Goal: Task Accomplishment & Management: Complete application form

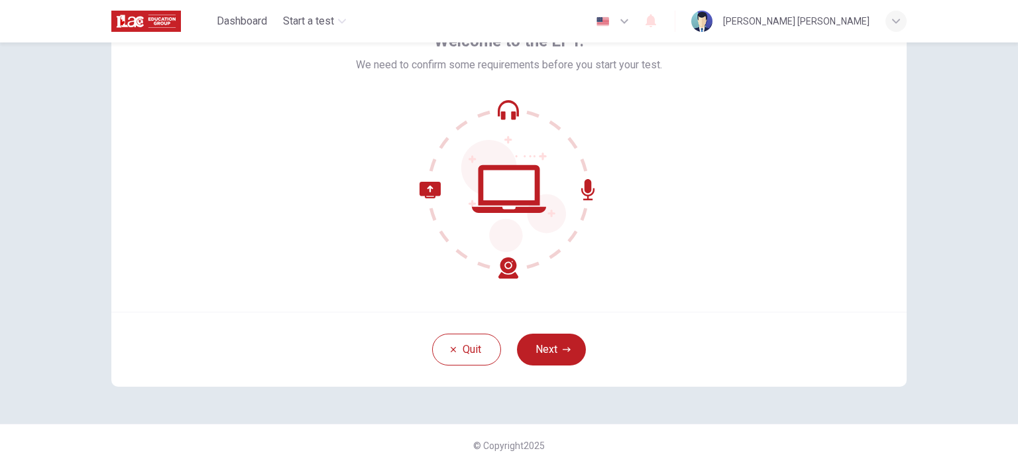
scroll to position [91, 0]
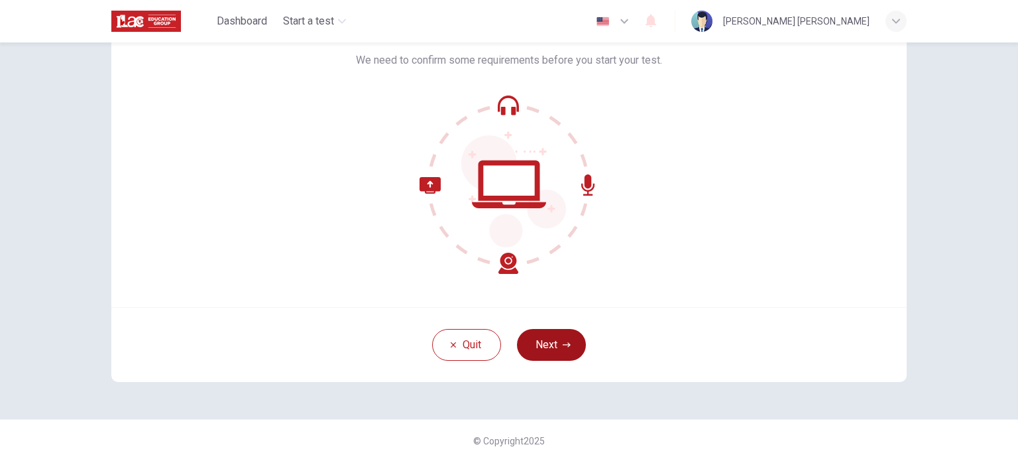
click at [564, 336] on button "Next" at bounding box center [551, 345] width 69 height 32
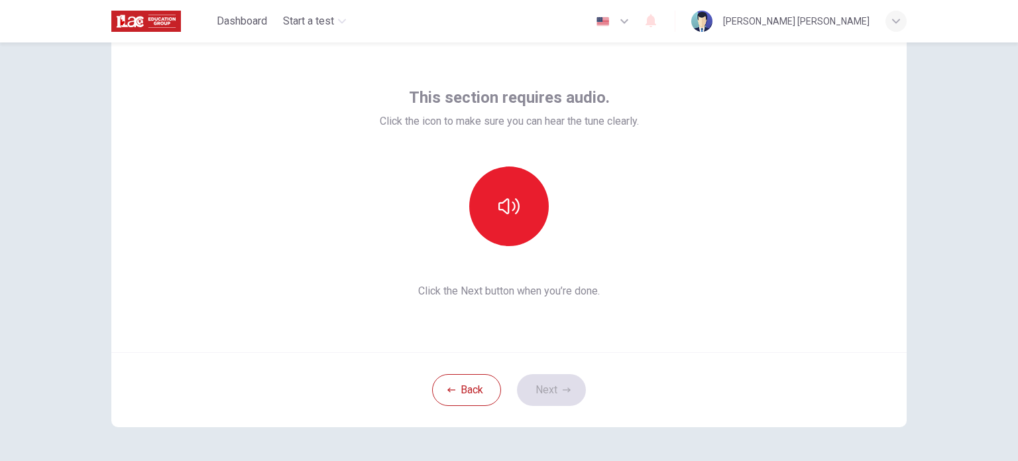
scroll to position [25, 0]
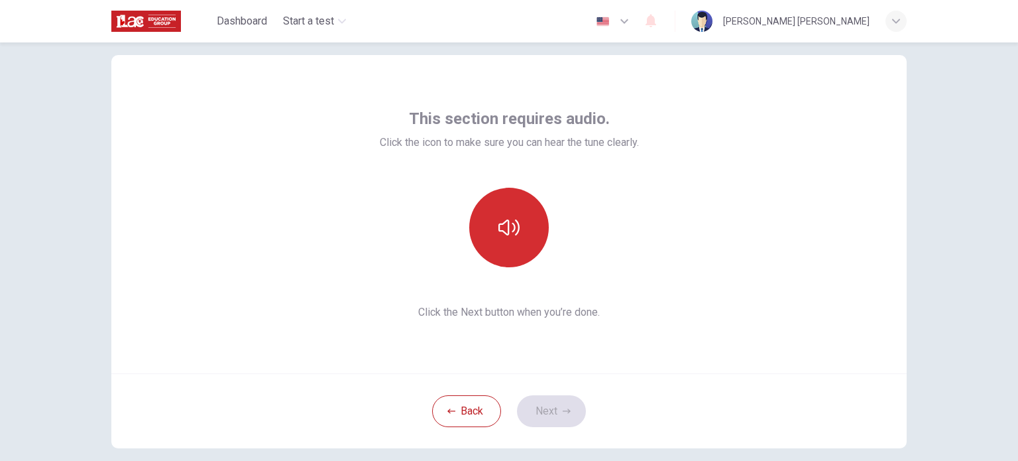
click at [510, 241] on button "button" at bounding box center [509, 228] width 80 height 80
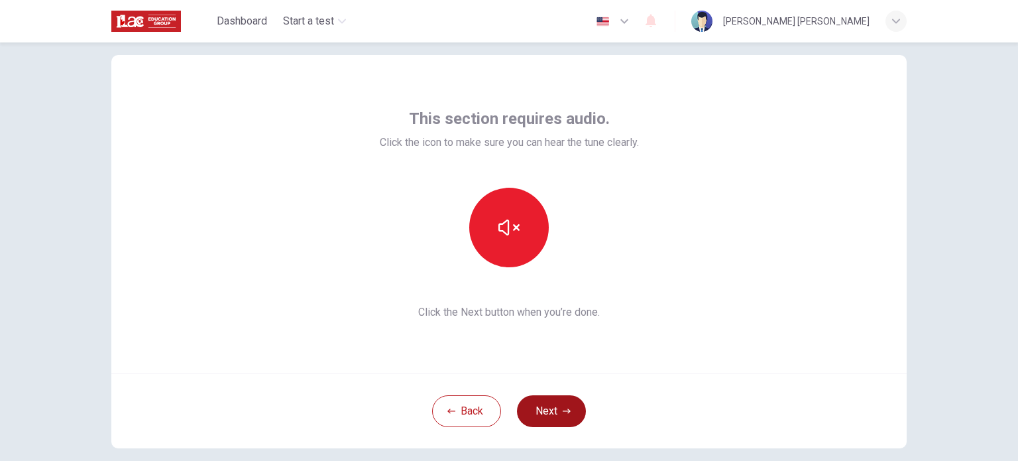
click at [563, 408] on icon "button" at bounding box center [567, 411] width 8 height 8
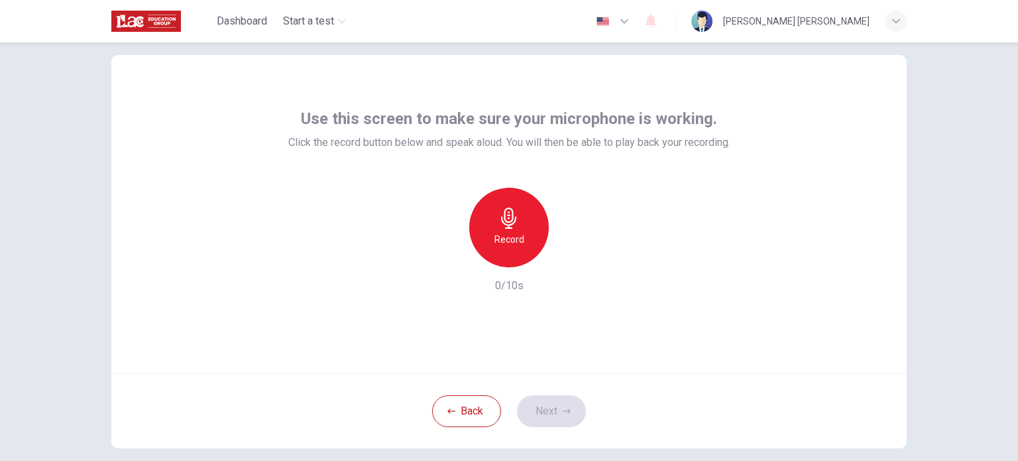
click at [508, 230] on div "Record" at bounding box center [509, 228] width 80 height 80
click at [514, 230] on div "Stop" at bounding box center [509, 228] width 80 height 80
click at [559, 399] on button "Next" at bounding box center [551, 411] width 69 height 32
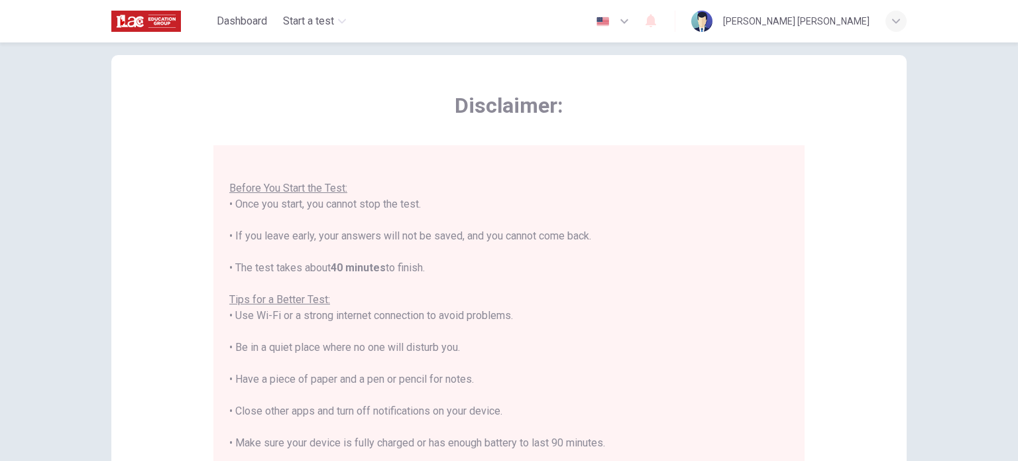
scroll to position [15, 0]
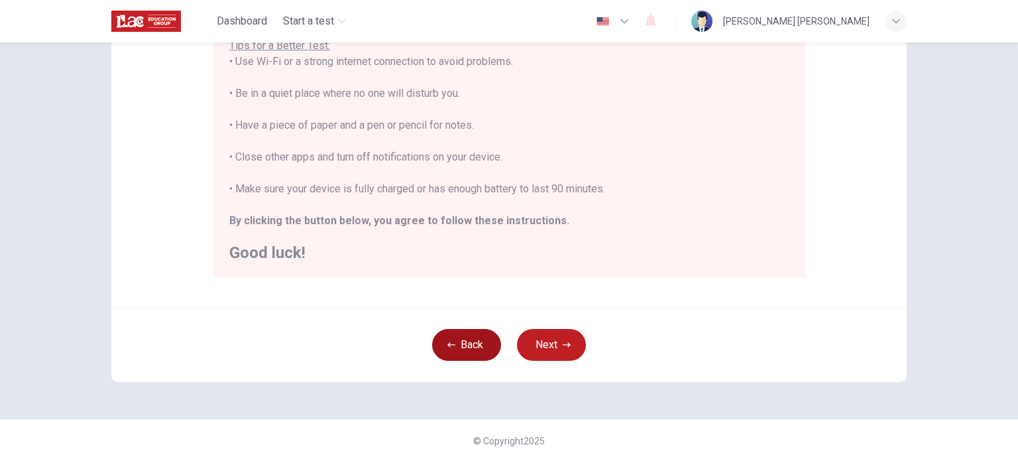
click at [470, 343] on button "Back" at bounding box center [466, 345] width 69 height 32
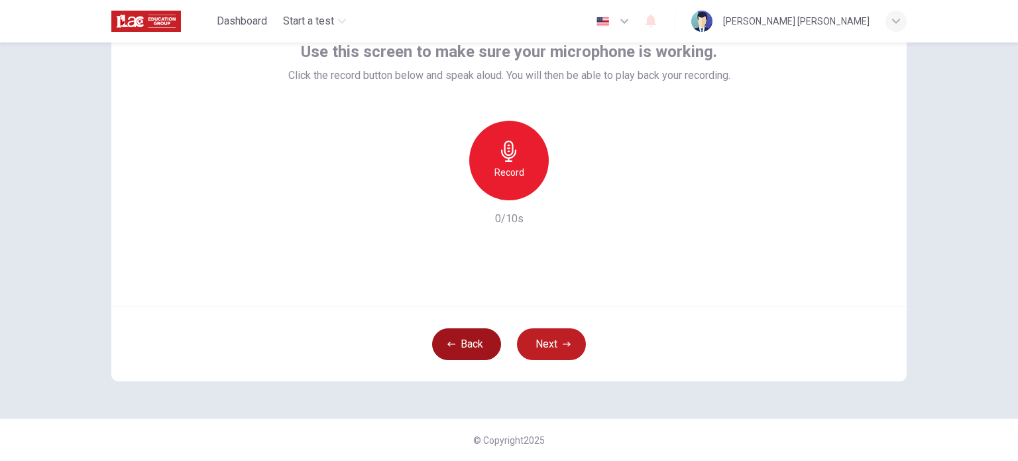
scroll to position [91, 0]
click at [498, 162] on div "Record" at bounding box center [509, 161] width 80 height 80
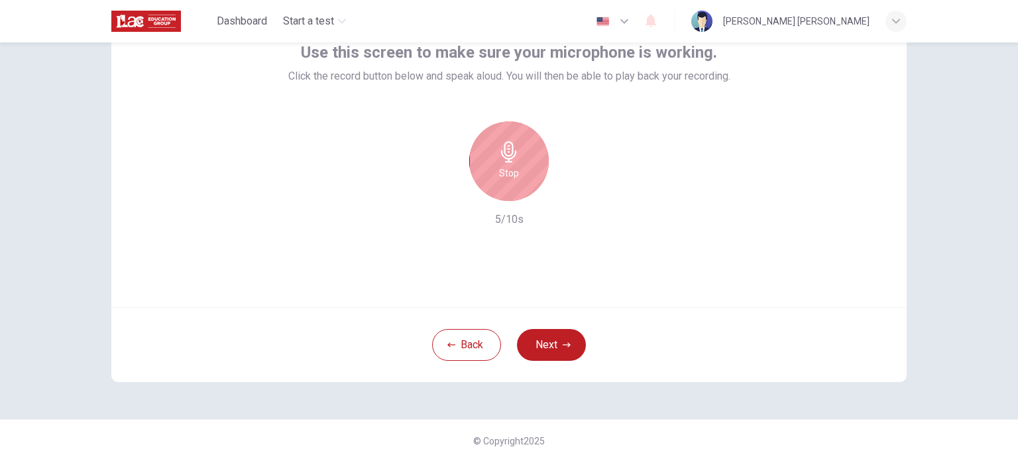
click at [504, 169] on h6 "Stop" at bounding box center [509, 173] width 20 height 16
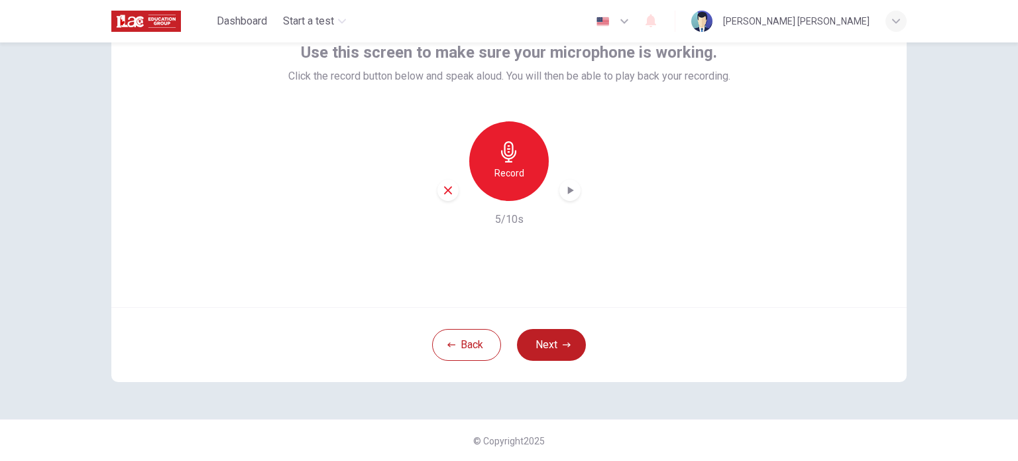
click at [514, 174] on h6 "Record" at bounding box center [509, 173] width 30 height 16
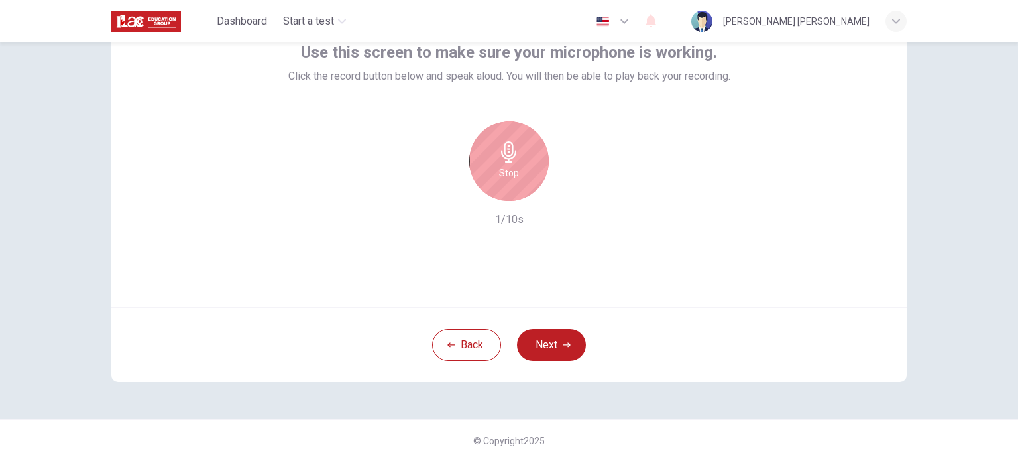
click at [514, 174] on h6 "Stop" at bounding box center [509, 173] width 20 height 16
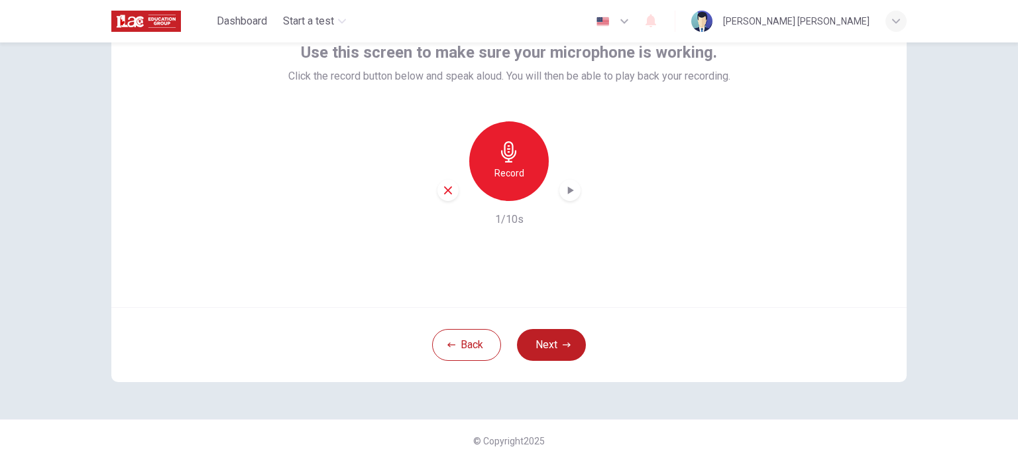
click at [480, 171] on div "Record" at bounding box center [509, 161] width 80 height 80
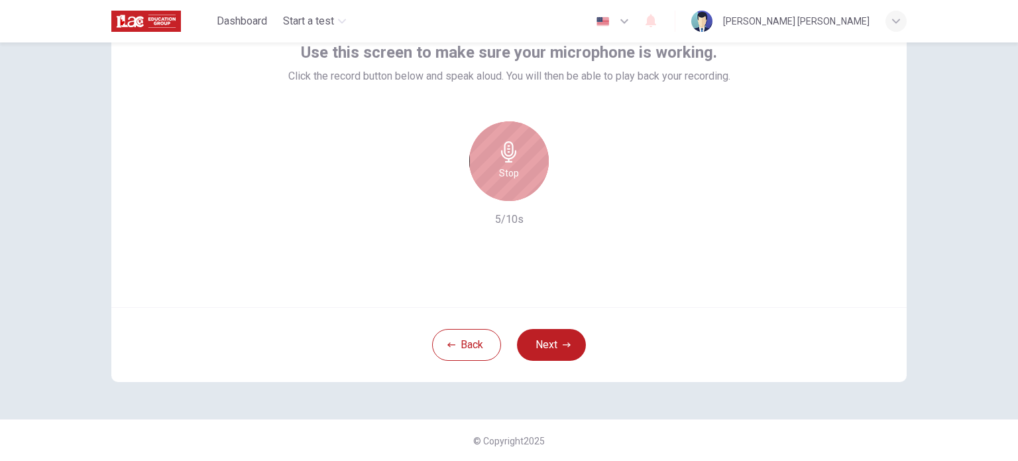
click at [490, 164] on div "Stop" at bounding box center [509, 161] width 80 height 80
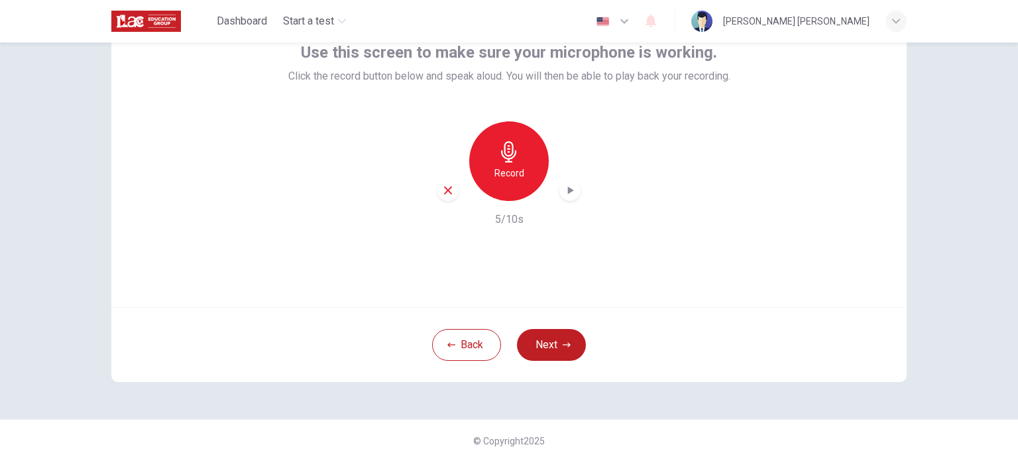
click at [568, 190] on icon "button" at bounding box center [571, 190] width 6 height 8
click at [563, 193] on icon "button" at bounding box center [569, 190] width 13 height 13
click at [447, 193] on icon "button" at bounding box center [448, 190] width 8 height 8
click at [518, 180] on h6 "Record" at bounding box center [509, 173] width 30 height 16
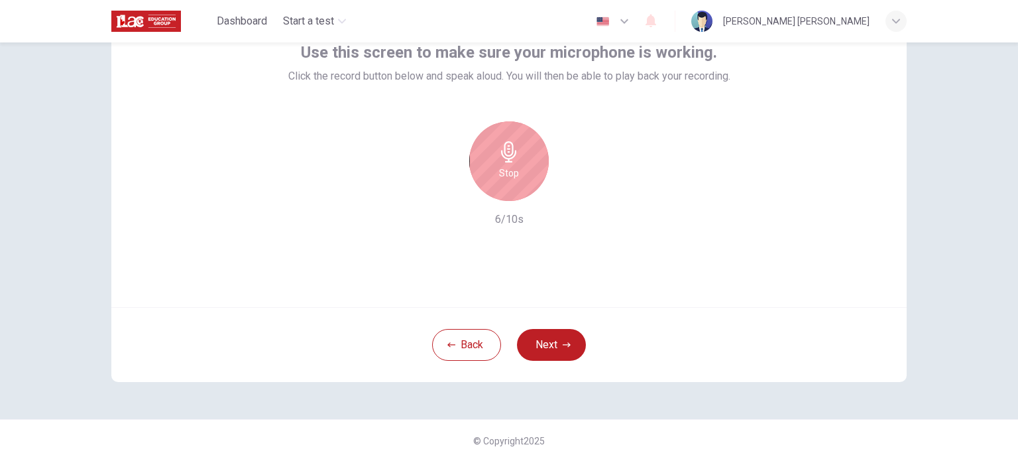
click at [510, 174] on h6 "Stop" at bounding box center [509, 173] width 20 height 16
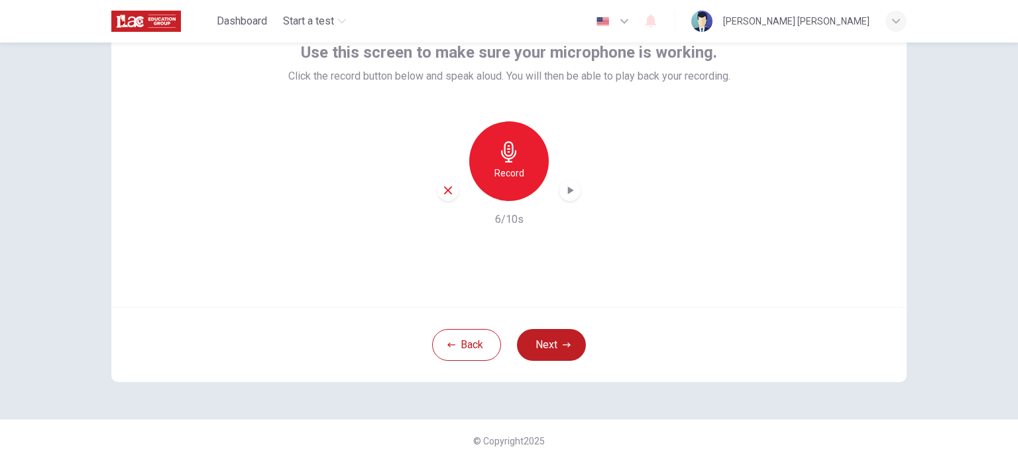
click at [568, 192] on icon "button" at bounding box center [571, 190] width 6 height 8
click at [563, 343] on icon "button" at bounding box center [567, 345] width 8 height 8
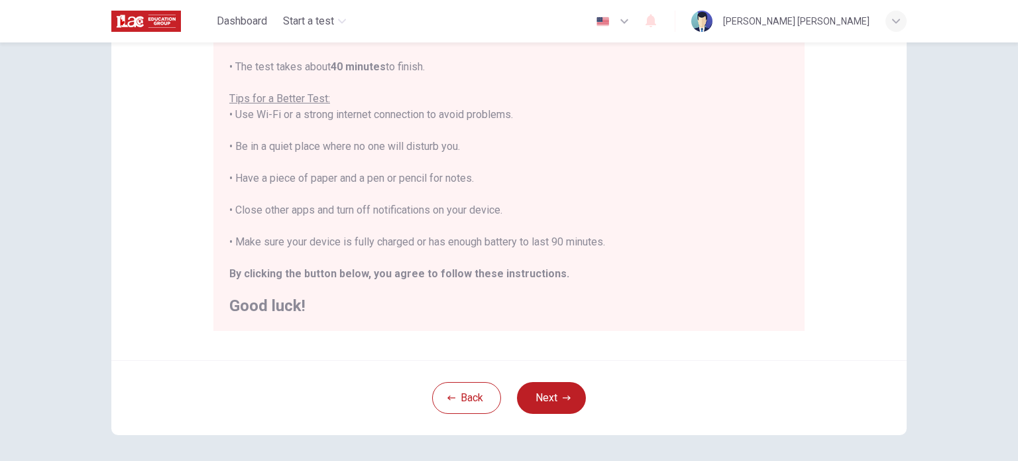
scroll to position [223, 0]
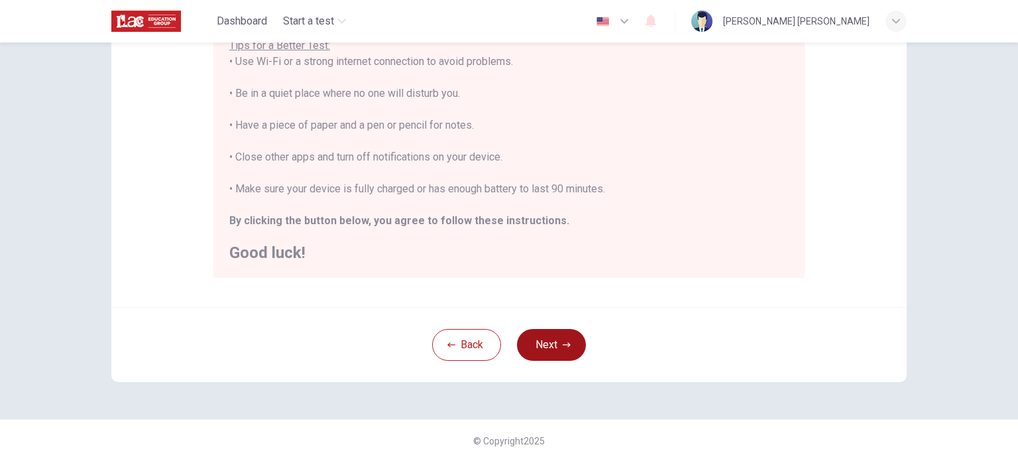
click at [554, 334] on button "Next" at bounding box center [551, 345] width 69 height 32
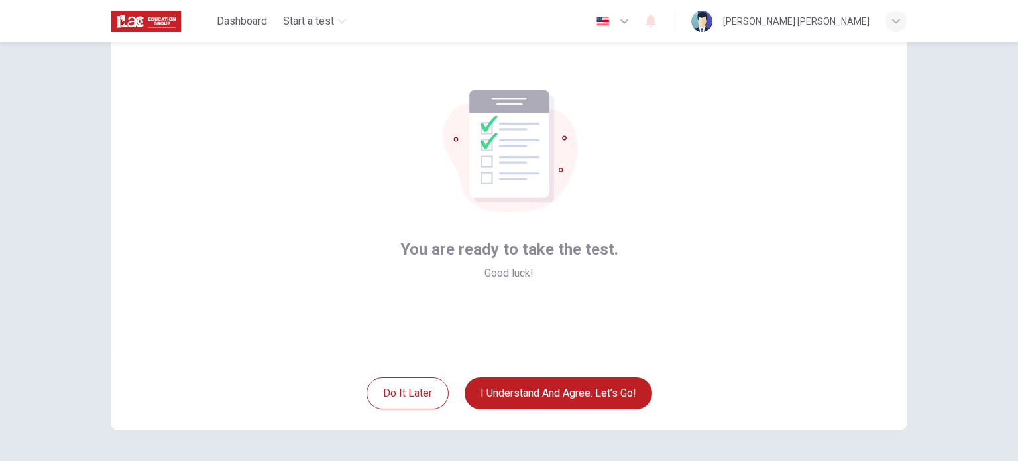
scroll to position [66, 0]
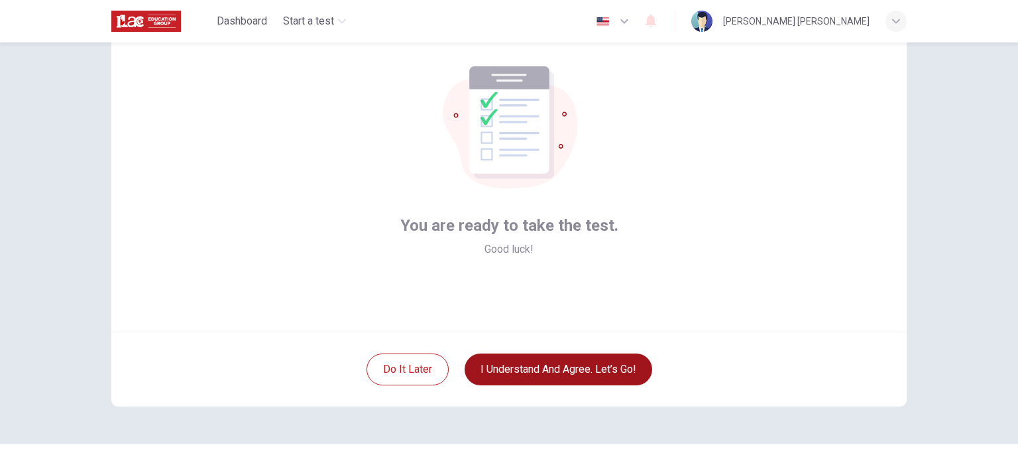
click at [596, 363] on button "I understand and agree. Let’s go!" at bounding box center [559, 369] width 188 height 32
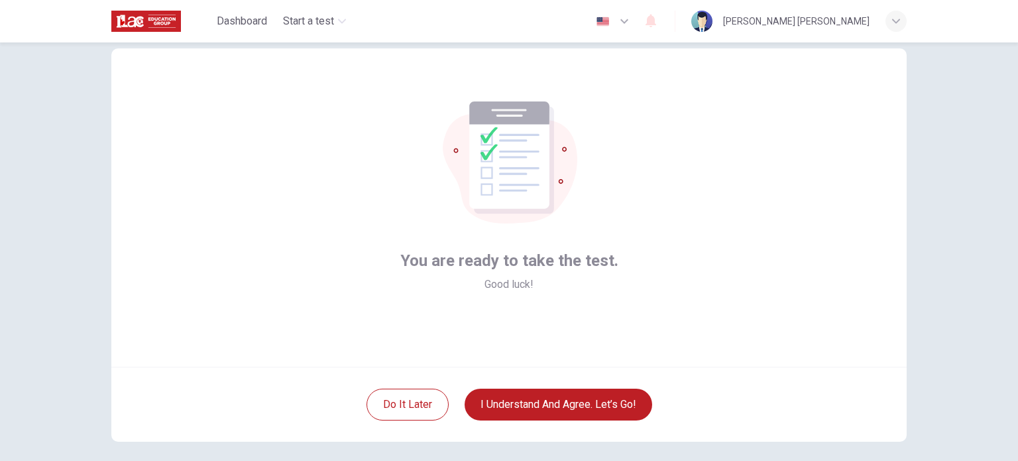
scroll to position [0, 0]
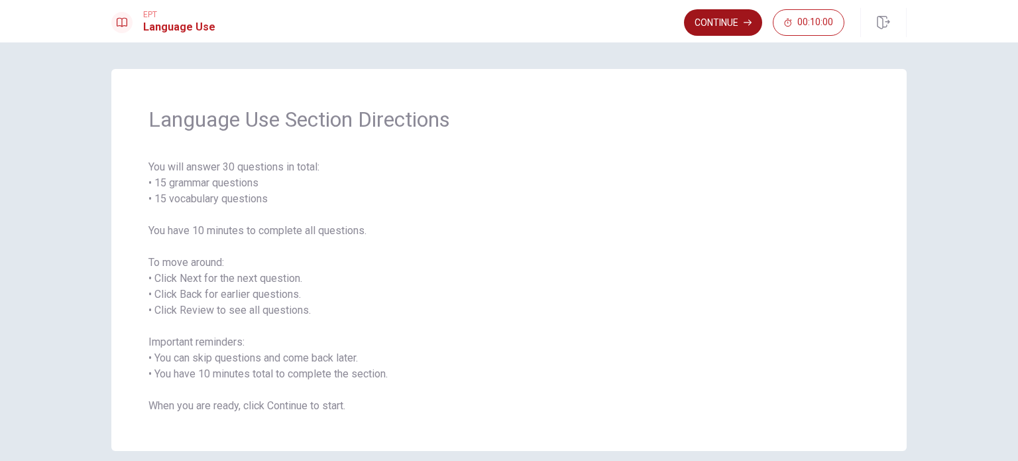
click at [723, 24] on button "Continue" at bounding box center [723, 22] width 78 height 27
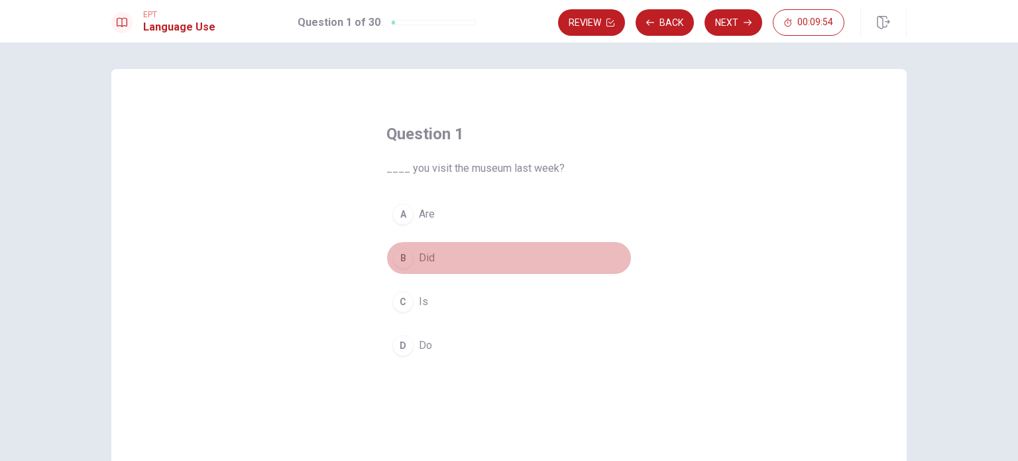
click at [428, 264] on span "Did" at bounding box center [427, 258] width 16 height 16
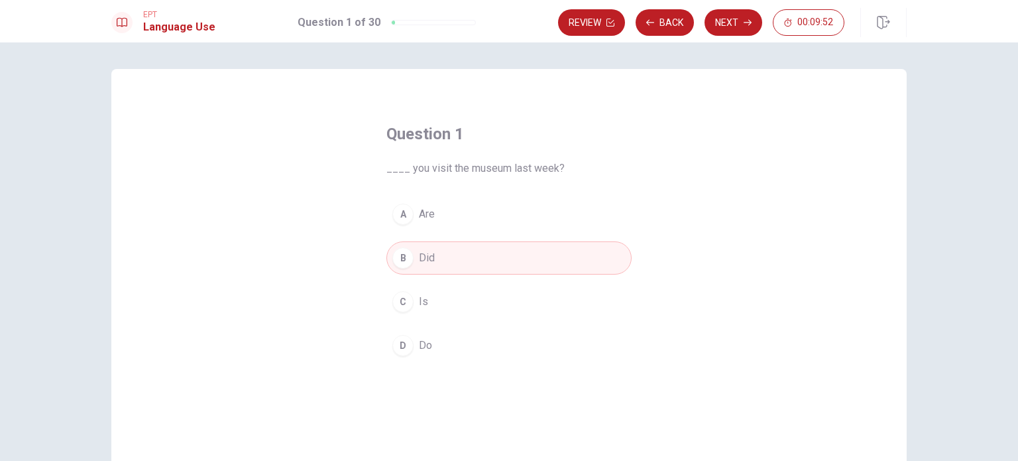
scroll to position [66, 0]
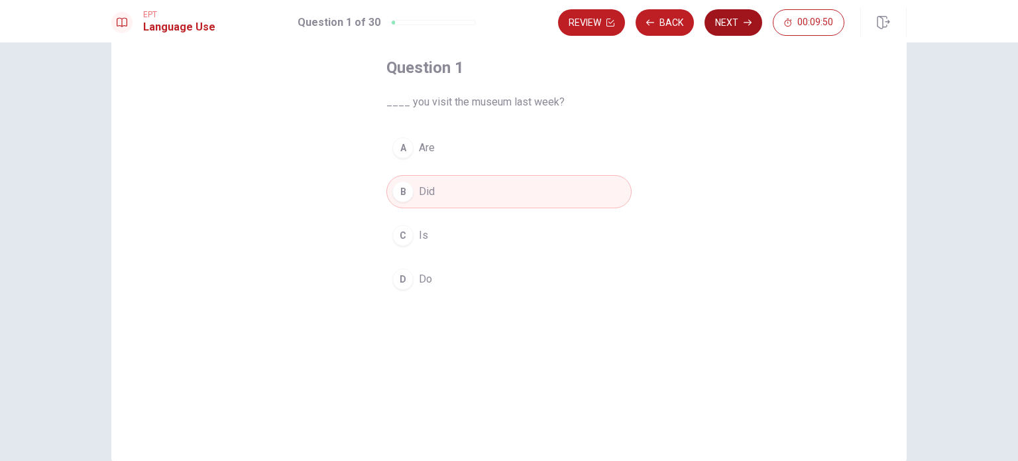
click at [737, 23] on button "Next" at bounding box center [733, 22] width 58 height 27
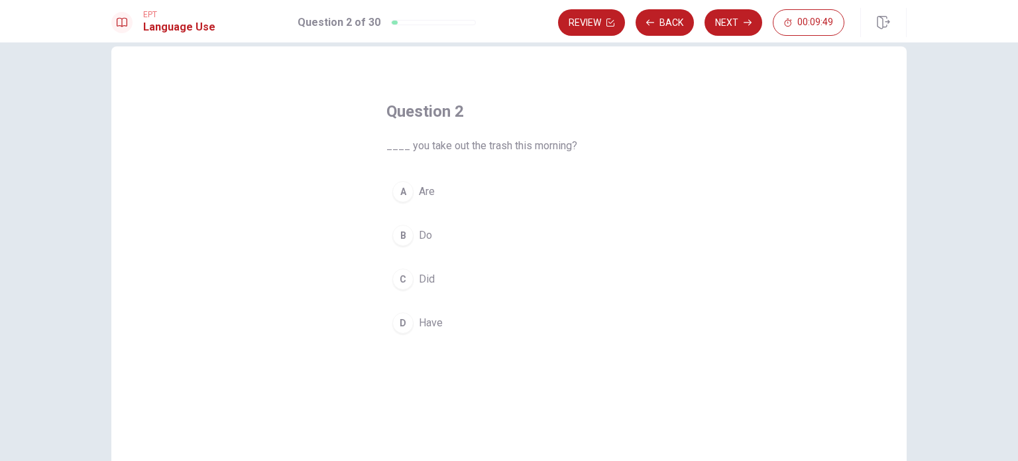
scroll to position [0, 0]
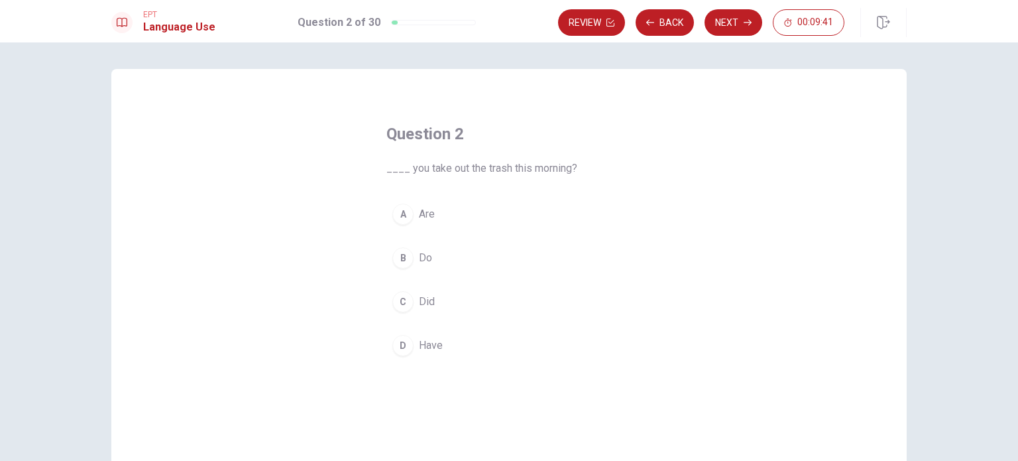
click at [425, 347] on span "Have" at bounding box center [431, 345] width 24 height 16
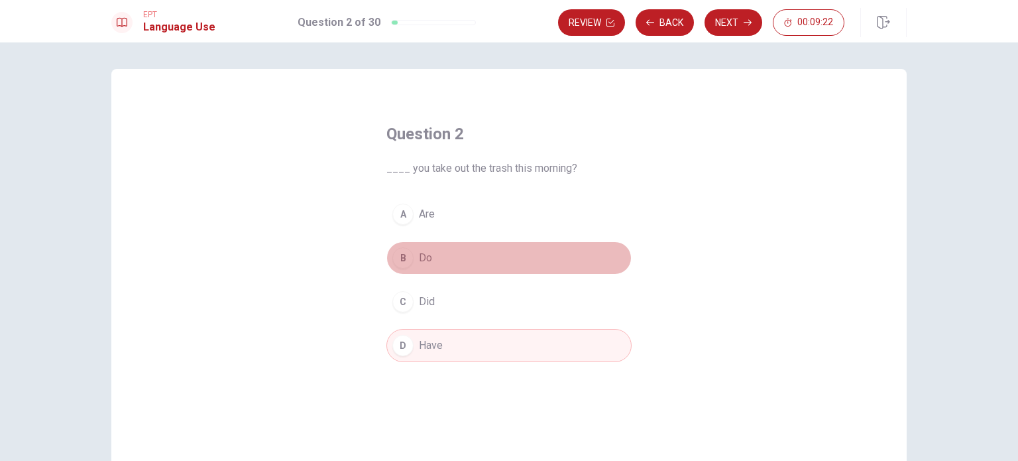
click at [411, 263] on button "B Do" at bounding box center [508, 257] width 245 height 33
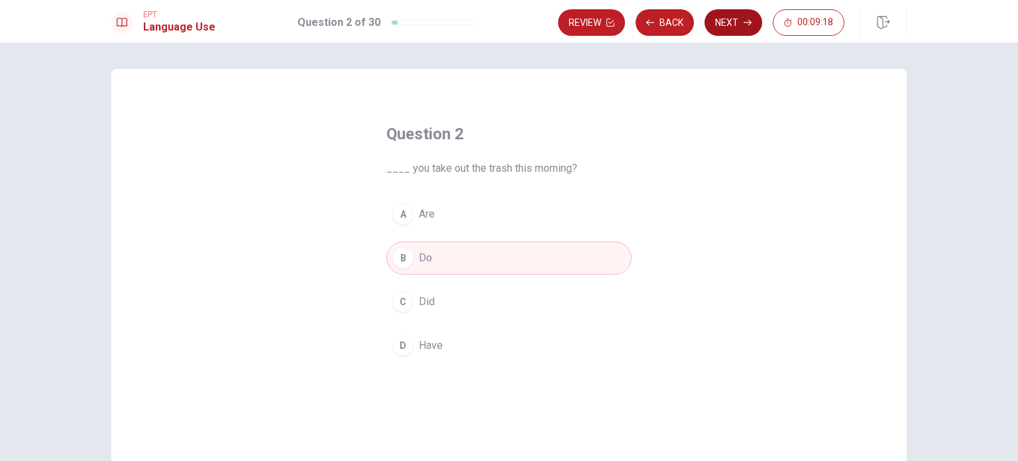
click at [733, 23] on button "Next" at bounding box center [733, 22] width 58 height 27
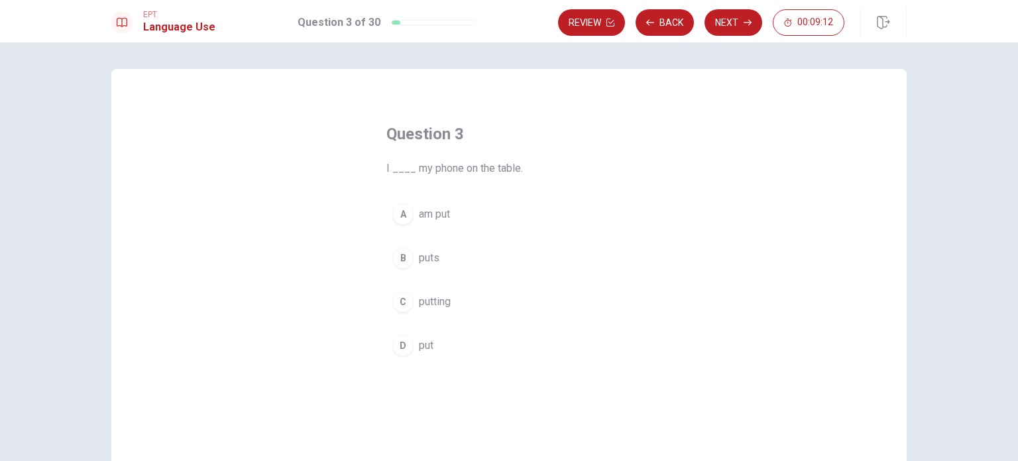
click at [424, 346] on span "put" at bounding box center [426, 345] width 15 height 16
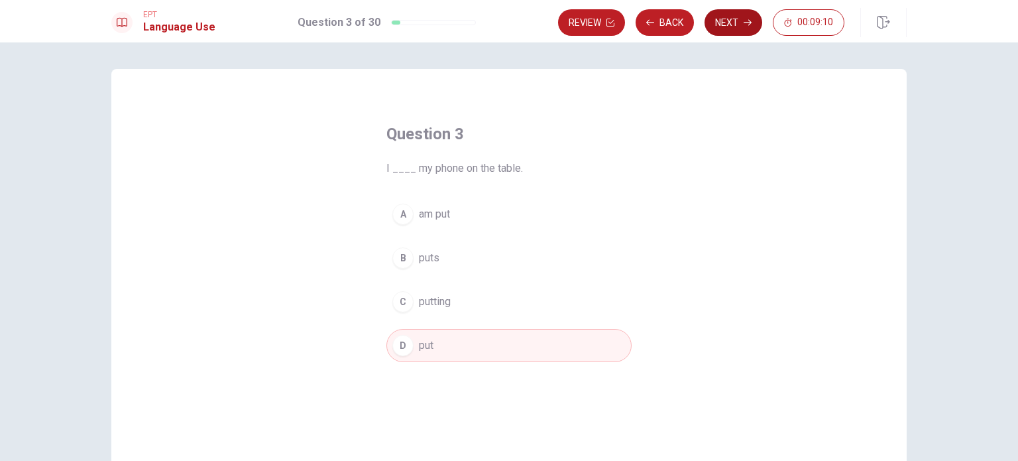
click at [736, 25] on button "Next" at bounding box center [733, 22] width 58 height 27
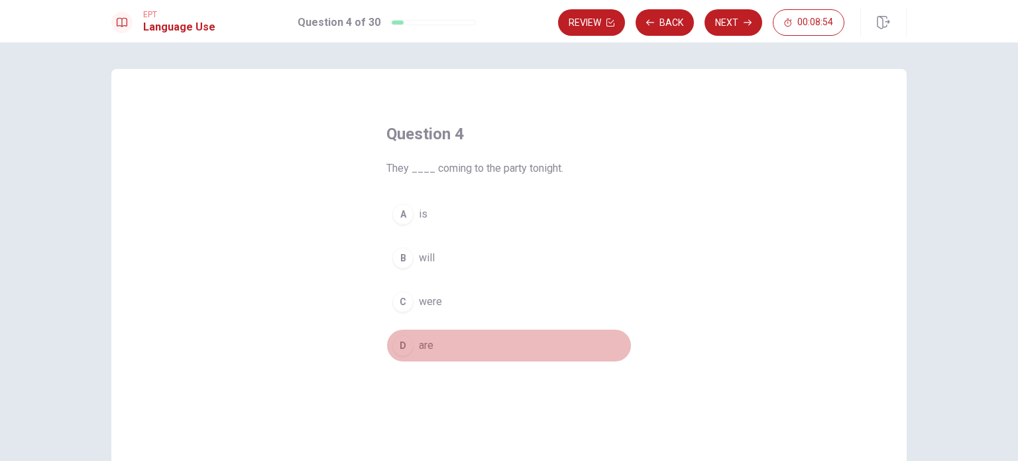
click at [423, 346] on span "are" at bounding box center [426, 345] width 15 height 16
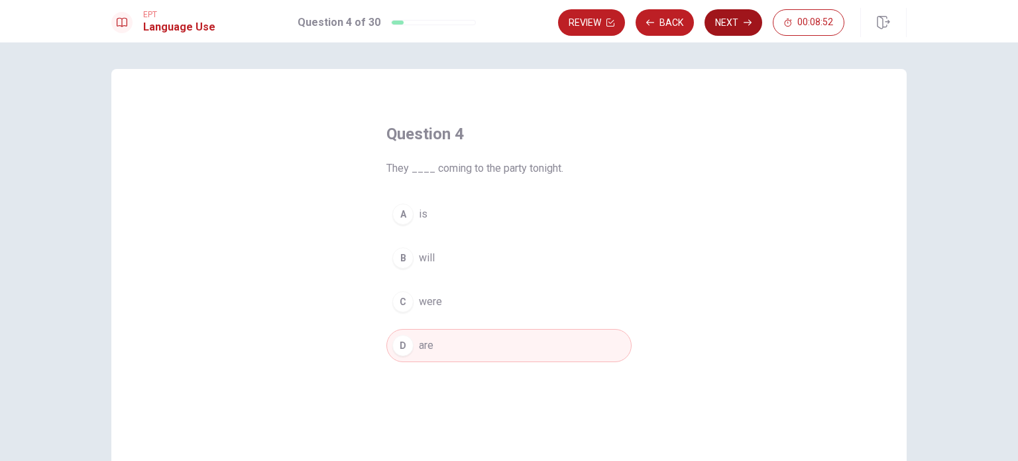
click at [729, 24] on button "Next" at bounding box center [733, 22] width 58 height 27
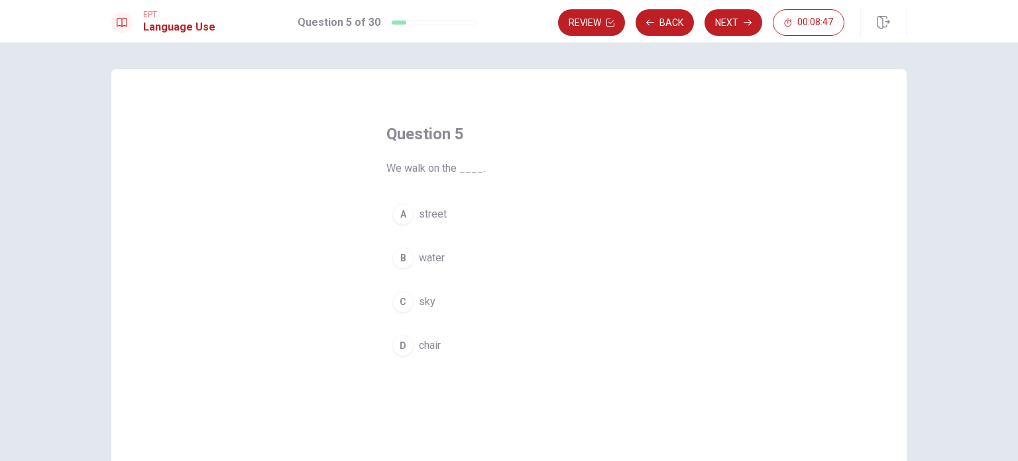
click at [423, 216] on span "street" at bounding box center [433, 214] width 28 height 16
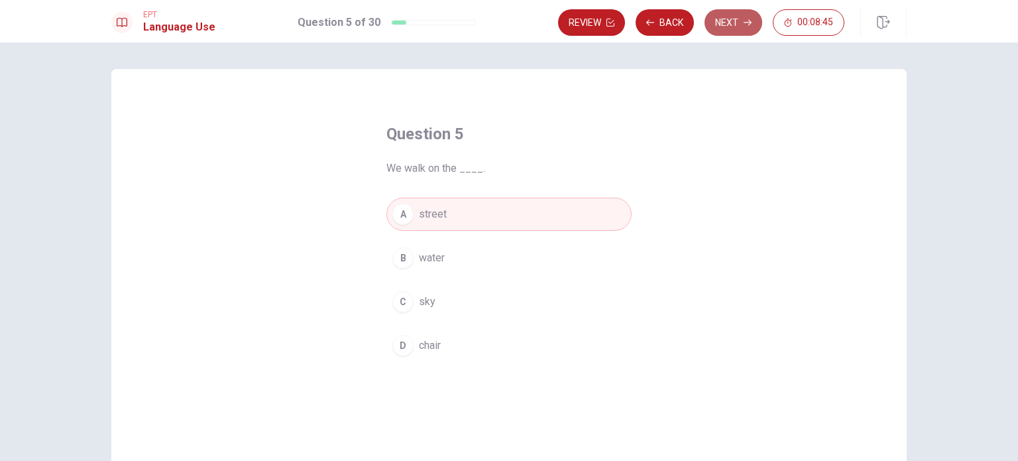
click at [732, 13] on button "Next" at bounding box center [733, 22] width 58 height 27
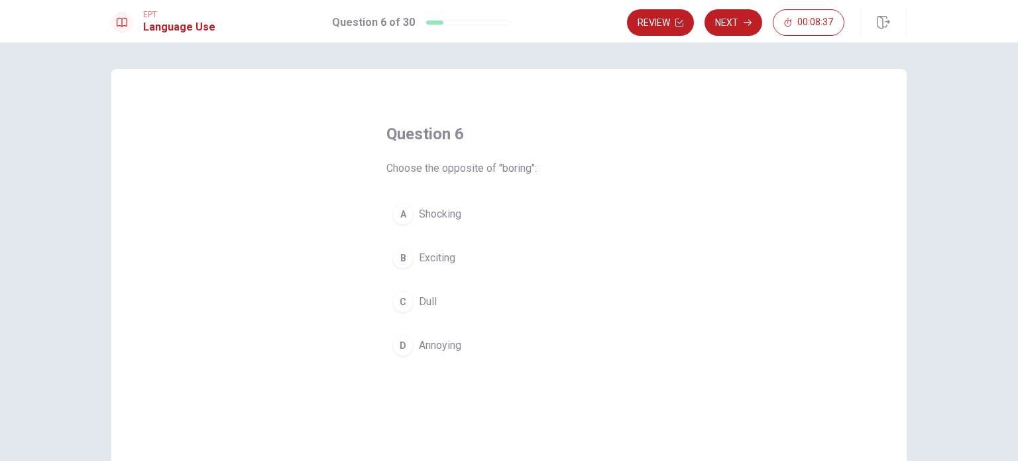
click at [437, 258] on span "Exciting" at bounding box center [437, 258] width 36 height 16
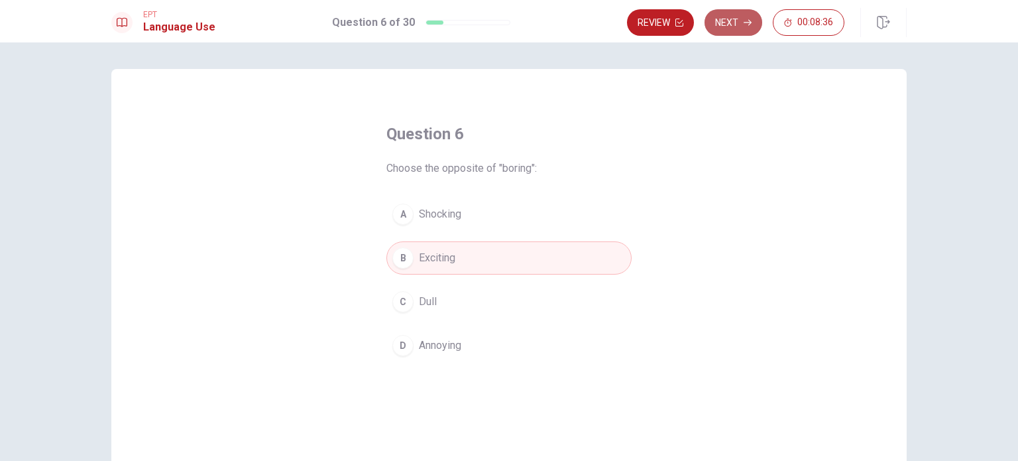
click at [724, 26] on button "Next" at bounding box center [733, 22] width 58 height 27
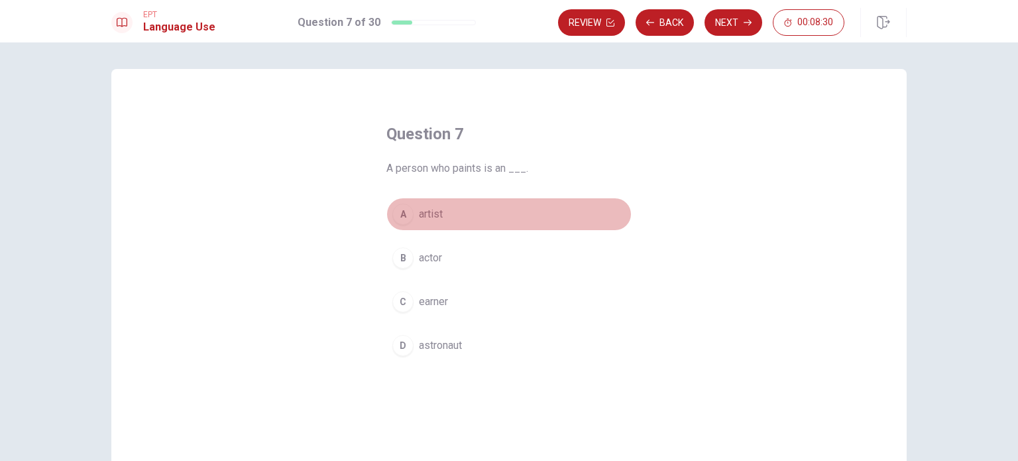
click at [406, 215] on div "A" at bounding box center [402, 213] width 21 height 21
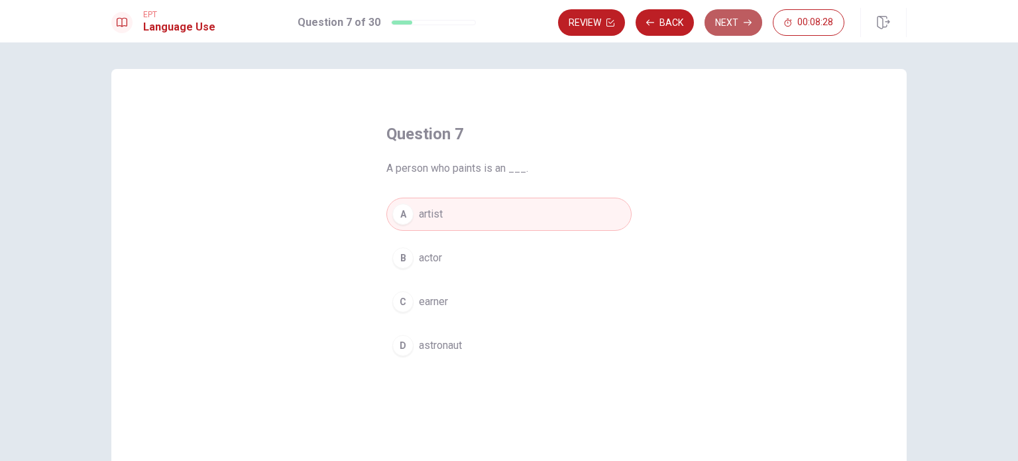
click at [741, 15] on button "Next" at bounding box center [733, 22] width 58 height 27
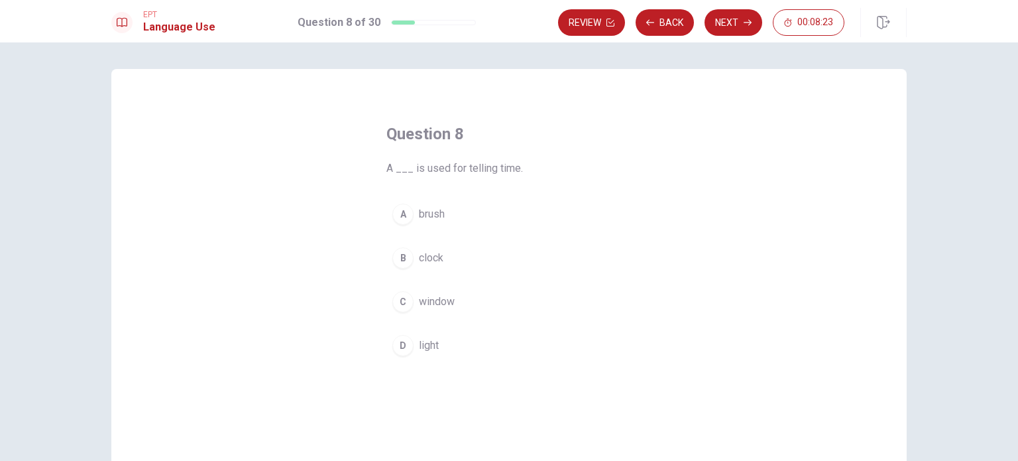
click at [408, 256] on div "B" at bounding box center [402, 257] width 21 height 21
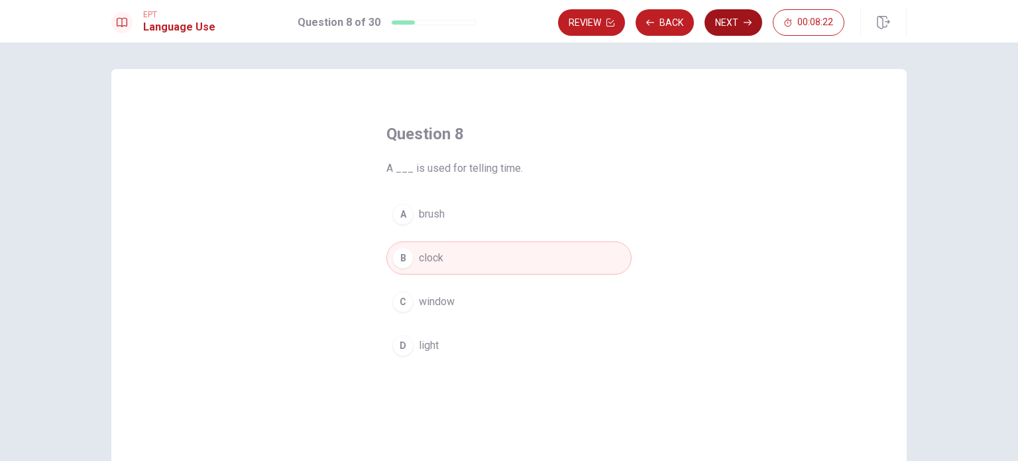
click at [726, 22] on button "Next" at bounding box center [733, 22] width 58 height 27
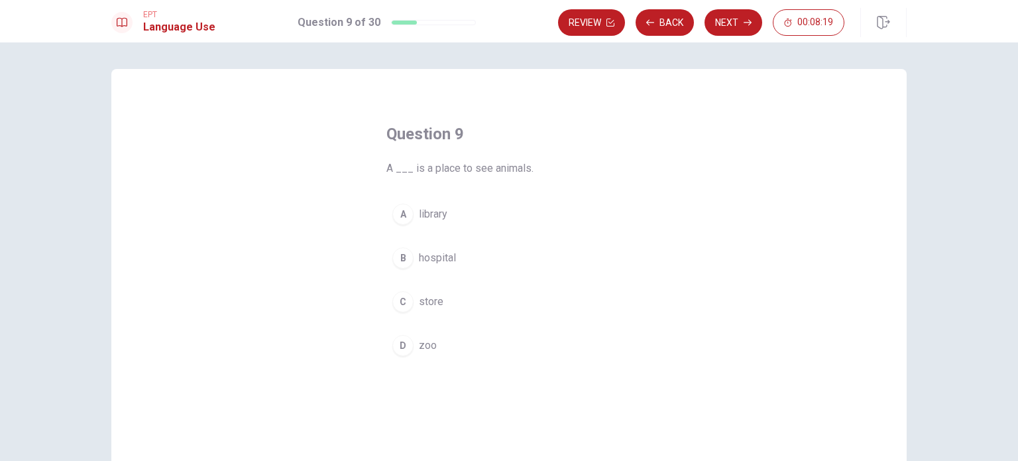
click at [430, 341] on span "zoo" at bounding box center [428, 345] width 18 height 16
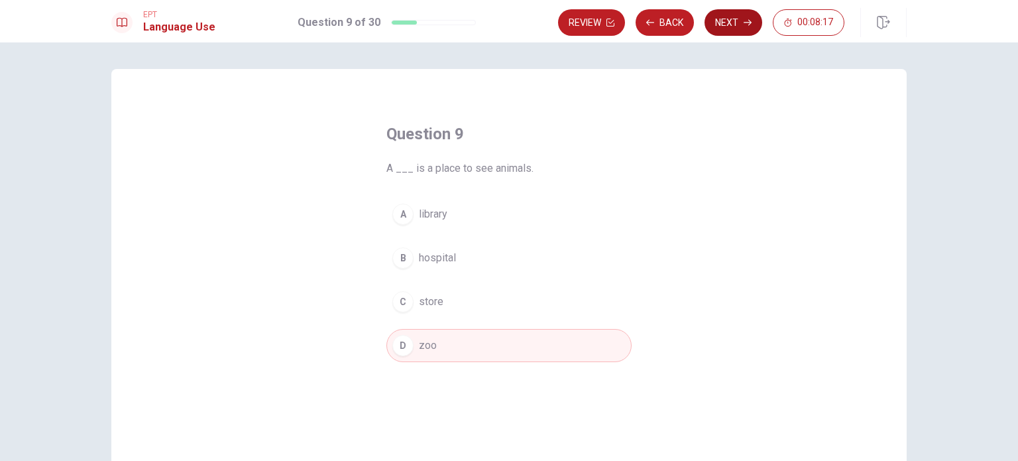
click at [735, 23] on button "Next" at bounding box center [733, 22] width 58 height 27
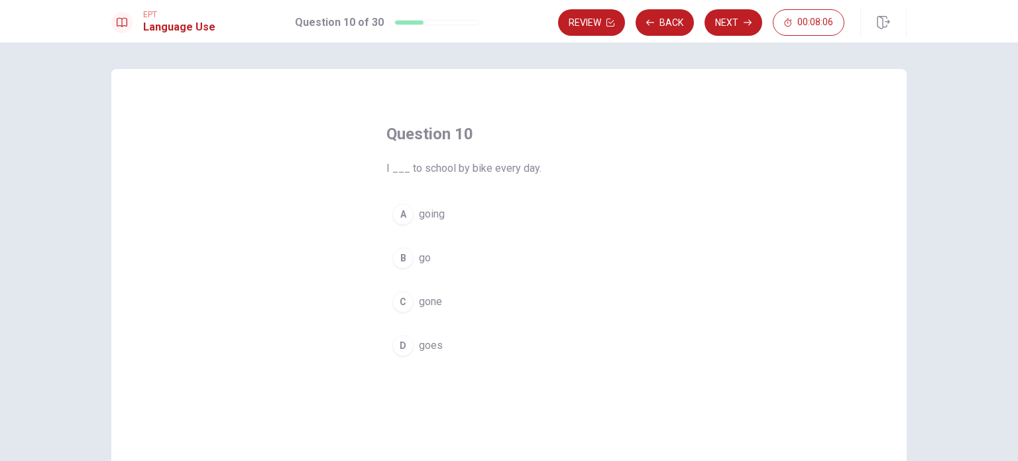
click at [419, 256] on span "go" at bounding box center [425, 258] width 12 height 16
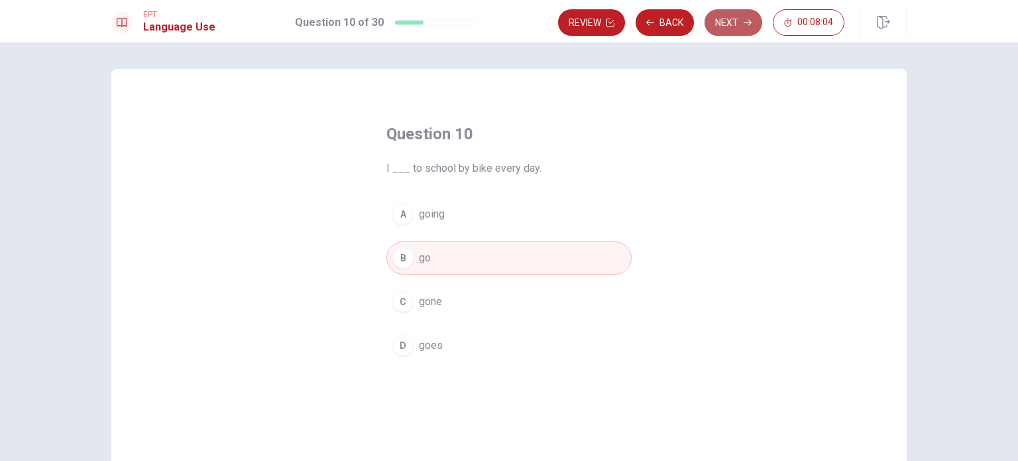
click at [731, 24] on button "Next" at bounding box center [733, 22] width 58 height 27
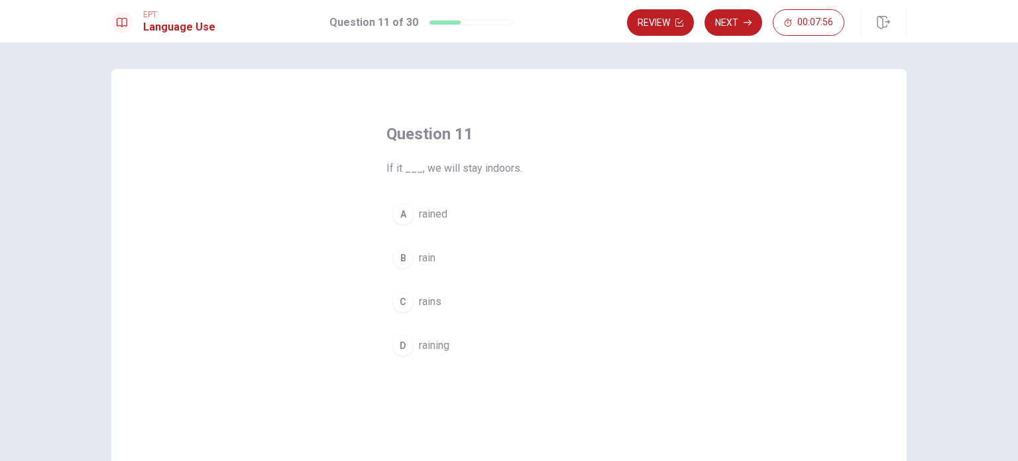
click at [576, 238] on div "A rained B rain C rains D raining" at bounding box center [508, 279] width 245 height 164
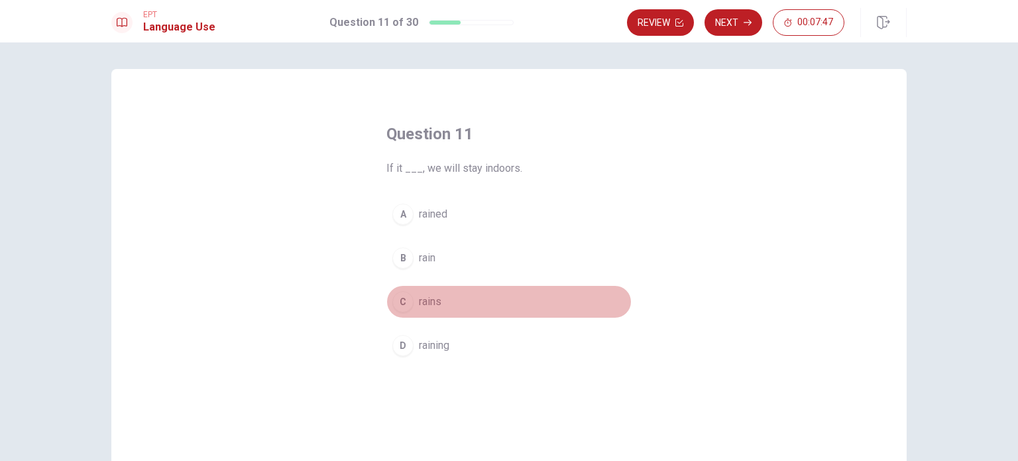
click at [400, 305] on div "C" at bounding box center [402, 301] width 21 height 21
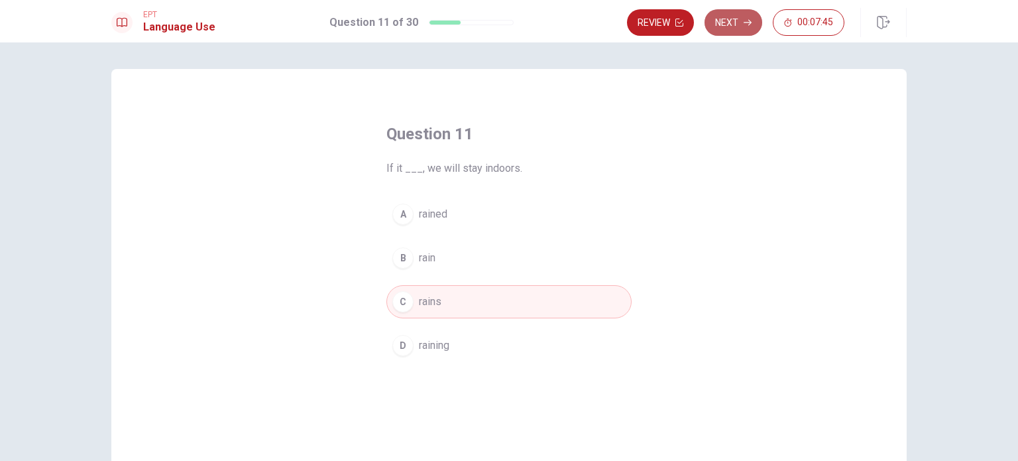
click at [743, 17] on button "Next" at bounding box center [733, 22] width 58 height 27
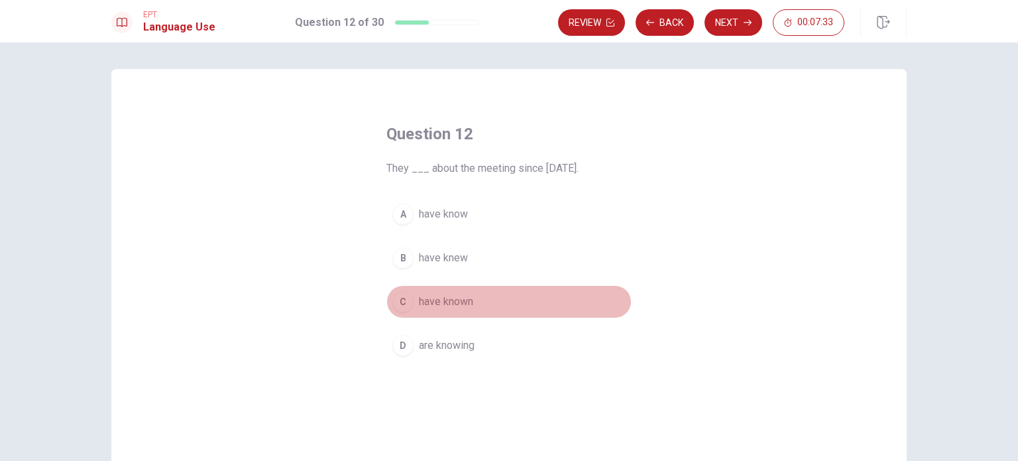
click at [400, 304] on div "C" at bounding box center [402, 301] width 21 height 21
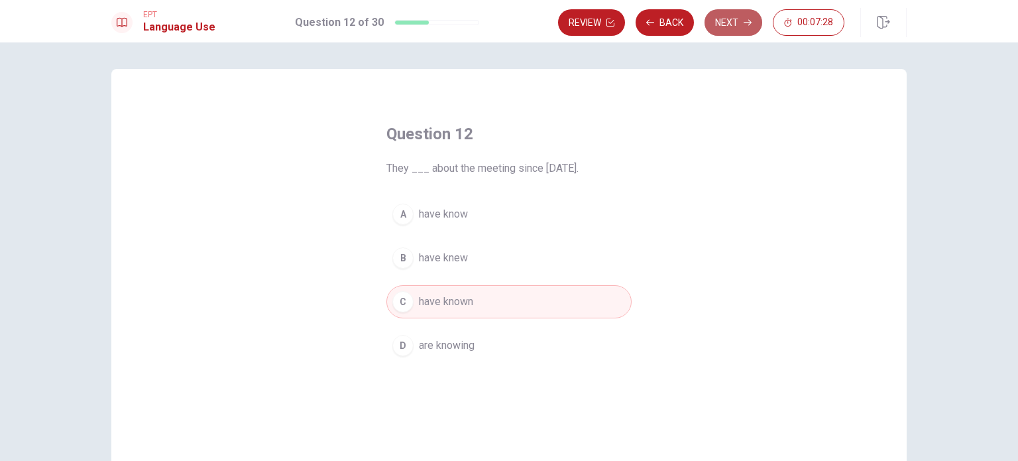
click at [740, 28] on button "Next" at bounding box center [733, 22] width 58 height 27
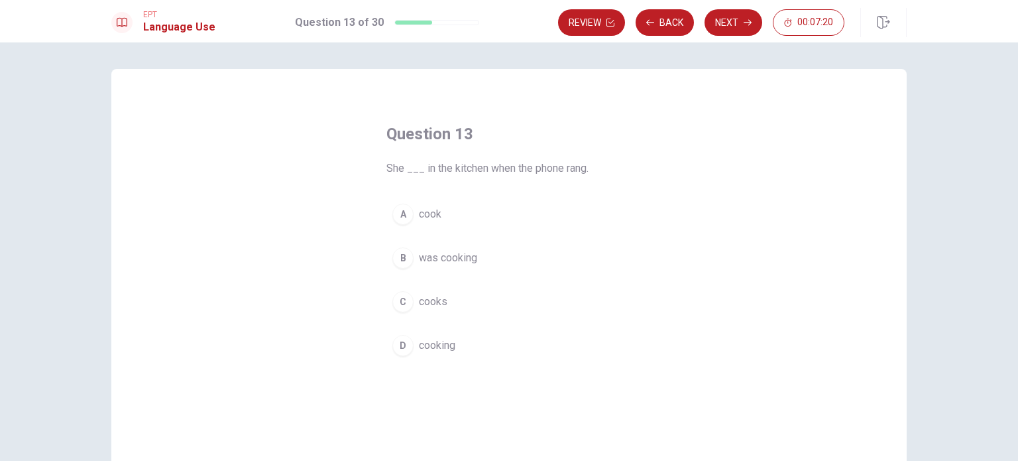
click at [400, 264] on div "B" at bounding box center [402, 257] width 21 height 21
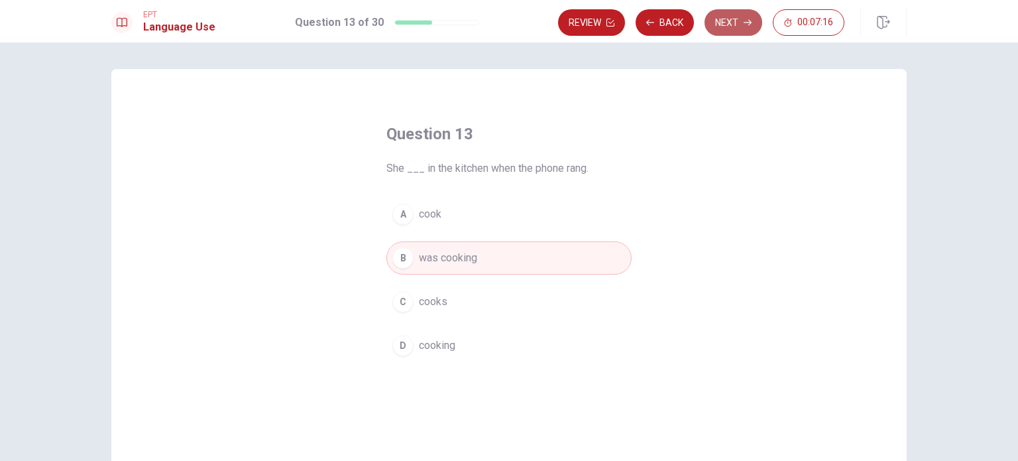
click at [729, 27] on button "Next" at bounding box center [733, 22] width 58 height 27
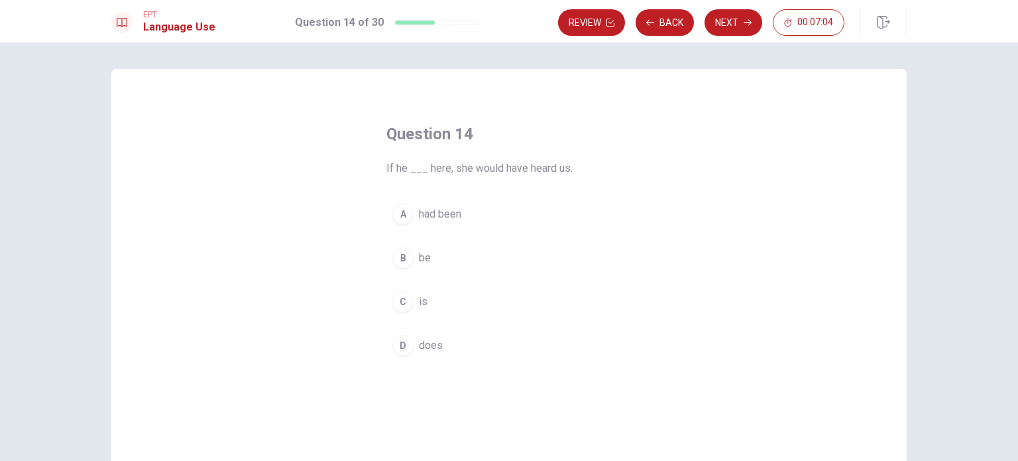
click at [405, 211] on div "A" at bounding box center [402, 213] width 21 height 21
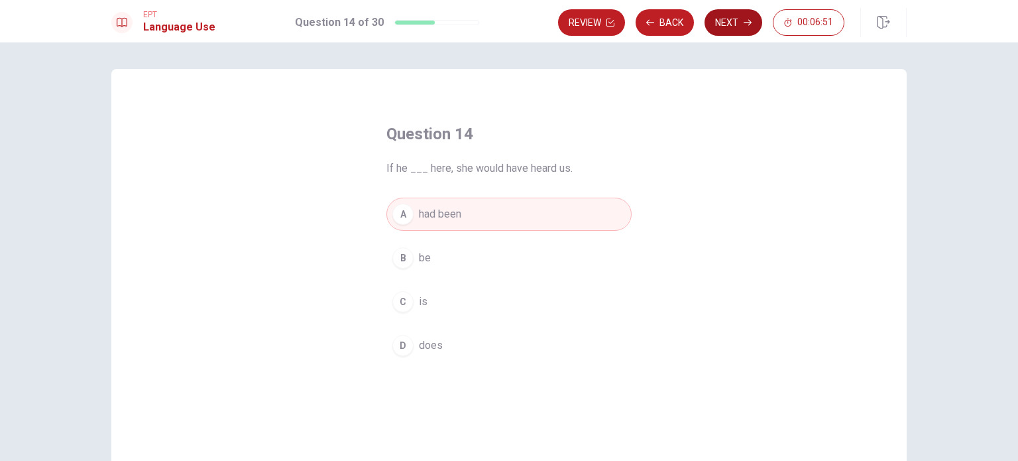
click at [739, 26] on button "Next" at bounding box center [733, 22] width 58 height 27
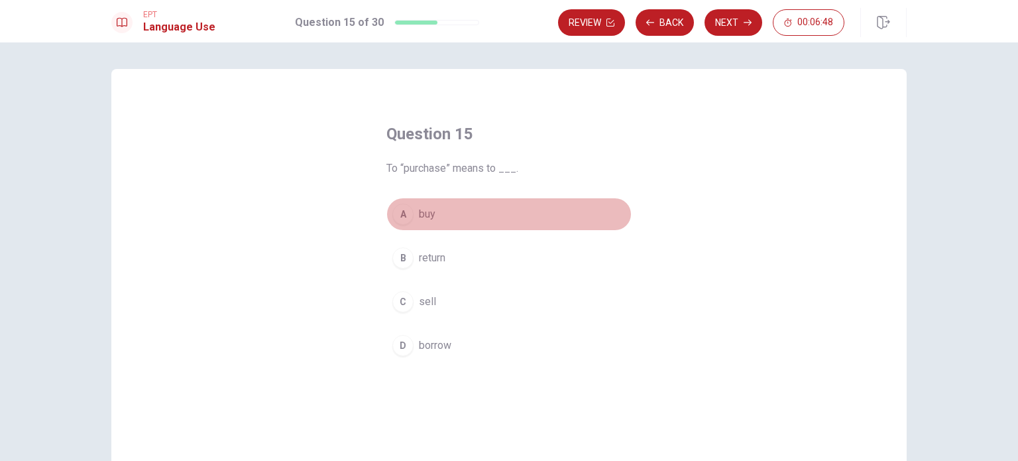
click at [405, 218] on div "A" at bounding box center [402, 213] width 21 height 21
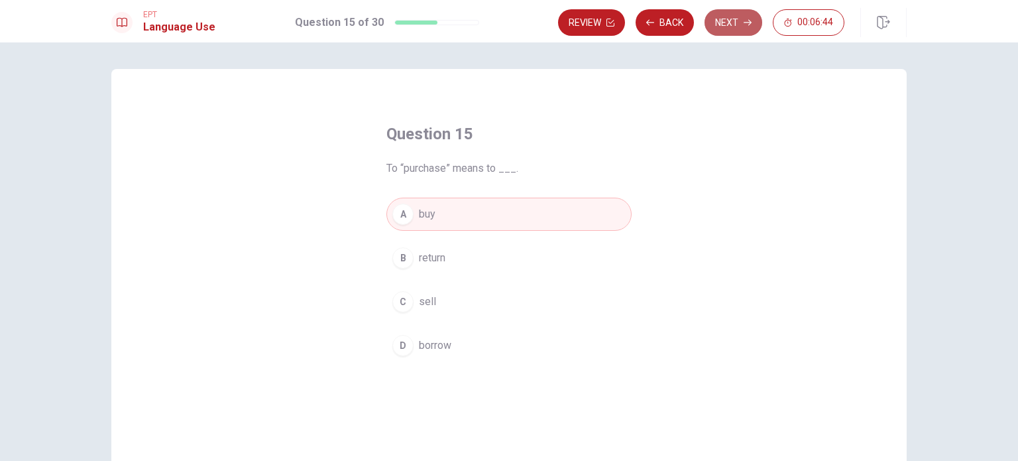
click at [734, 33] on button "Next" at bounding box center [733, 22] width 58 height 27
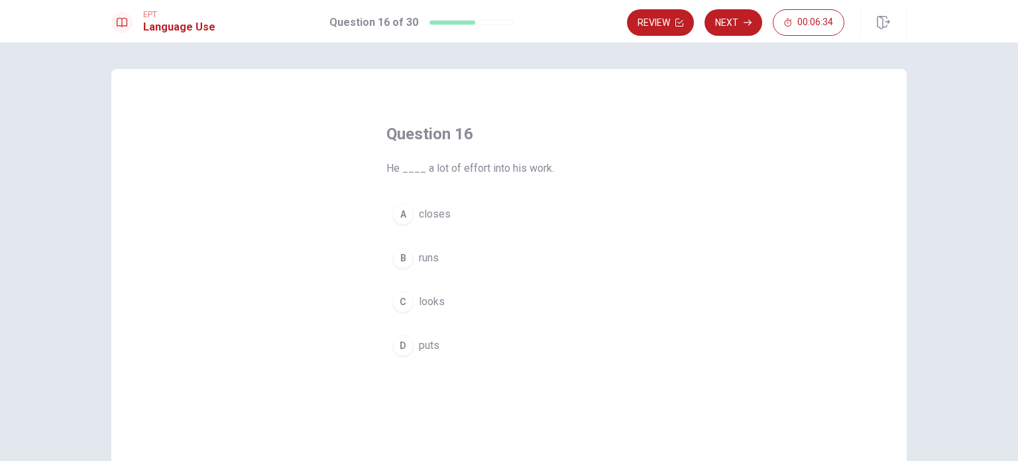
click at [404, 345] on div "D" at bounding box center [402, 345] width 21 height 21
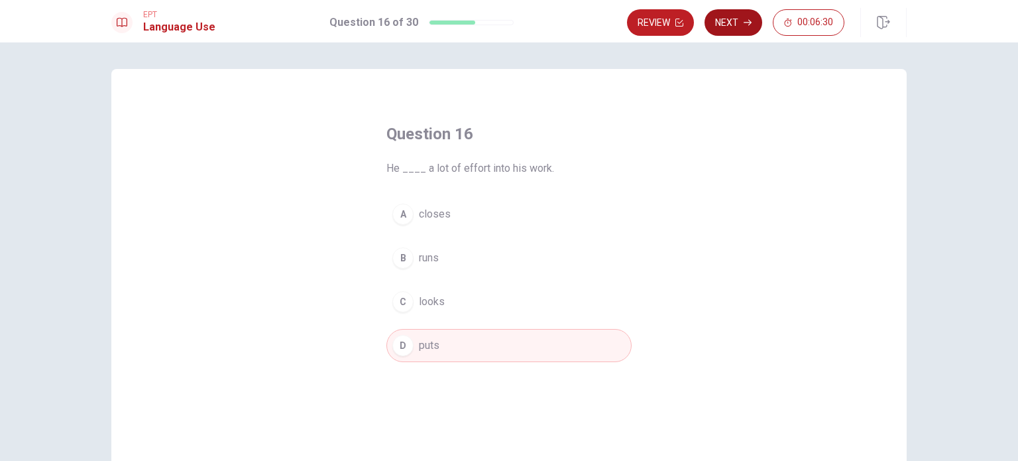
click at [738, 29] on button "Next" at bounding box center [733, 22] width 58 height 27
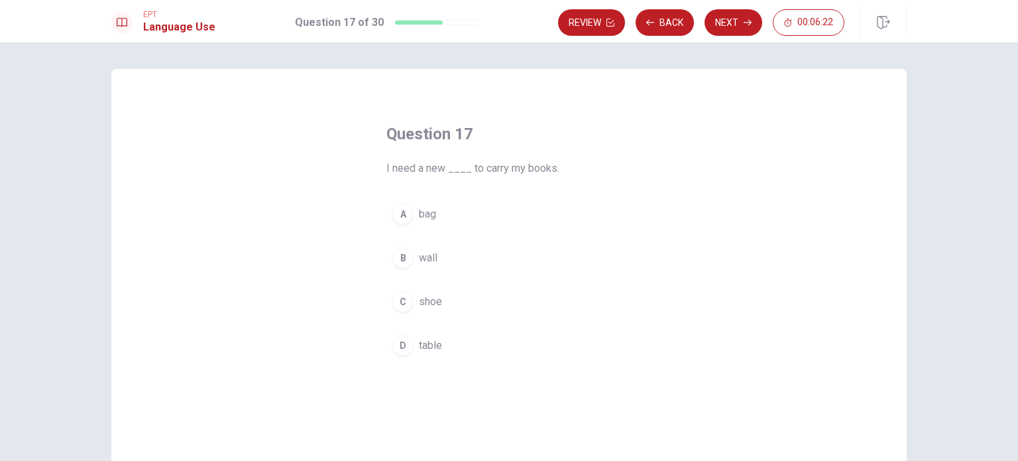
click at [398, 211] on div "A" at bounding box center [402, 213] width 21 height 21
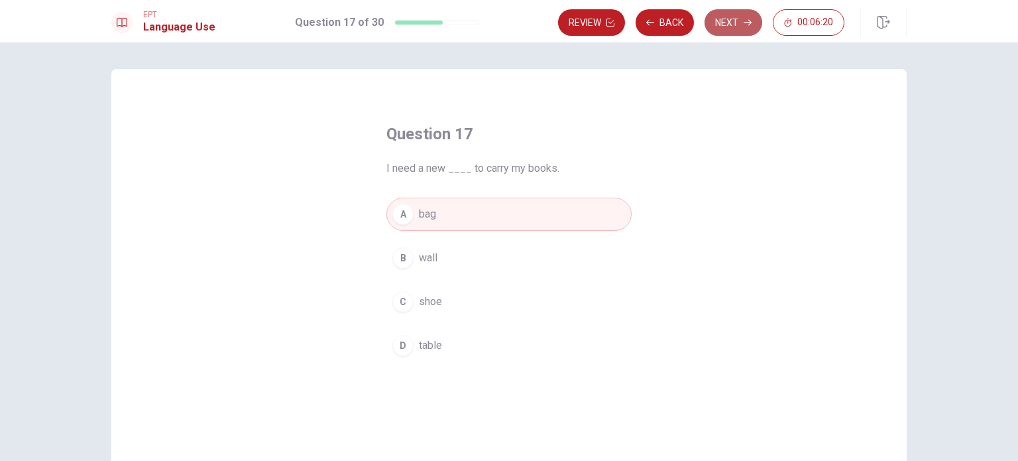
click at [734, 34] on button "Next" at bounding box center [733, 22] width 58 height 27
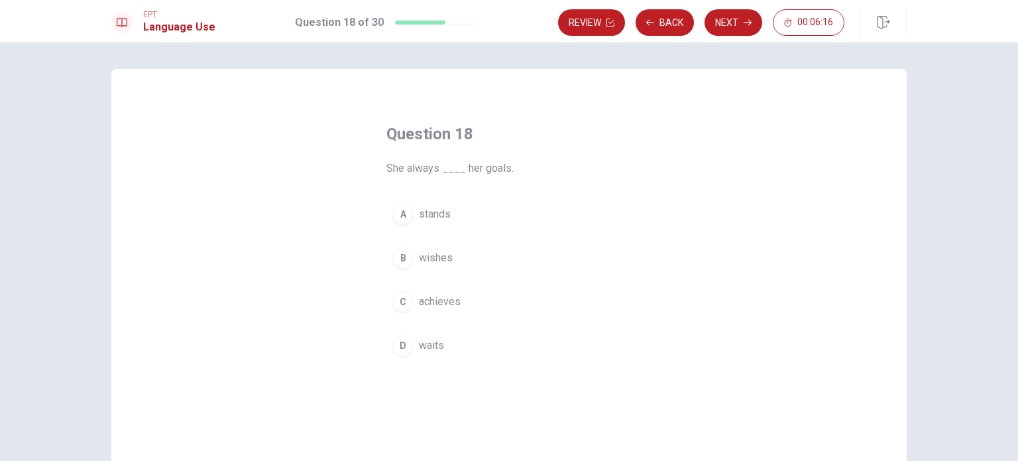
click at [398, 304] on div "C" at bounding box center [402, 301] width 21 height 21
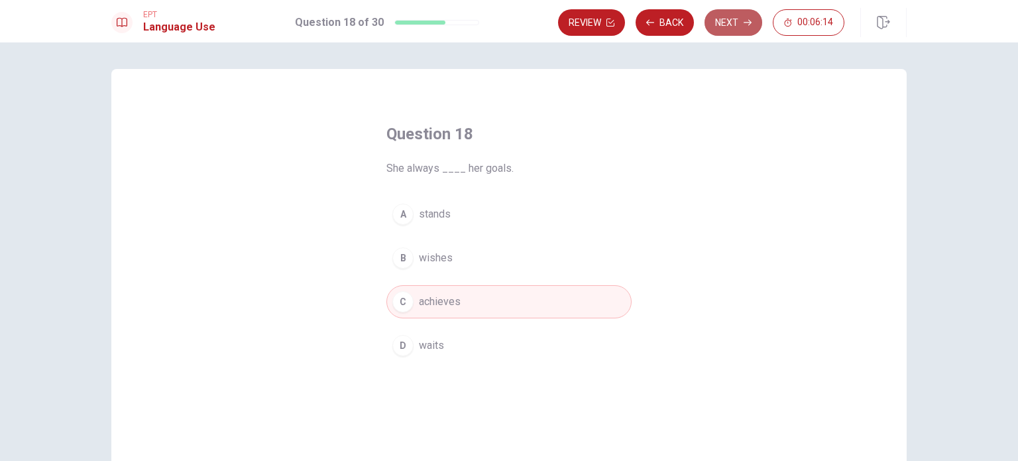
click at [732, 20] on button "Next" at bounding box center [733, 22] width 58 height 27
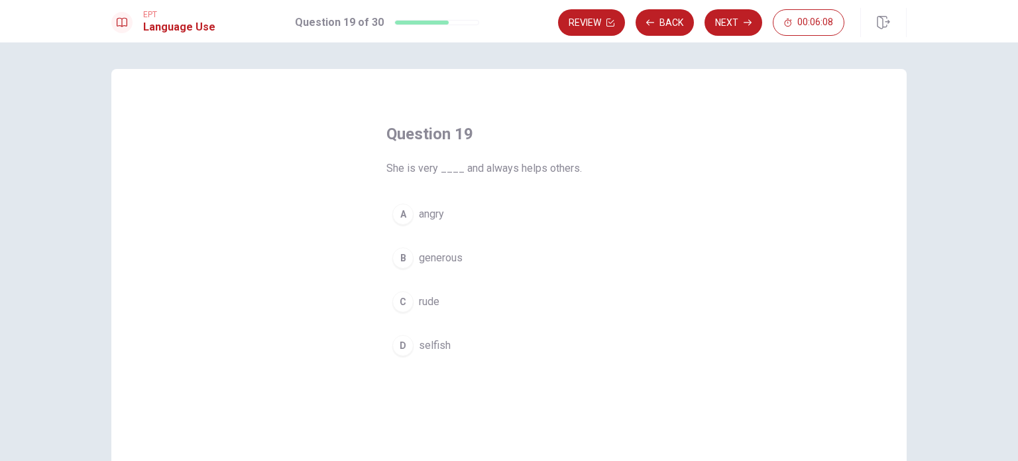
click at [404, 256] on div "B" at bounding box center [402, 257] width 21 height 21
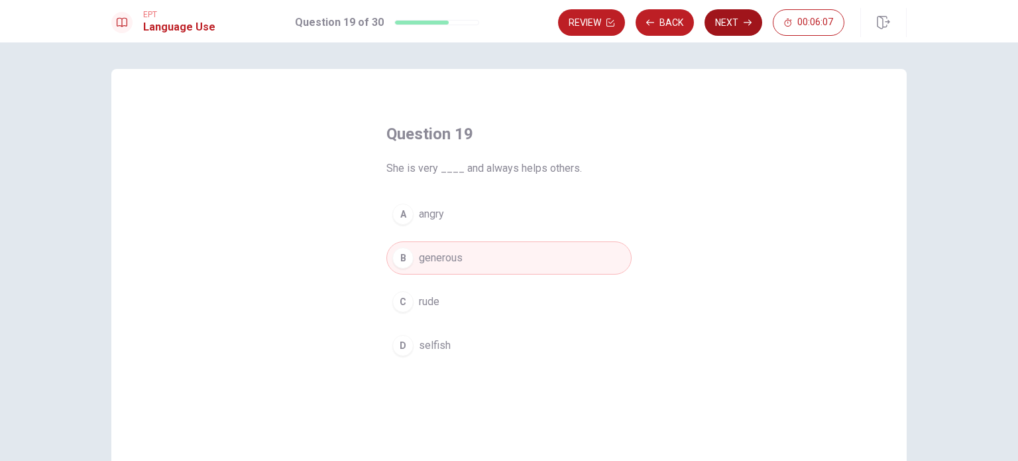
click at [728, 19] on button "Next" at bounding box center [733, 22] width 58 height 27
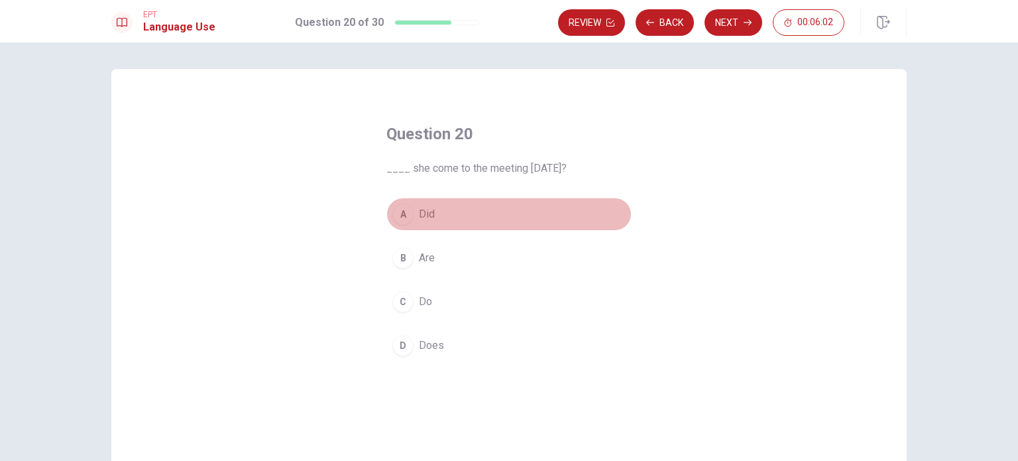
click at [392, 219] on div "A" at bounding box center [402, 213] width 21 height 21
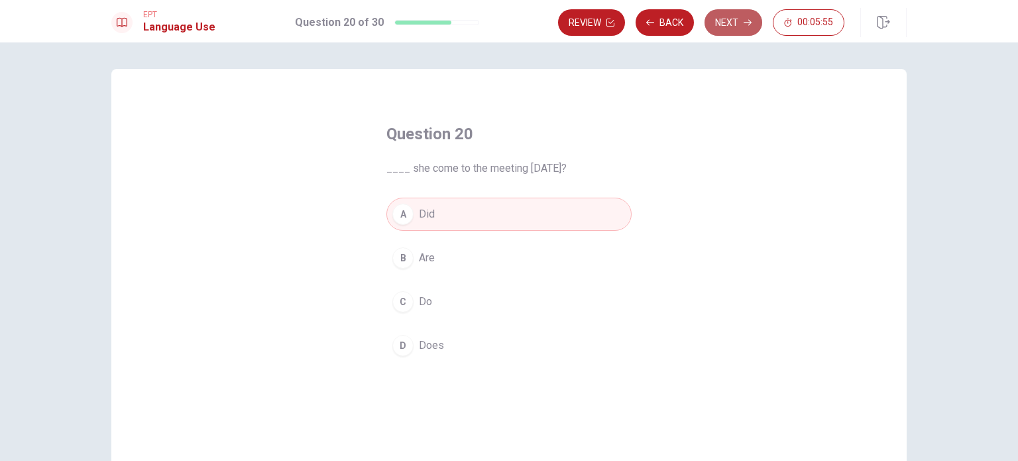
click at [732, 23] on button "Next" at bounding box center [733, 22] width 58 height 27
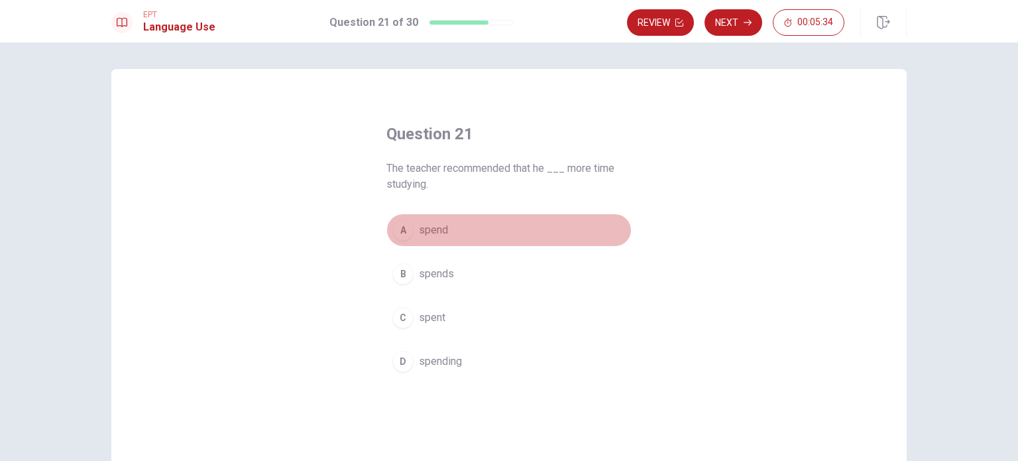
click at [400, 233] on div "A" at bounding box center [402, 229] width 21 height 21
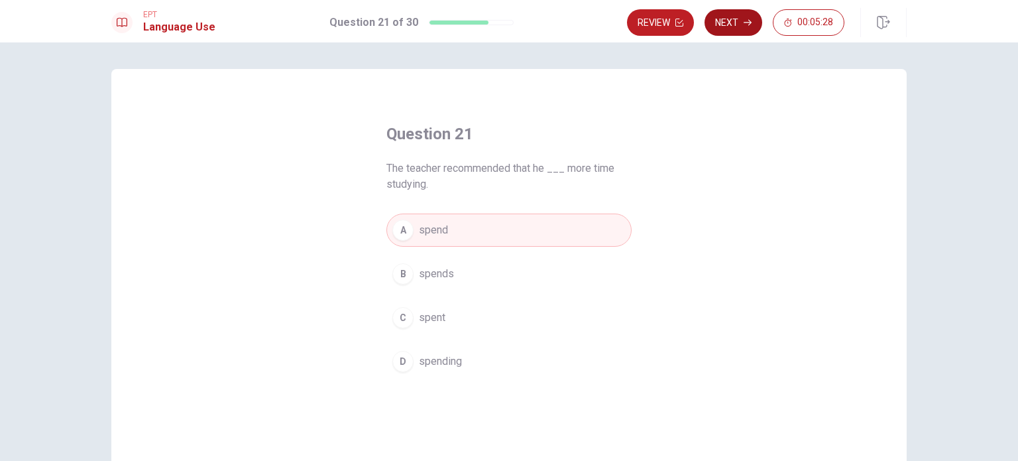
click at [744, 25] on icon "button" at bounding box center [747, 23] width 8 height 8
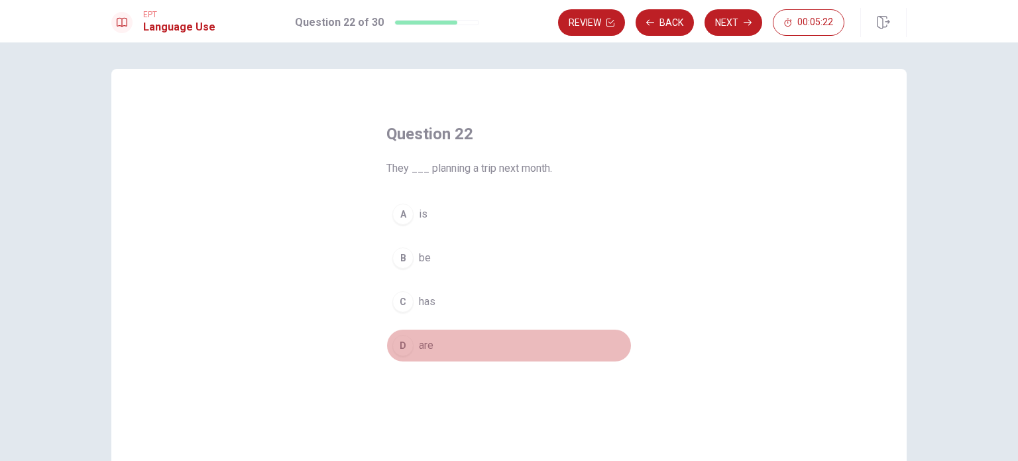
click at [398, 340] on div "D" at bounding box center [402, 345] width 21 height 21
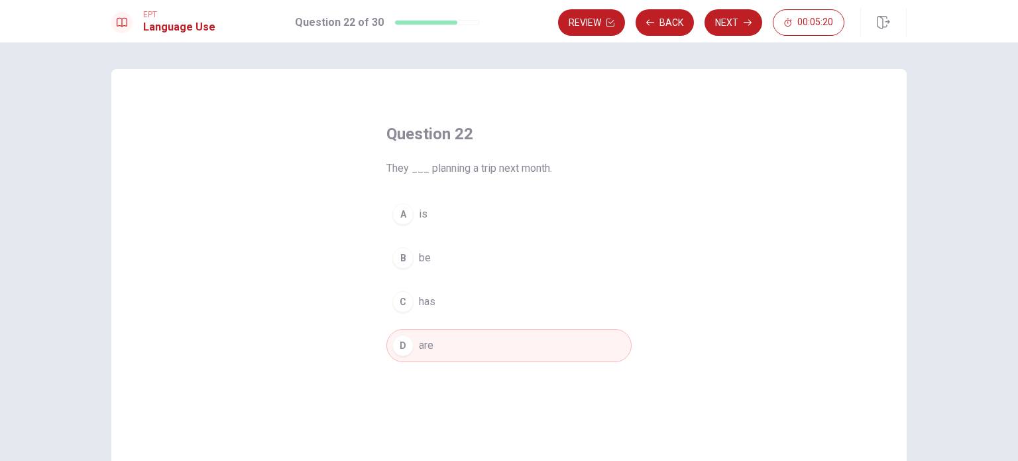
click at [729, 25] on button "Next" at bounding box center [733, 22] width 58 height 27
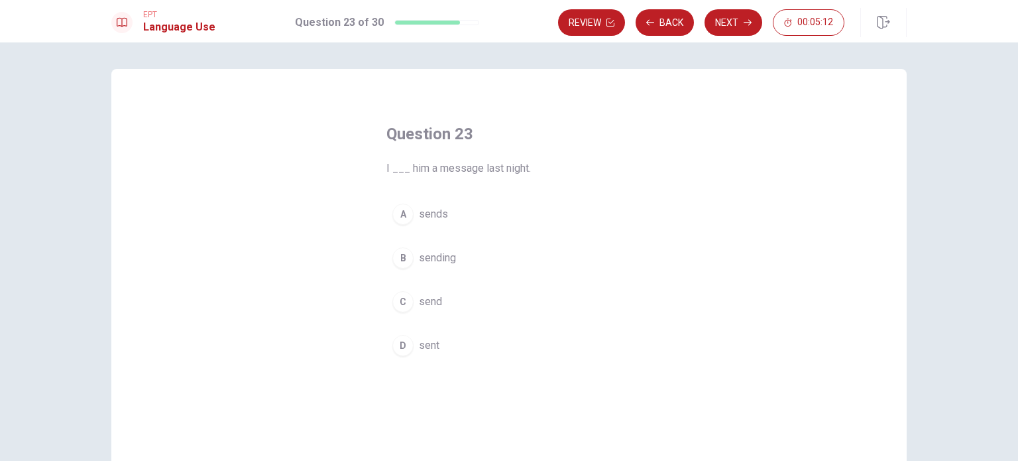
click at [411, 348] on button "D sent" at bounding box center [508, 345] width 245 height 33
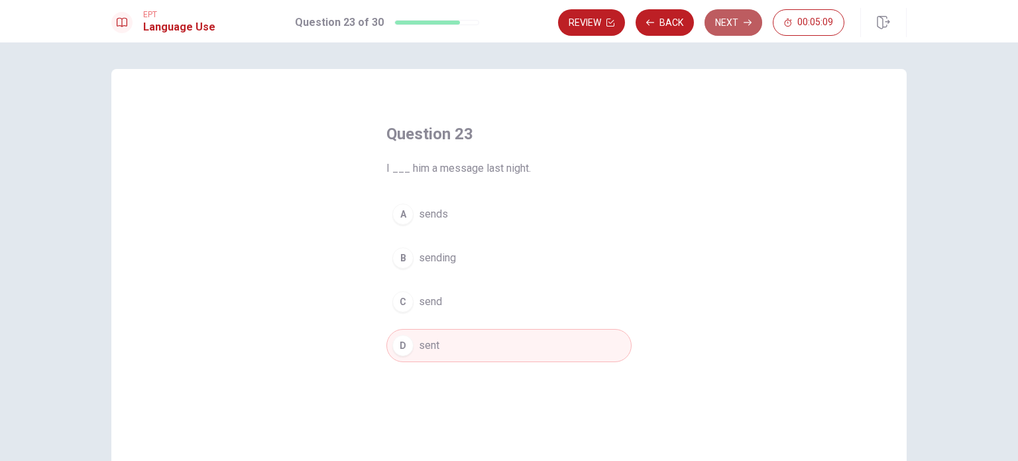
click at [730, 26] on button "Next" at bounding box center [733, 22] width 58 height 27
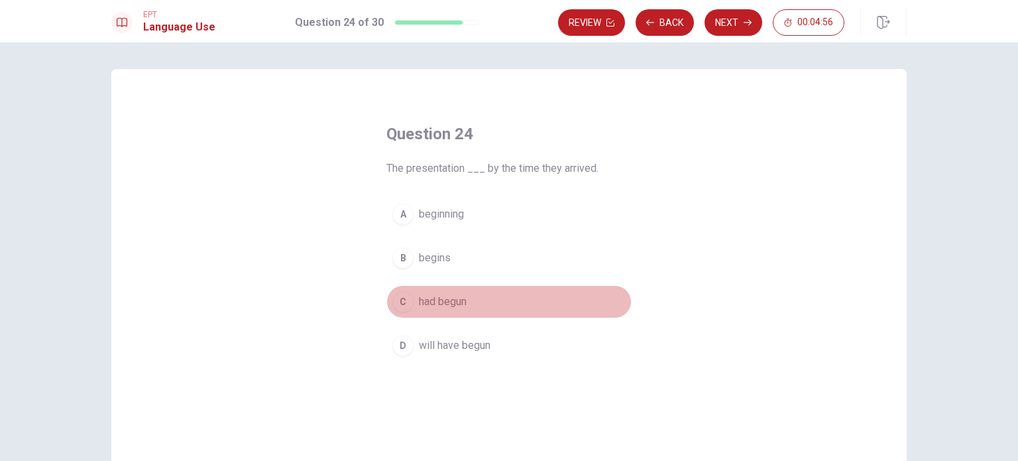
click at [399, 300] on div "C" at bounding box center [402, 301] width 21 height 21
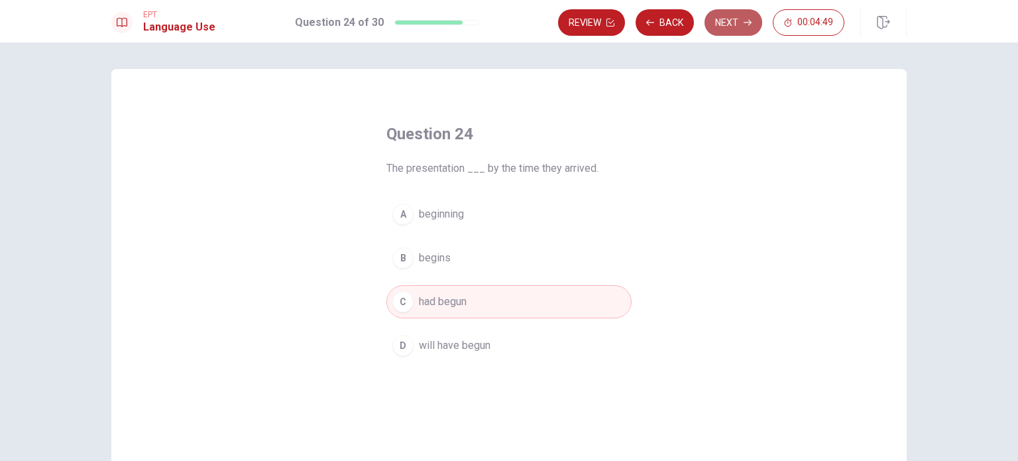
click at [736, 34] on button "Next" at bounding box center [733, 22] width 58 height 27
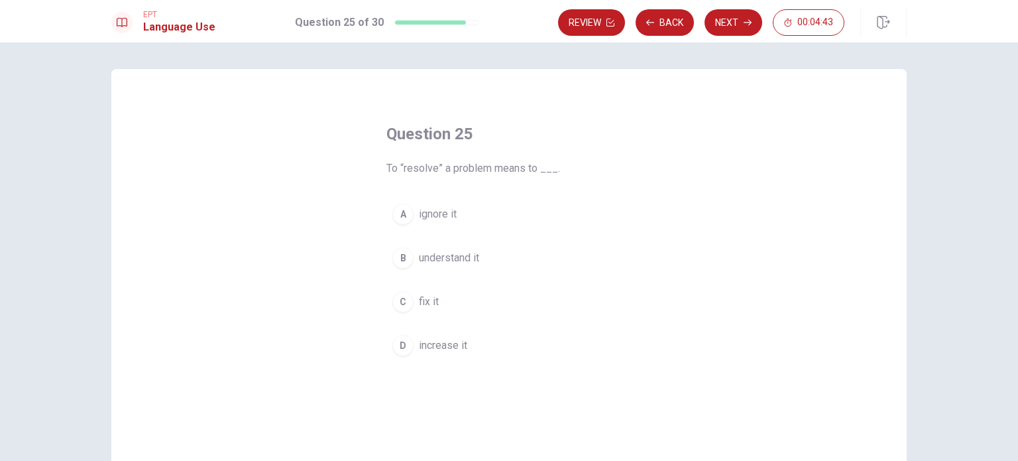
click at [400, 303] on div "C" at bounding box center [402, 301] width 21 height 21
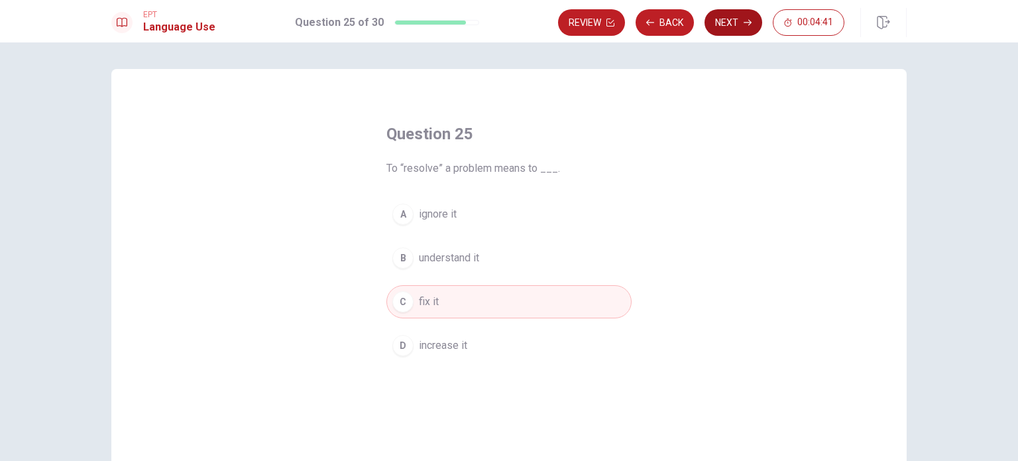
click at [737, 28] on button "Next" at bounding box center [733, 22] width 58 height 27
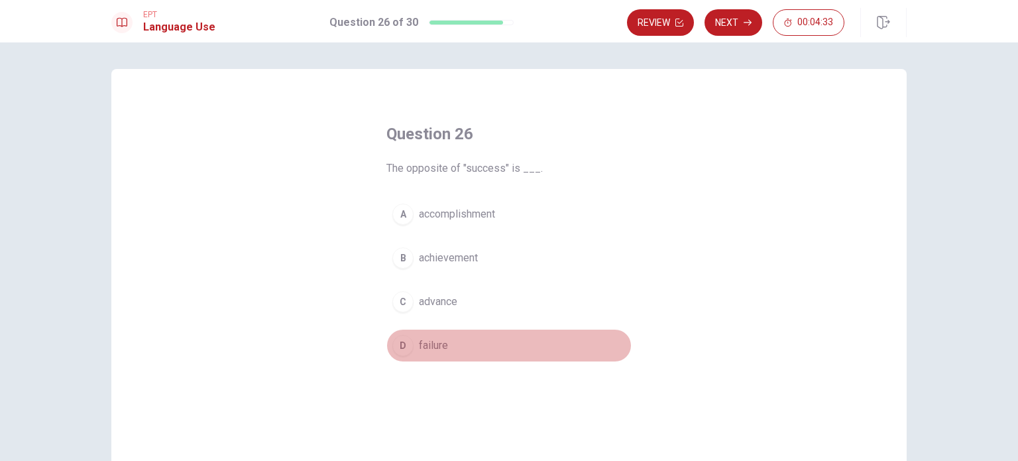
click at [395, 349] on div "D" at bounding box center [402, 345] width 21 height 21
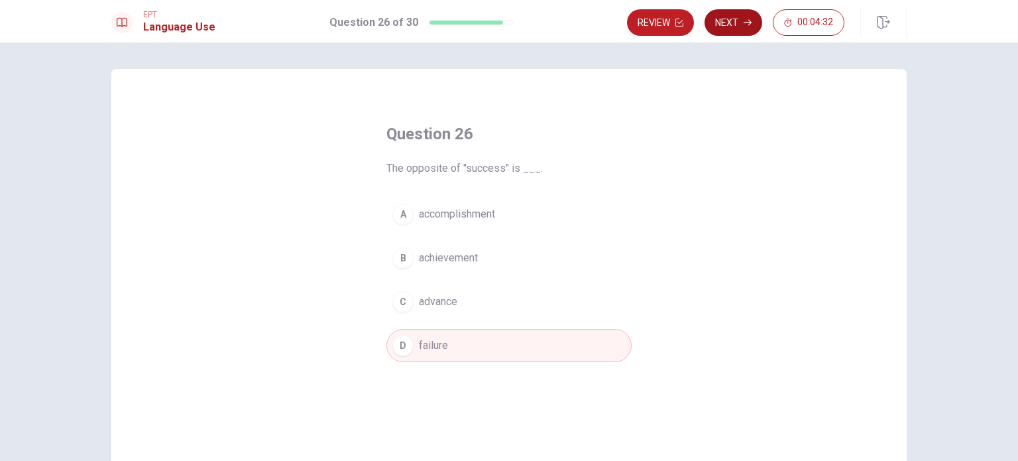
click at [731, 26] on button "Next" at bounding box center [733, 22] width 58 height 27
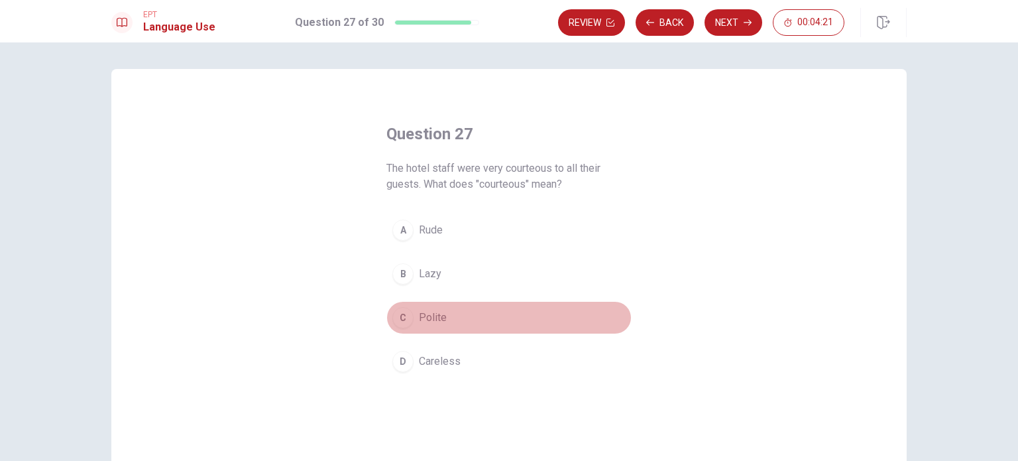
click at [397, 321] on div "C" at bounding box center [402, 317] width 21 height 21
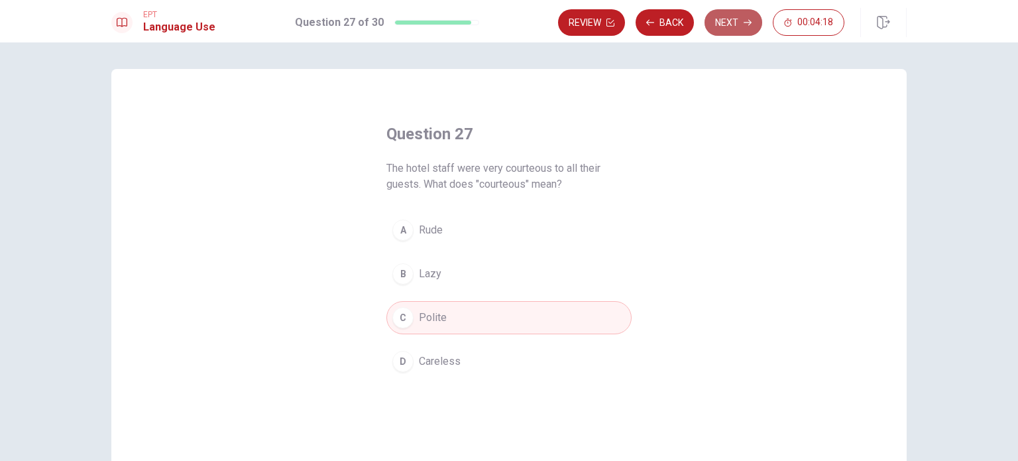
click at [738, 28] on button "Next" at bounding box center [733, 22] width 58 height 27
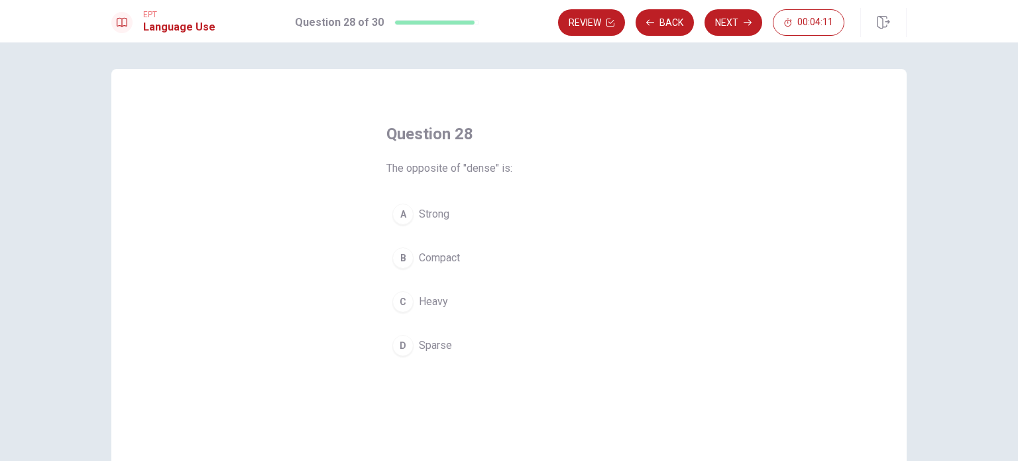
click at [399, 346] on div "D" at bounding box center [402, 345] width 21 height 21
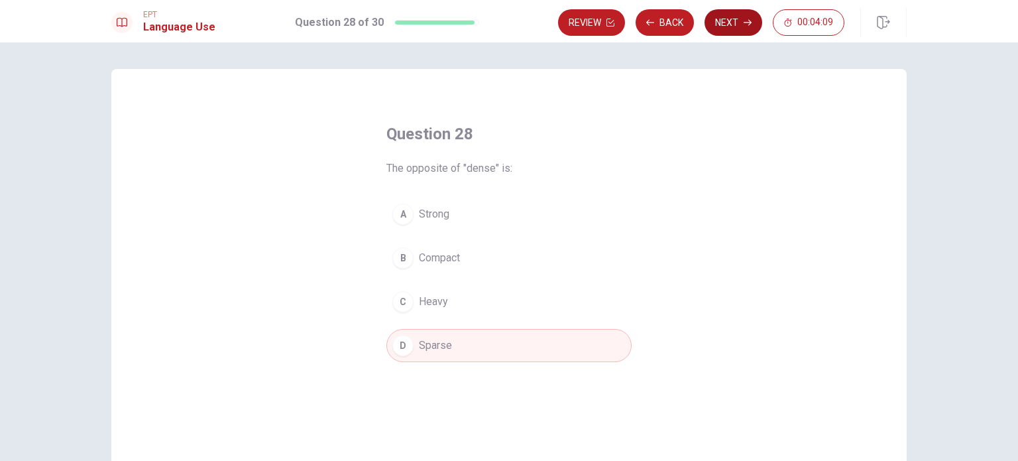
click at [723, 26] on button "Next" at bounding box center [733, 22] width 58 height 27
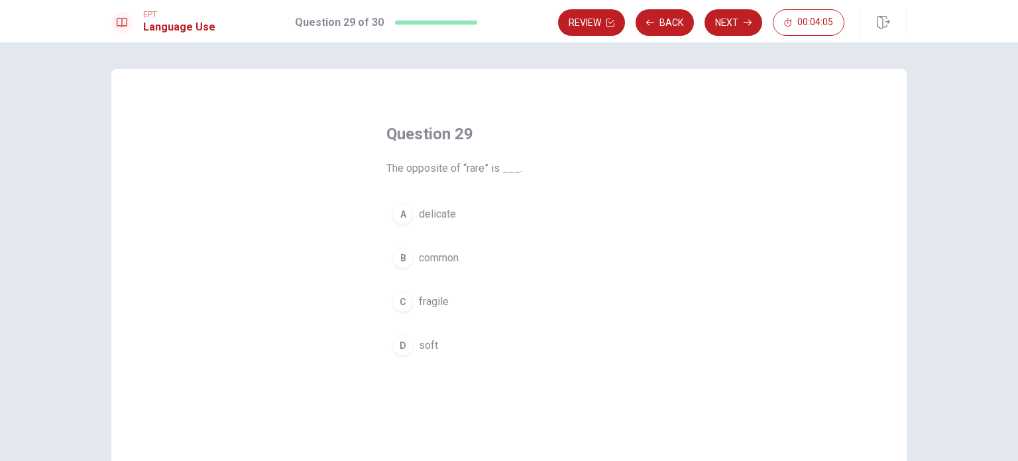
click at [405, 254] on div "B" at bounding box center [402, 257] width 21 height 21
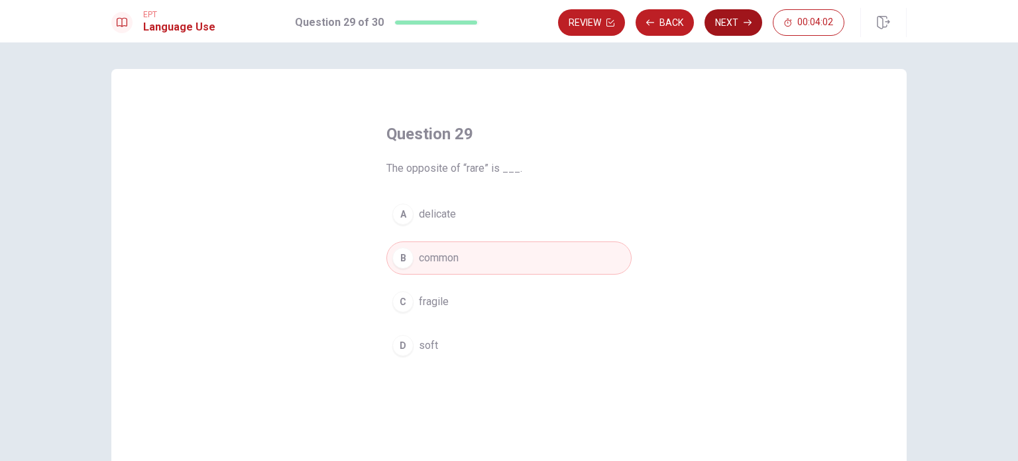
click at [737, 18] on button "Next" at bounding box center [733, 22] width 58 height 27
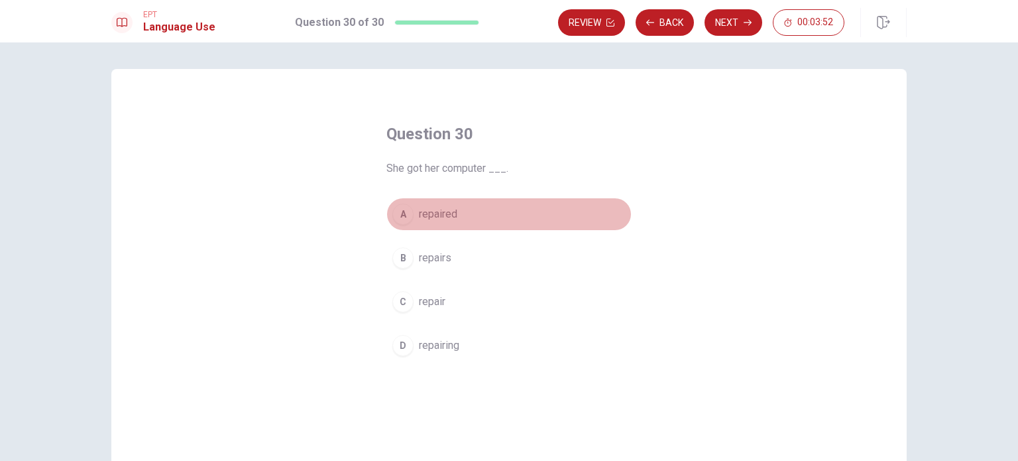
click at [400, 217] on div "A" at bounding box center [402, 213] width 21 height 21
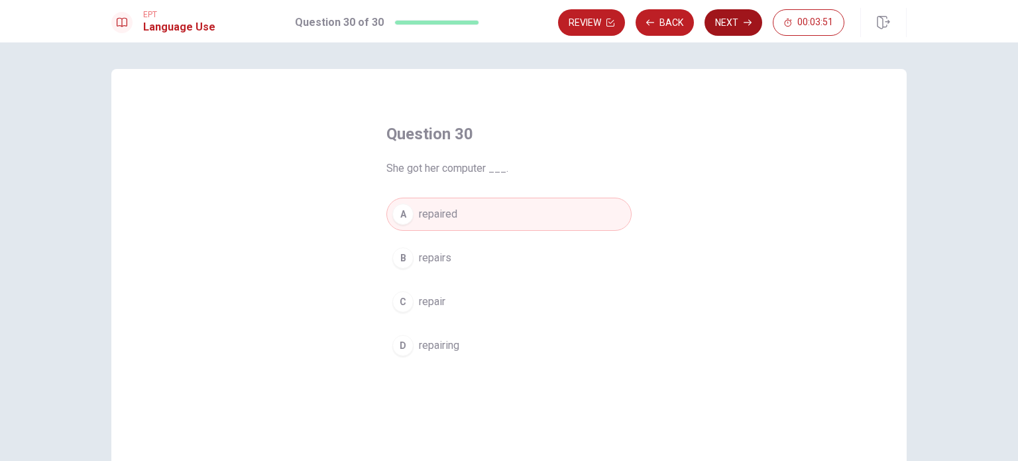
click at [728, 23] on button "Next" at bounding box center [733, 22] width 58 height 27
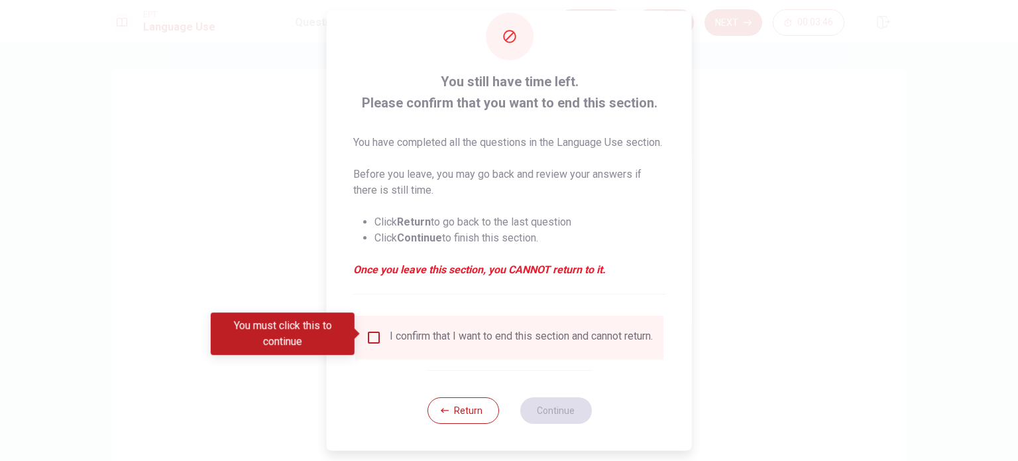
scroll to position [49, 0]
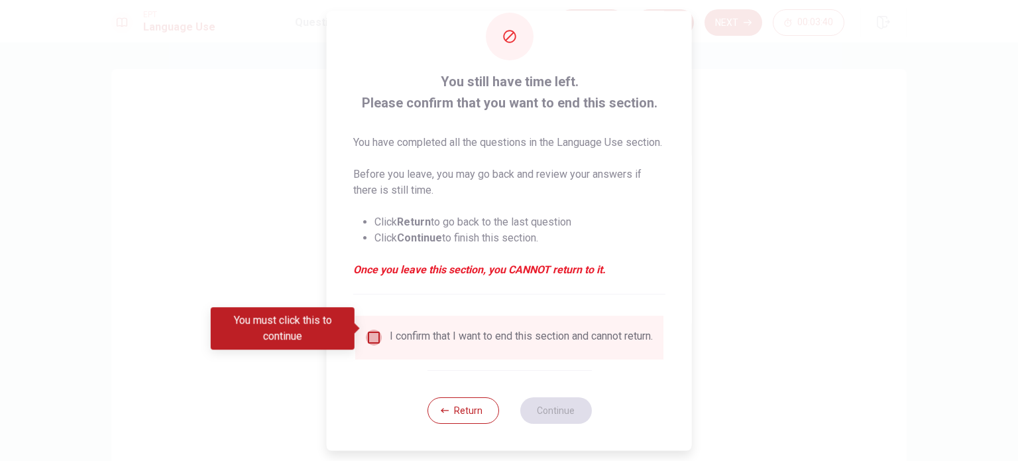
click at [370, 333] on input "You must click this to continue" at bounding box center [374, 337] width 16 height 16
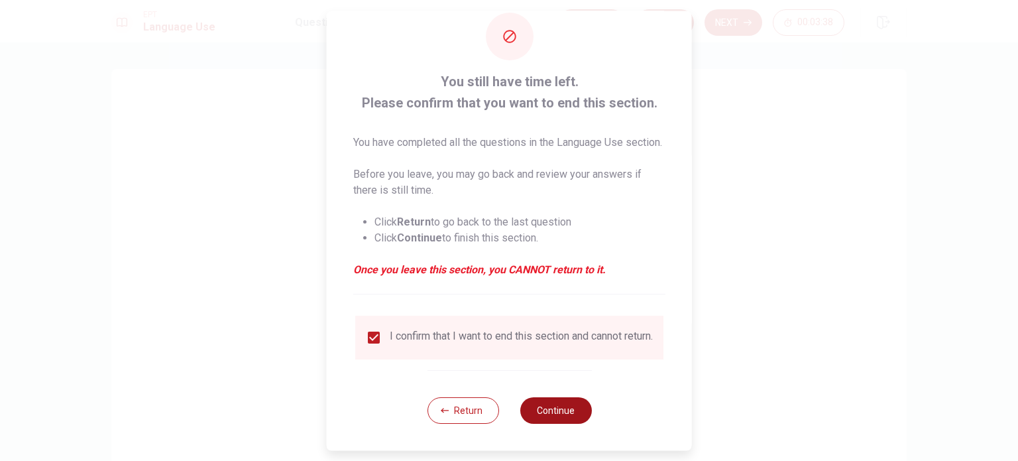
click at [550, 405] on button "Continue" at bounding box center [556, 410] width 72 height 27
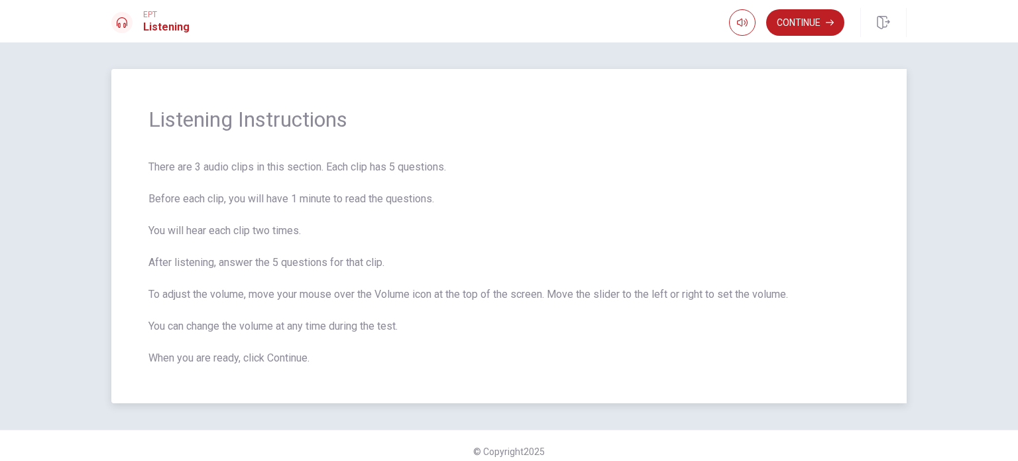
click at [575, 140] on div "Listening Instructions There are 3 audio clips in this section. Each clip has 5…" at bounding box center [508, 236] width 795 height 334
click at [825, 20] on button "Continue" at bounding box center [805, 22] width 78 height 27
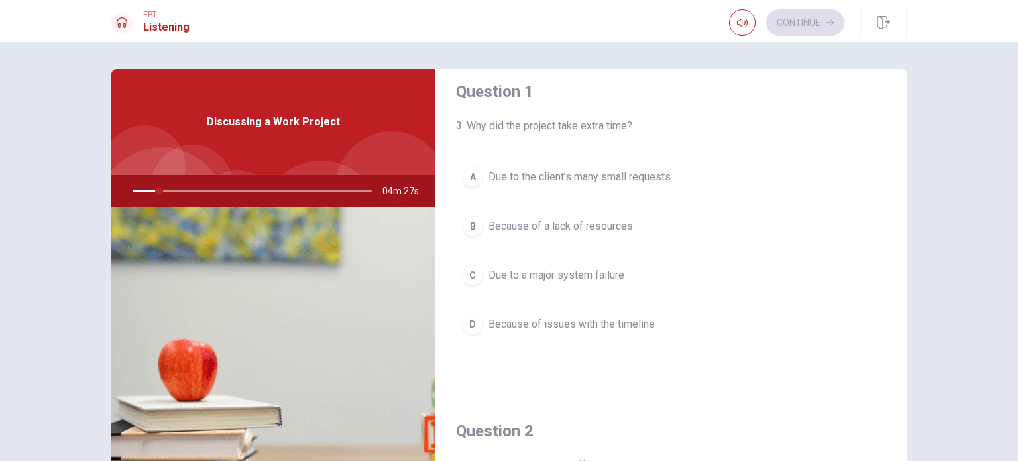
scroll to position [0, 0]
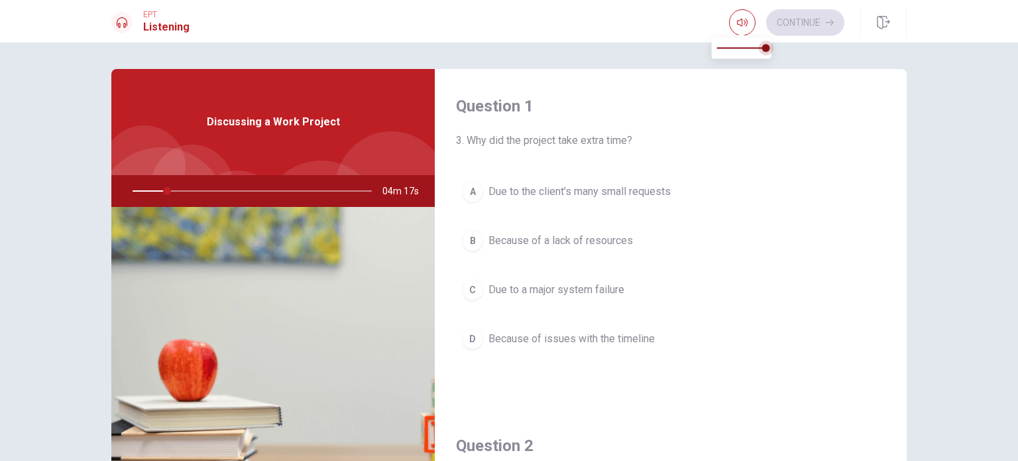
type input "14"
type input "0.9"
type input "14"
type input "0.8"
type input "14"
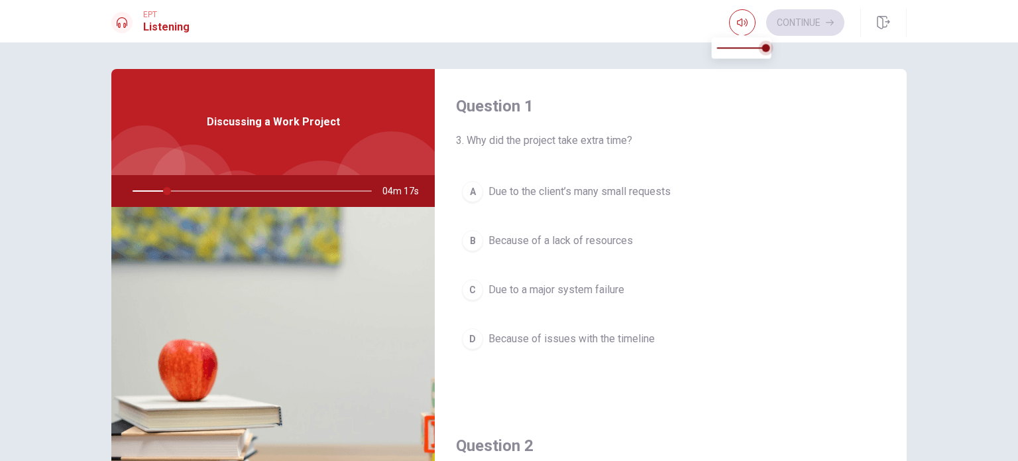
type input "0.7"
type input "14"
type input "0.6"
type input "15"
type input "0.7"
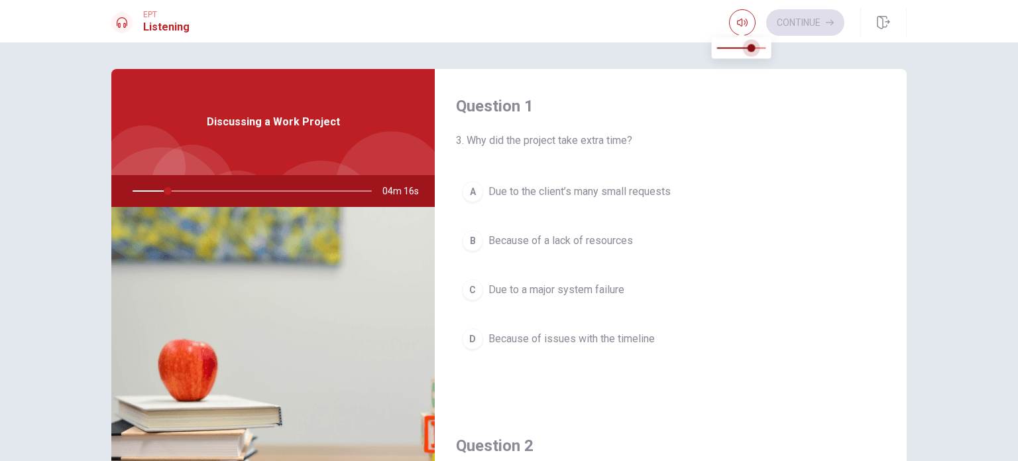
drag, startPoint x: 763, startPoint y: 46, endPoint x: 753, endPoint y: 50, distance: 10.5
click at [753, 50] on span at bounding box center [751, 48] width 8 height 8
type input "16"
type input "0.6"
click at [747, 48] on span at bounding box center [746, 48] width 8 height 8
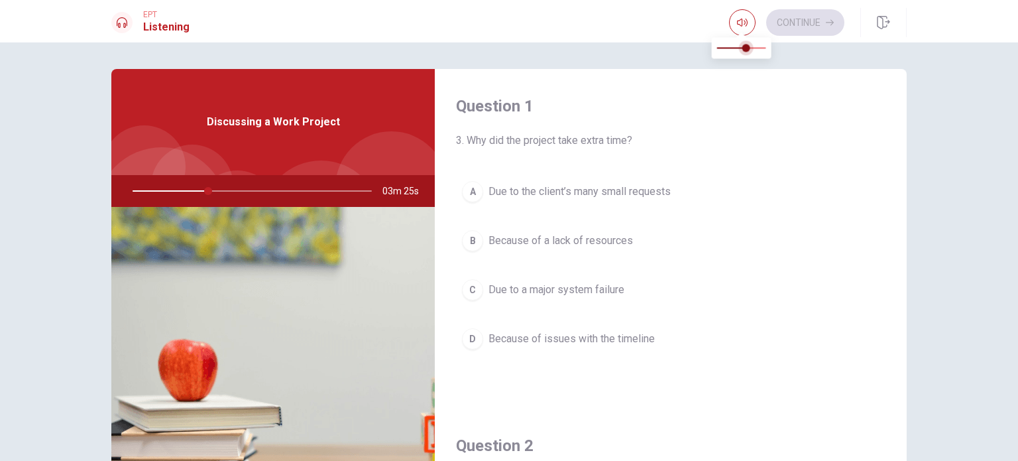
type input "32"
type input "0.5"
click at [740, 50] on span at bounding box center [742, 48] width 8 height 8
type input "32"
type input "0.4"
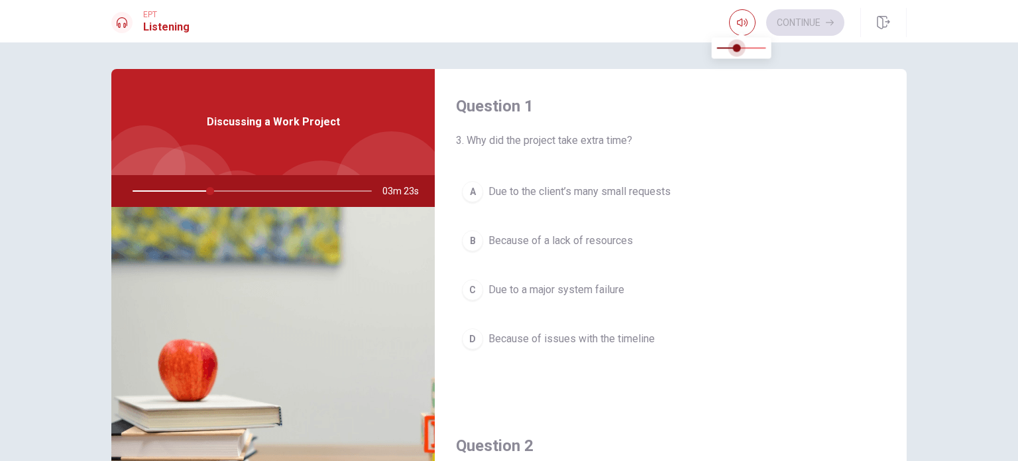
type input "32"
type input "0.3"
drag, startPoint x: 739, startPoint y: 48, endPoint x: 732, endPoint y: 50, distance: 8.1
click at [732, 50] on span at bounding box center [732, 48] width 8 height 8
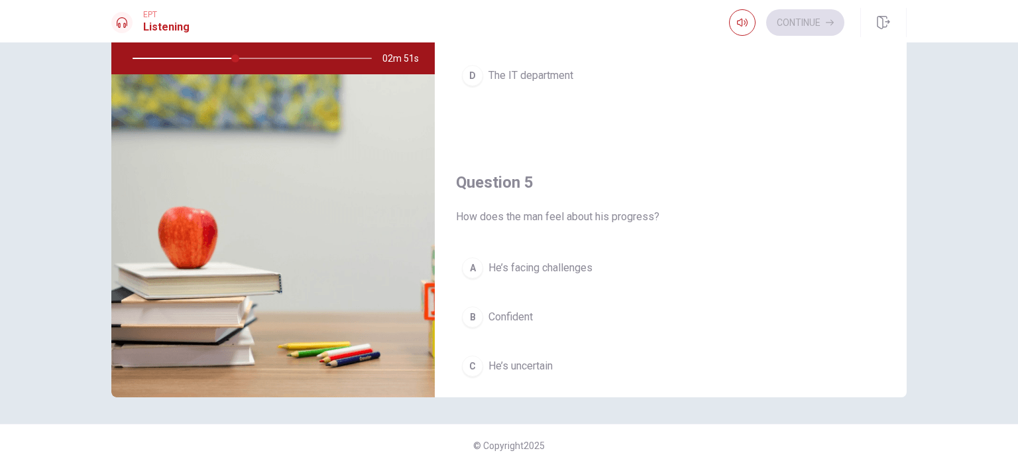
scroll to position [1230, 0]
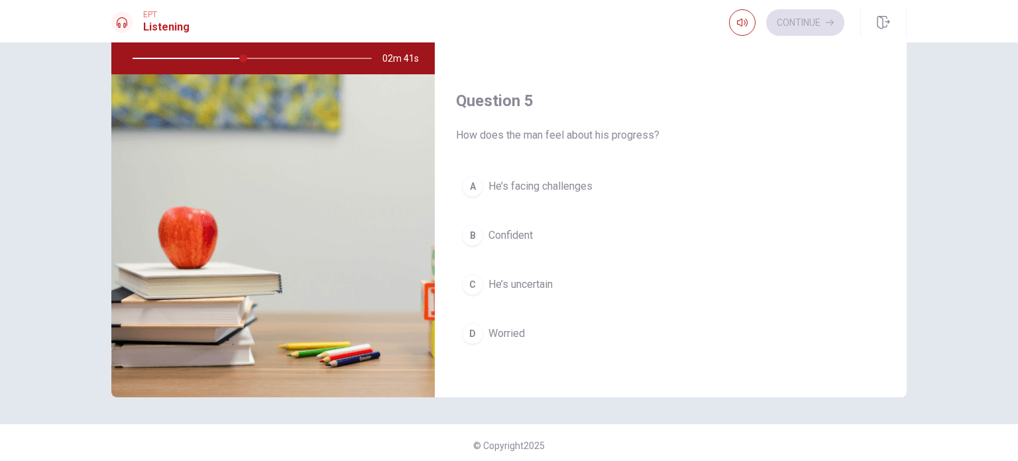
click at [561, 226] on button "B Confident" at bounding box center [670, 235] width 429 height 33
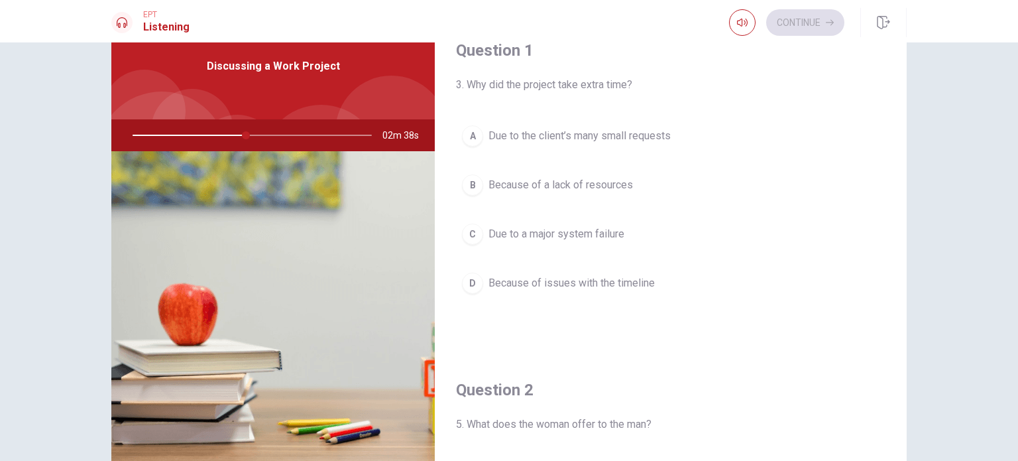
scroll to position [0, 0]
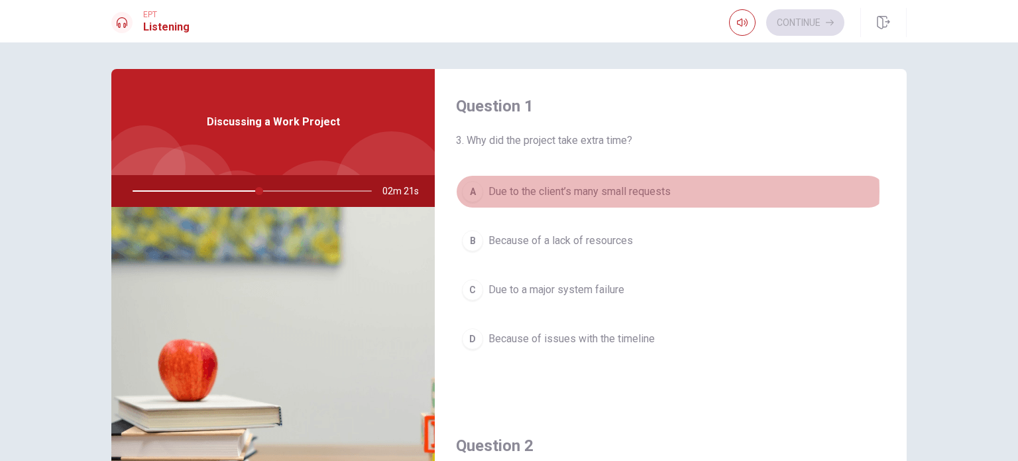
click at [621, 191] on span "Due to the client’s many small requests" at bounding box center [579, 192] width 182 height 16
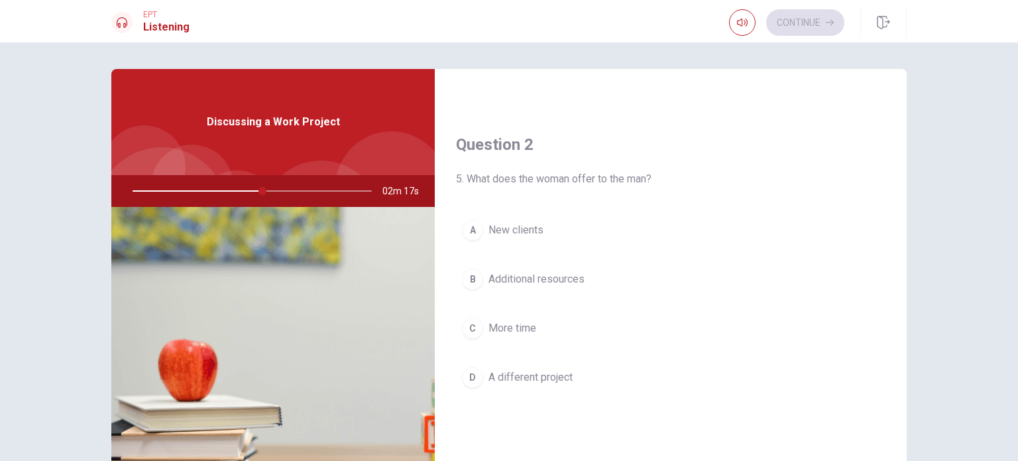
scroll to position [331, 0]
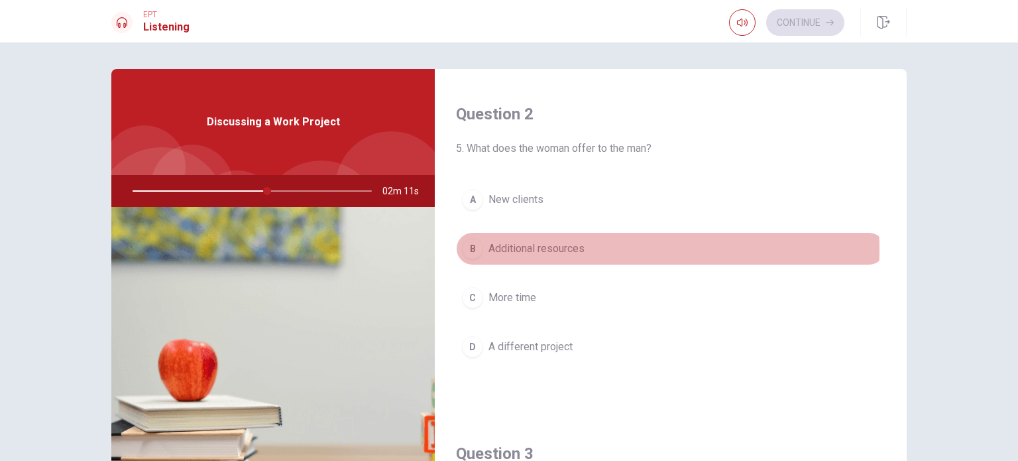
click at [579, 248] on span "Additional resources" at bounding box center [536, 249] width 96 height 16
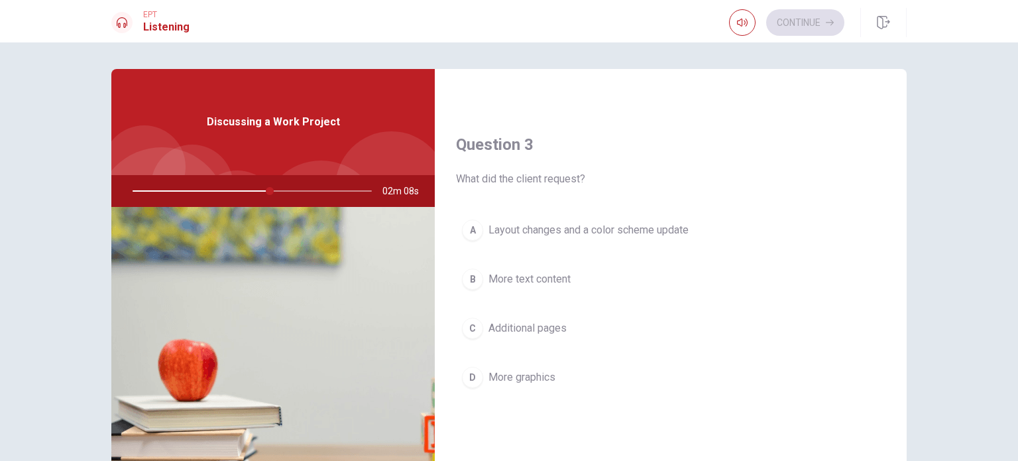
scroll to position [663, 0]
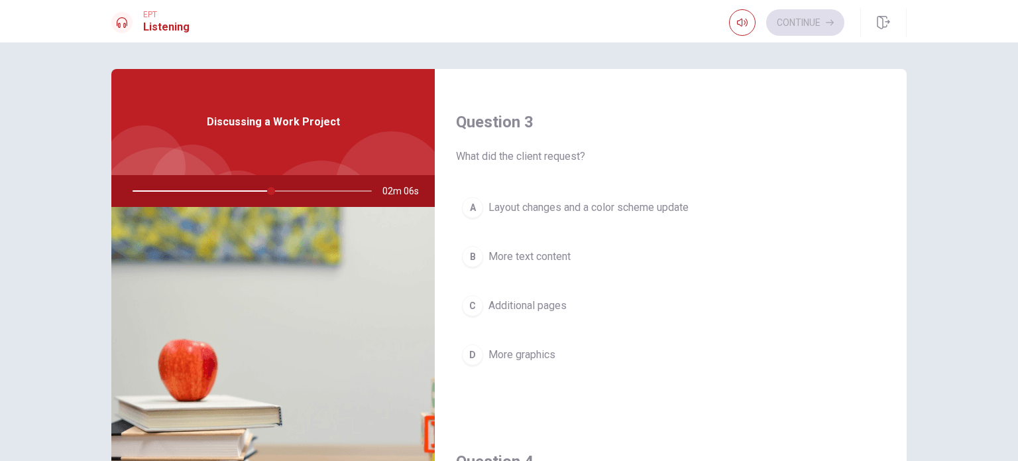
click at [623, 209] on span "Layout changes and a color scheme update" at bounding box center [588, 207] width 200 height 16
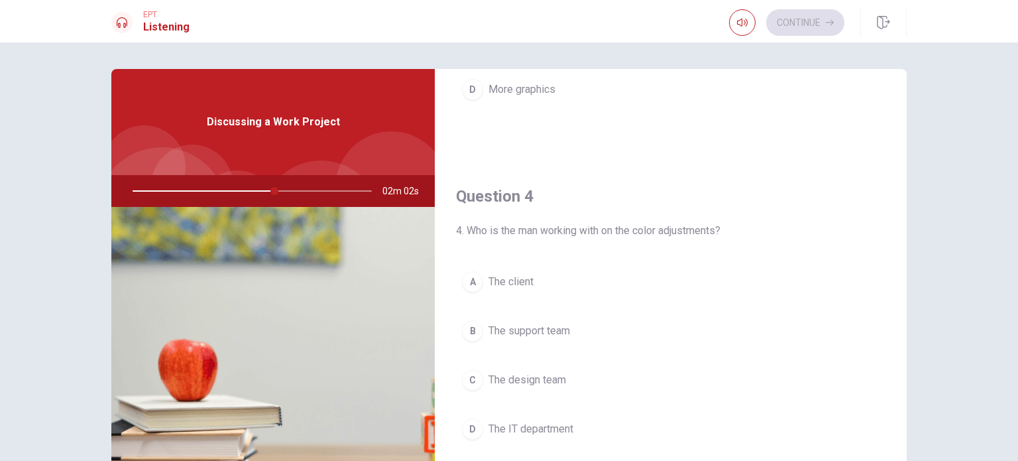
scroll to position [994, 0]
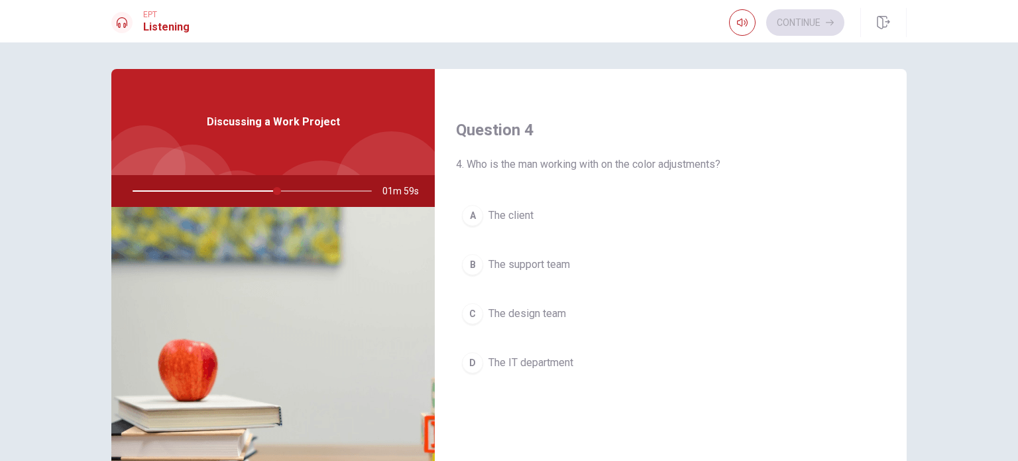
click at [555, 311] on span "The design team" at bounding box center [527, 313] width 78 height 16
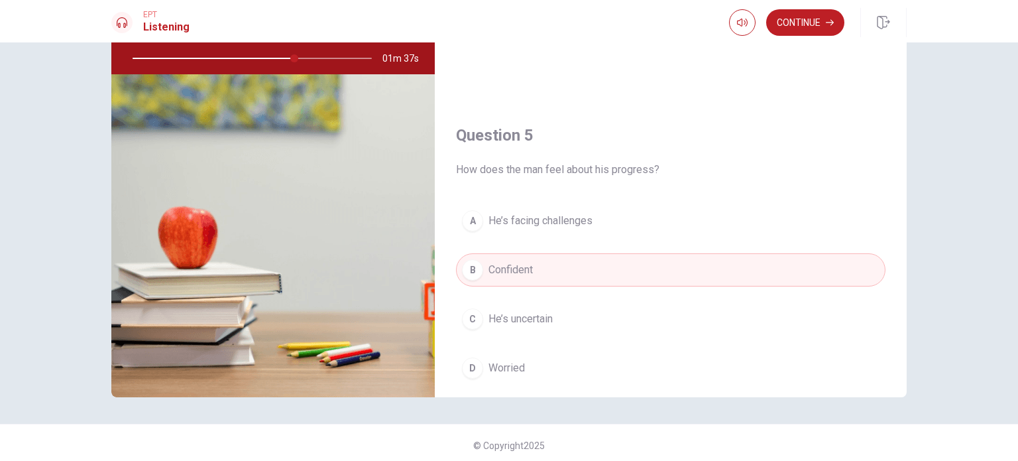
scroll to position [1164, 0]
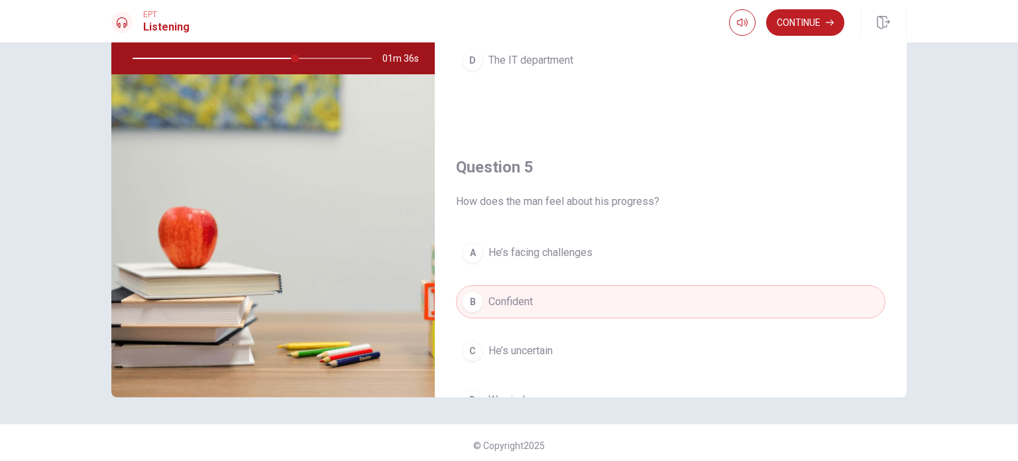
click at [587, 248] on span "He’s facing challenges" at bounding box center [540, 253] width 104 height 16
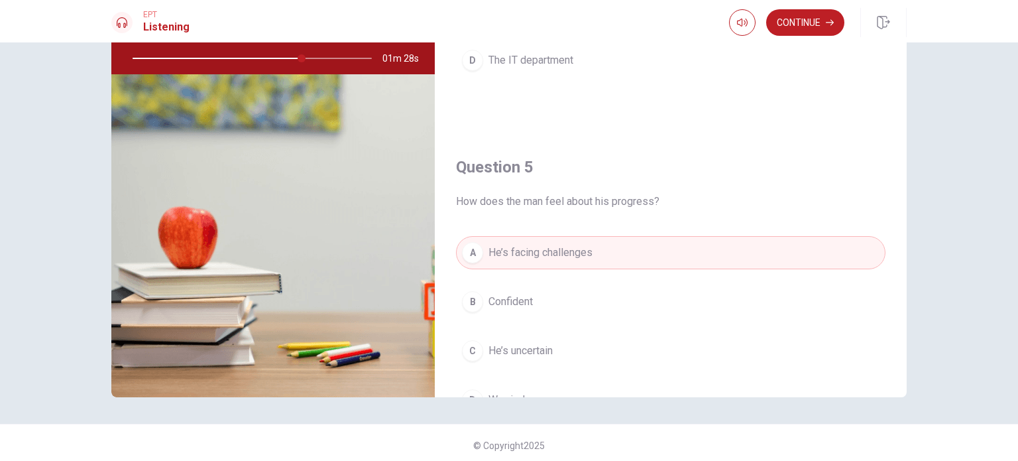
click at [586, 296] on button "B Confident" at bounding box center [670, 301] width 429 height 33
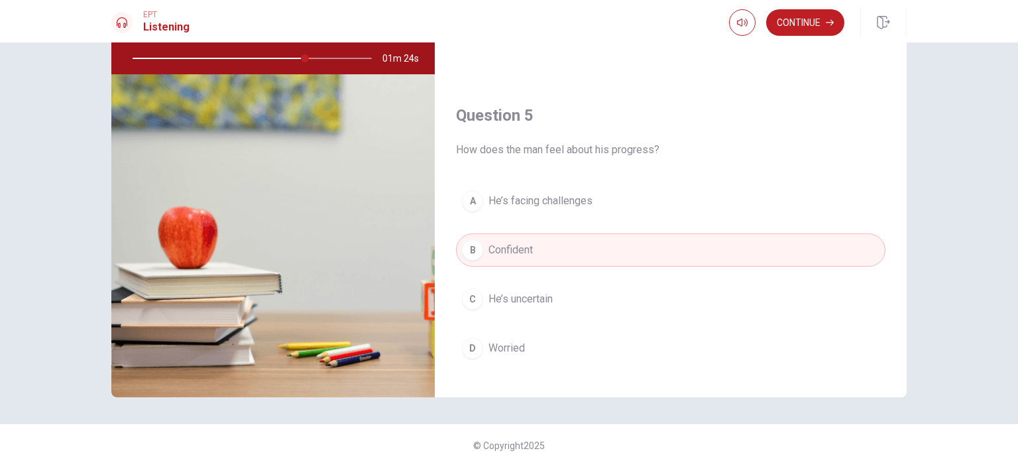
scroll to position [1230, 0]
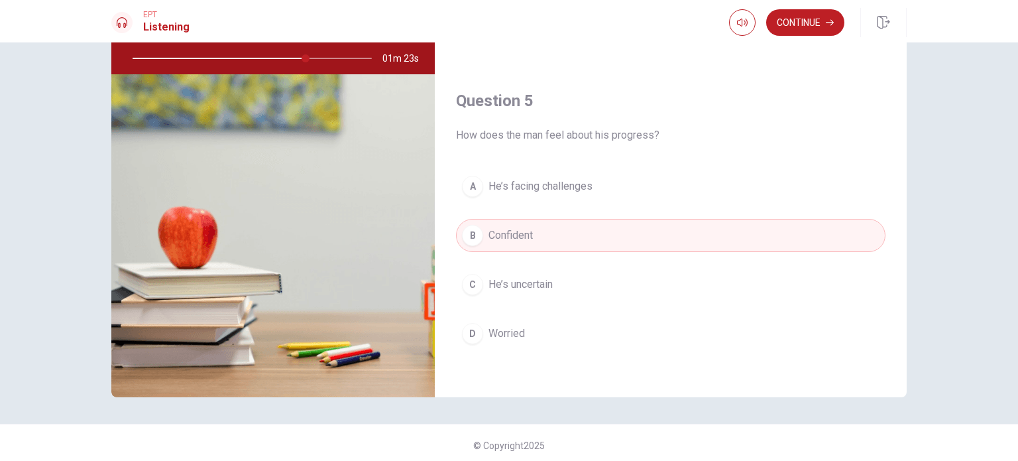
click at [607, 180] on button "A He’s facing challenges" at bounding box center [670, 186] width 429 height 33
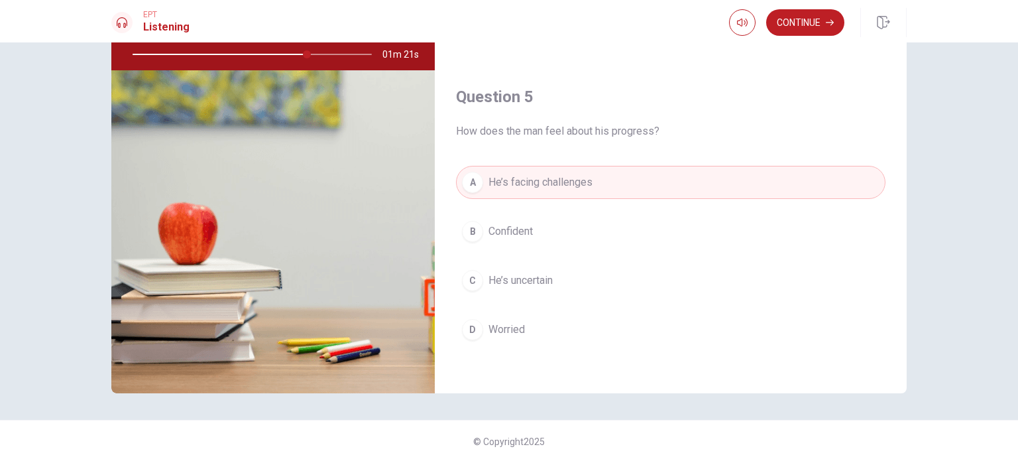
scroll to position [138, 0]
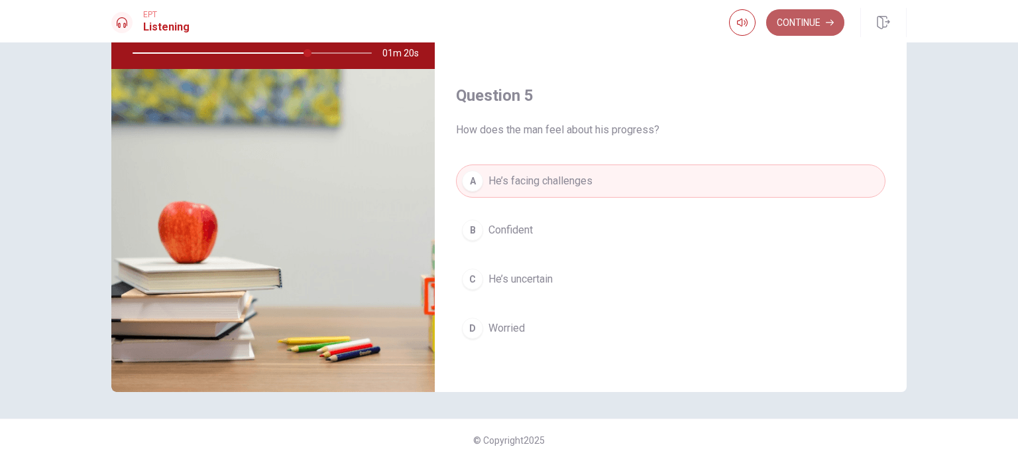
click at [811, 21] on button "Continue" at bounding box center [805, 22] width 78 height 27
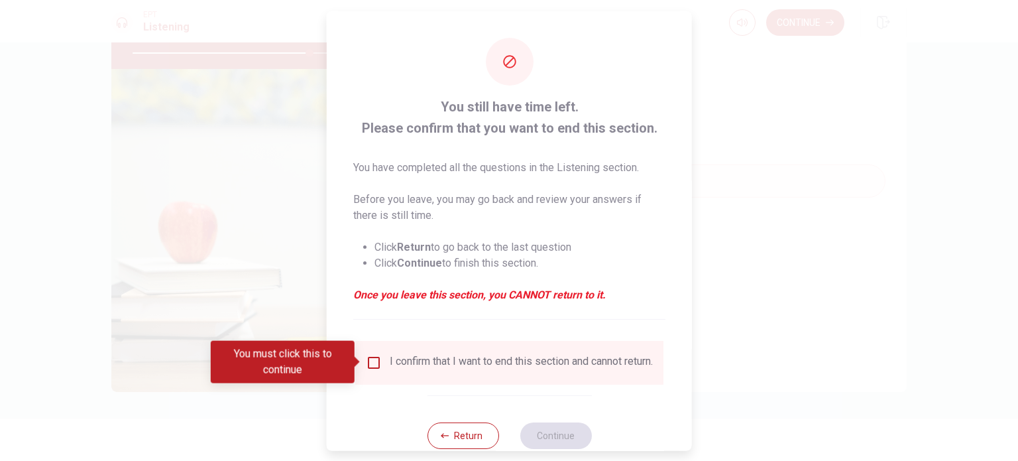
click at [367, 358] on input "You must click this to continue" at bounding box center [374, 362] width 16 height 16
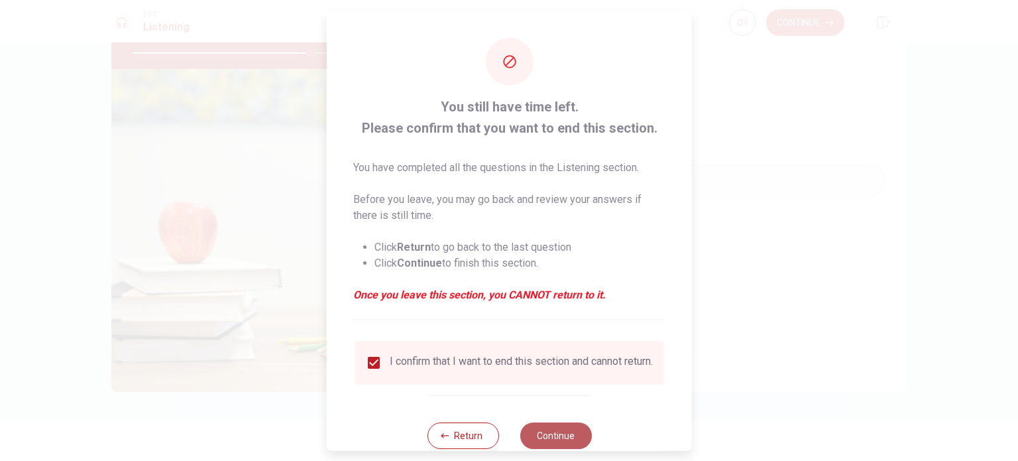
click at [569, 441] on button "Continue" at bounding box center [556, 434] width 72 height 27
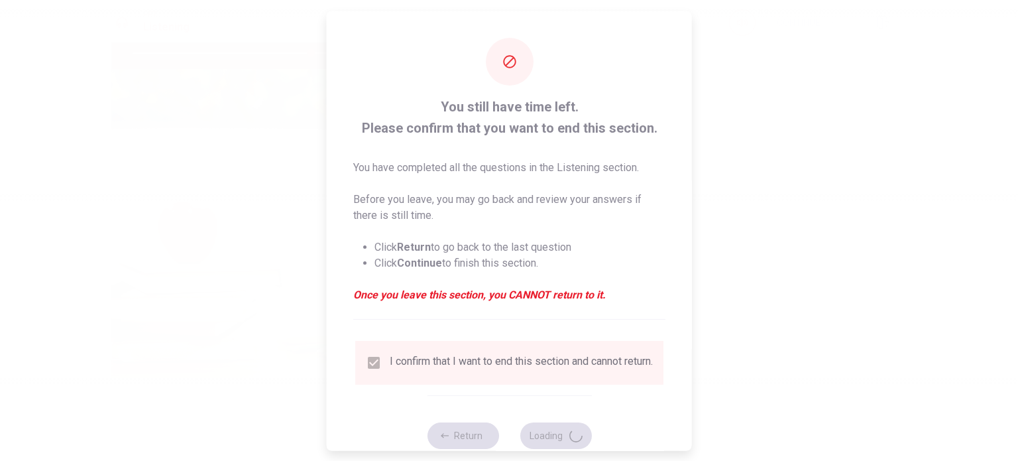
type input "75"
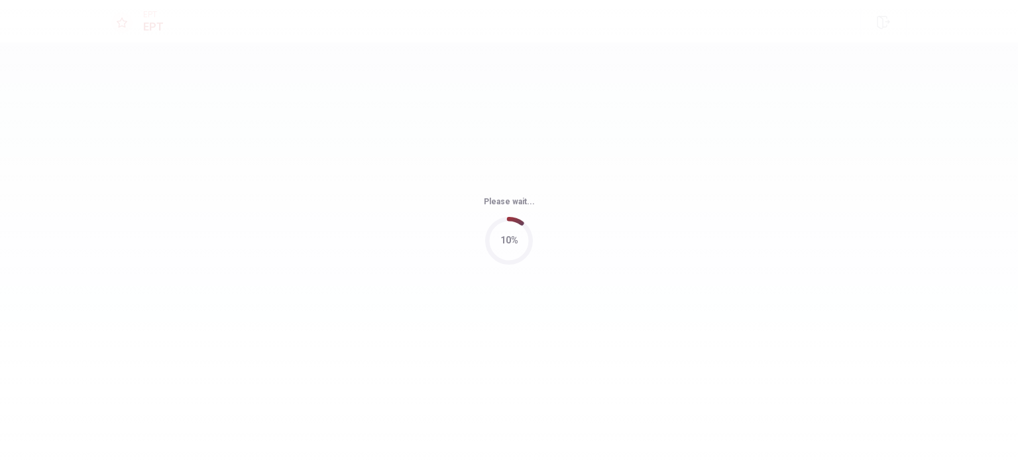
scroll to position [0, 0]
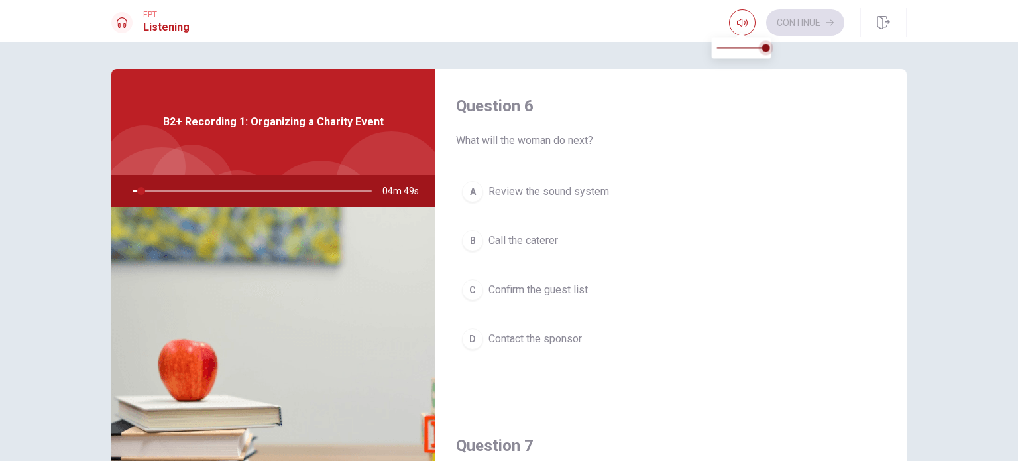
type input "4"
type input "0.9"
type input "4"
type input "0.8"
type input "4"
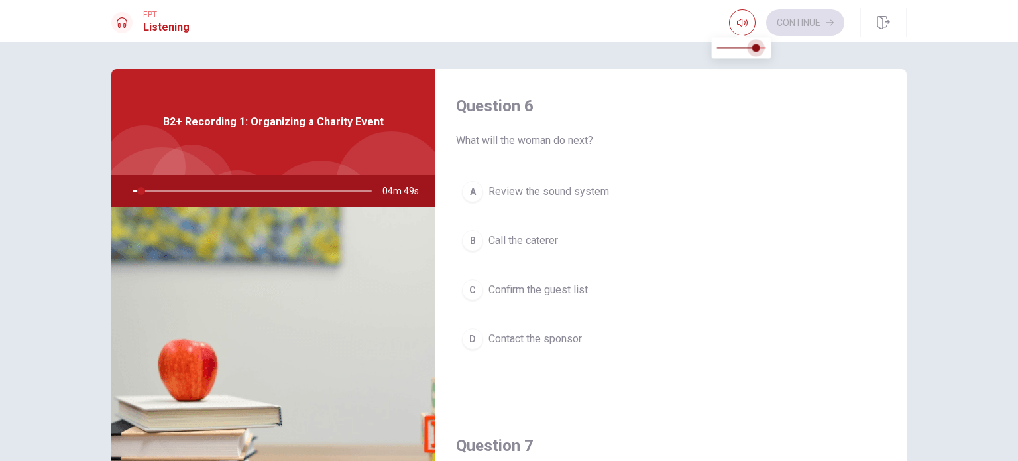
type input "0.7"
type input "4"
type input "0.6"
type input "4"
type input "0.5"
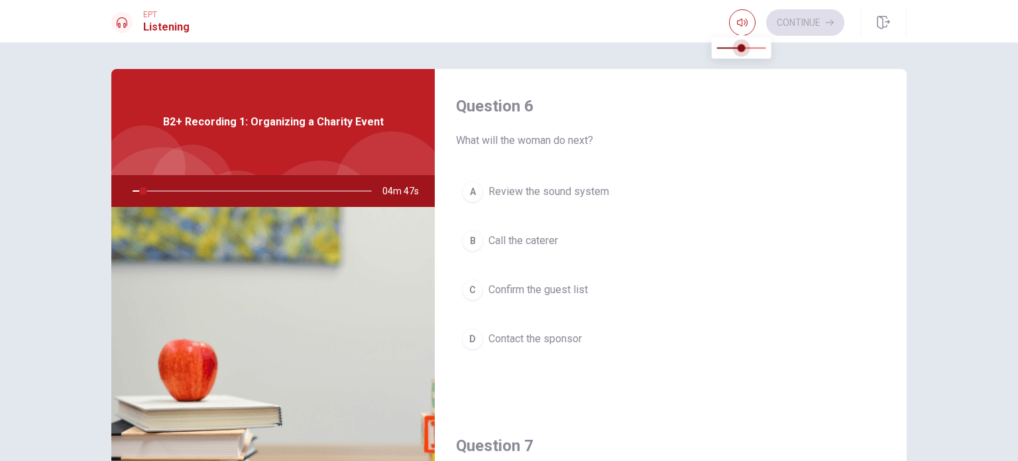
drag, startPoint x: 763, startPoint y: 48, endPoint x: 739, endPoint y: 50, distance: 24.6
click at [739, 50] on span at bounding box center [742, 48] width 8 height 8
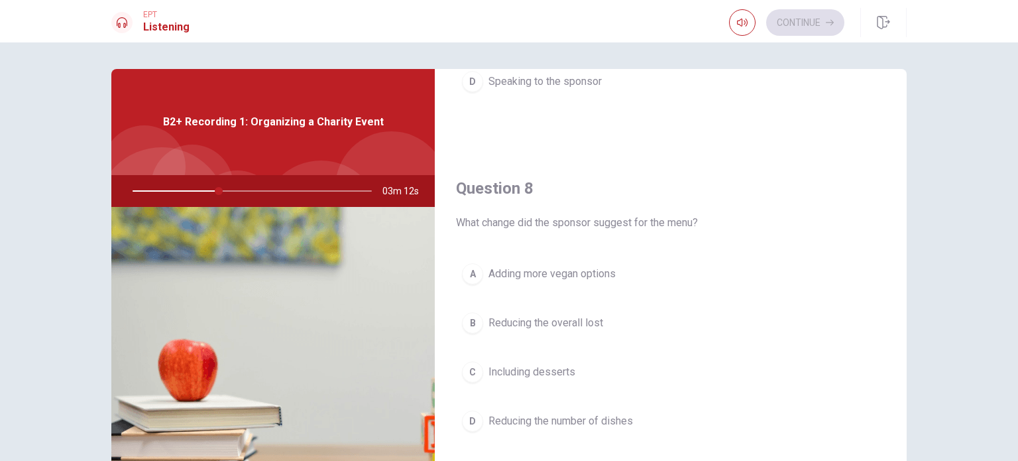
scroll to position [663, 0]
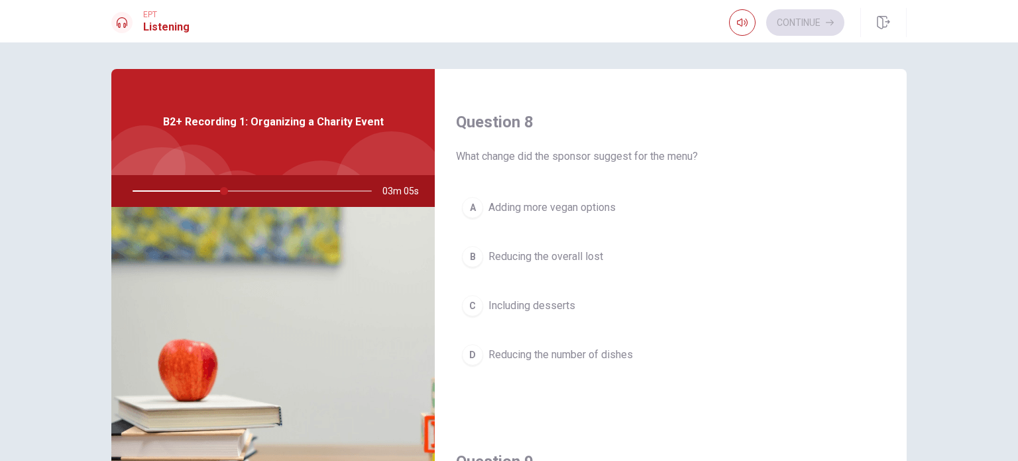
click at [620, 208] on button "A Adding more vegan options" at bounding box center [670, 207] width 429 height 33
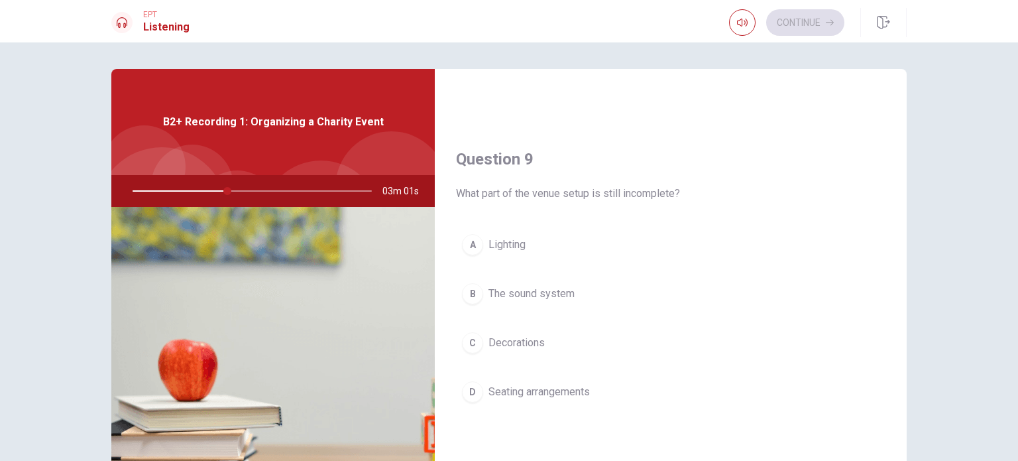
scroll to position [994, 0]
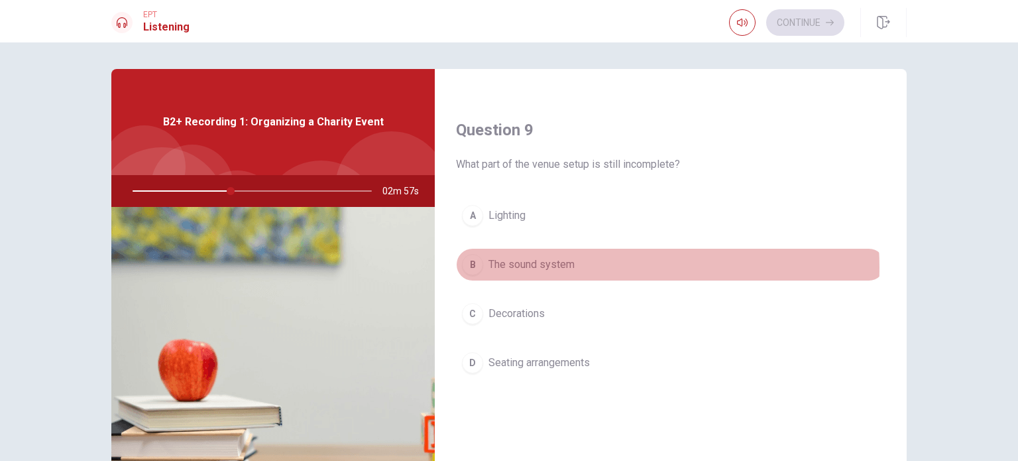
click at [582, 264] on button "B The sound system" at bounding box center [670, 264] width 429 height 33
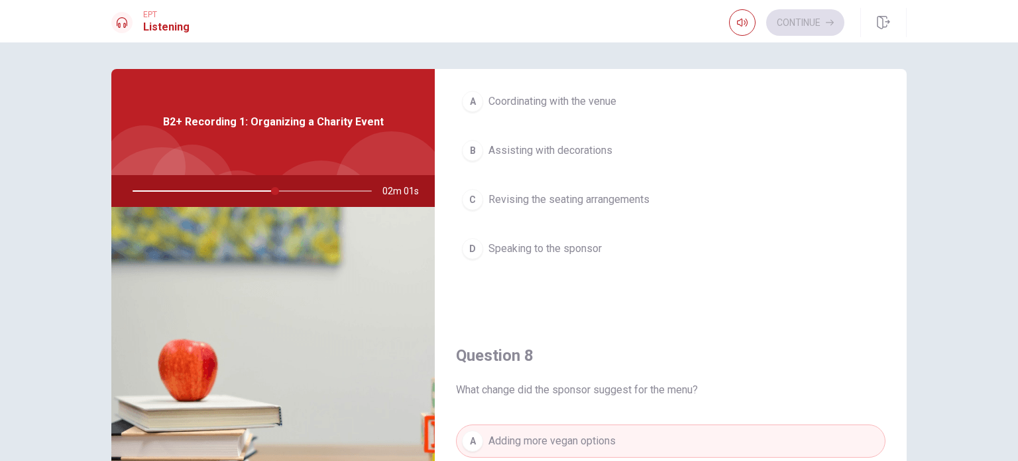
scroll to position [331, 0]
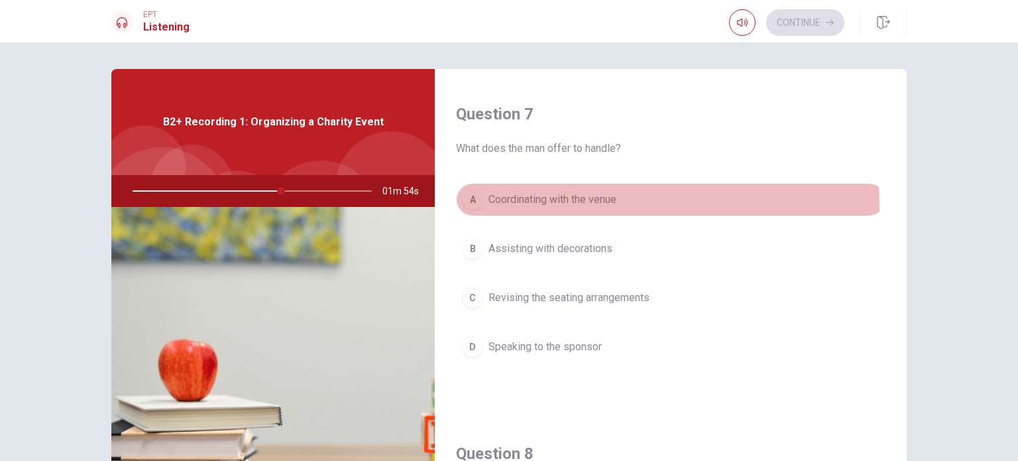
click at [585, 205] on span "Coordinating with the venue" at bounding box center [552, 200] width 128 height 16
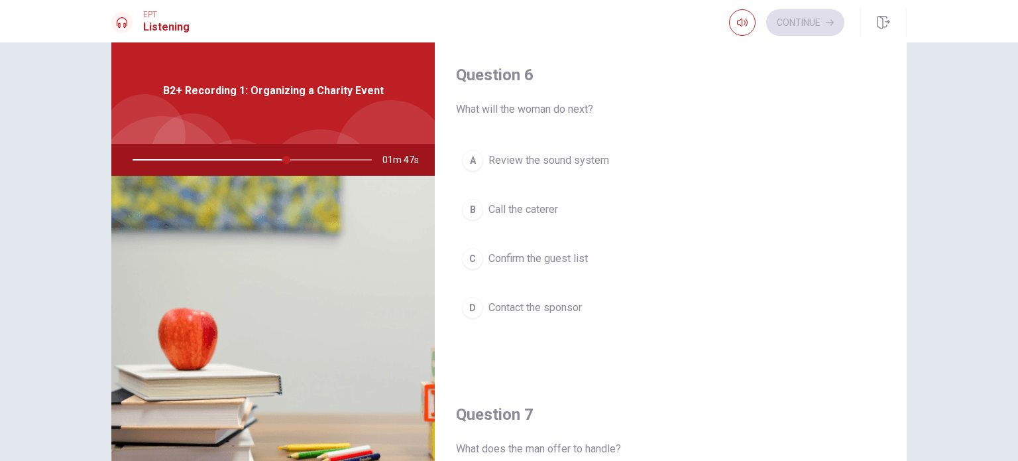
scroll to position [0, 0]
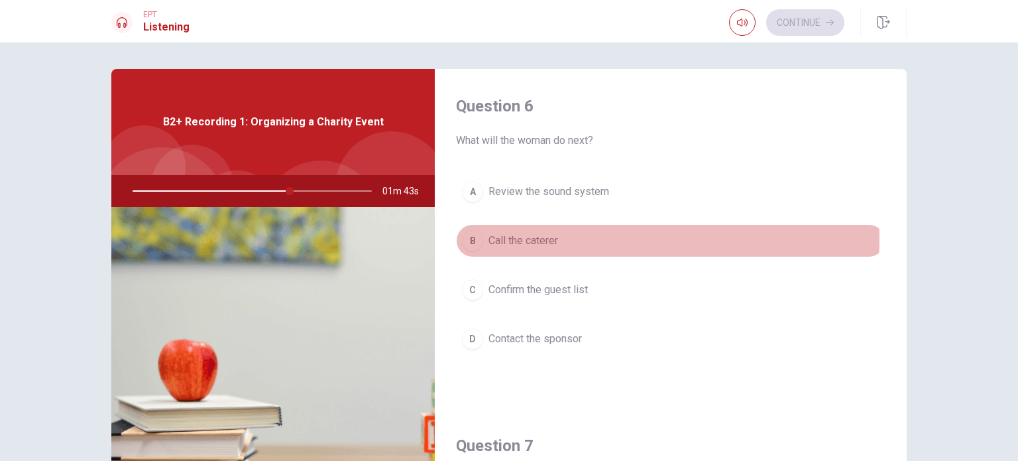
click at [568, 238] on button "B Call the caterer" at bounding box center [670, 240] width 429 height 33
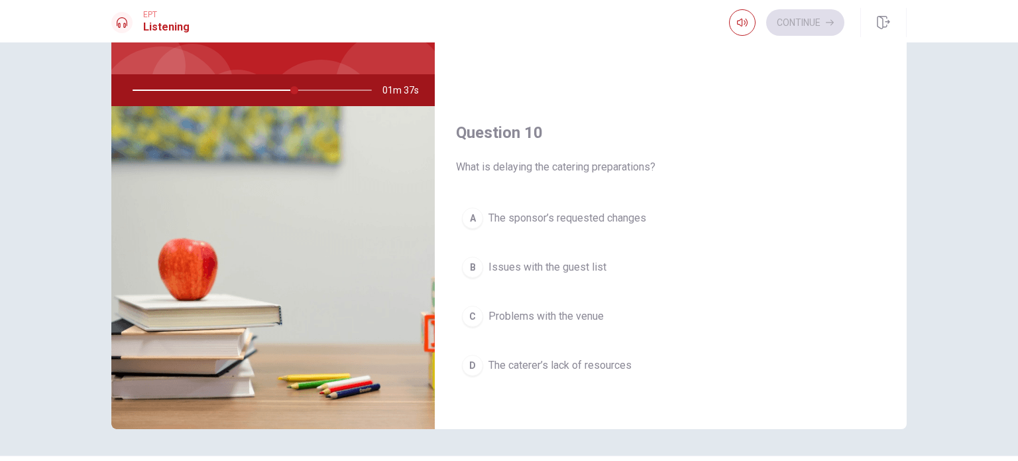
scroll to position [133, 0]
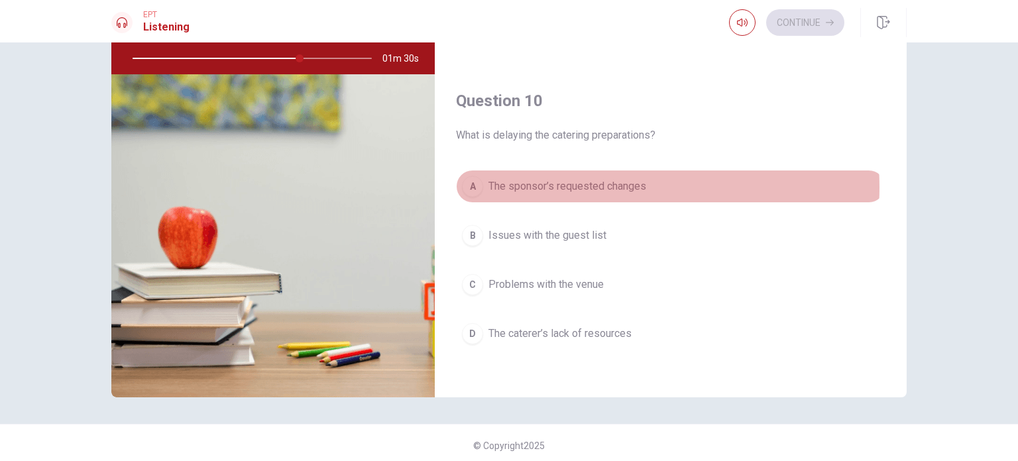
click at [599, 182] on span "The sponsor’s requested changes" at bounding box center [567, 186] width 158 height 16
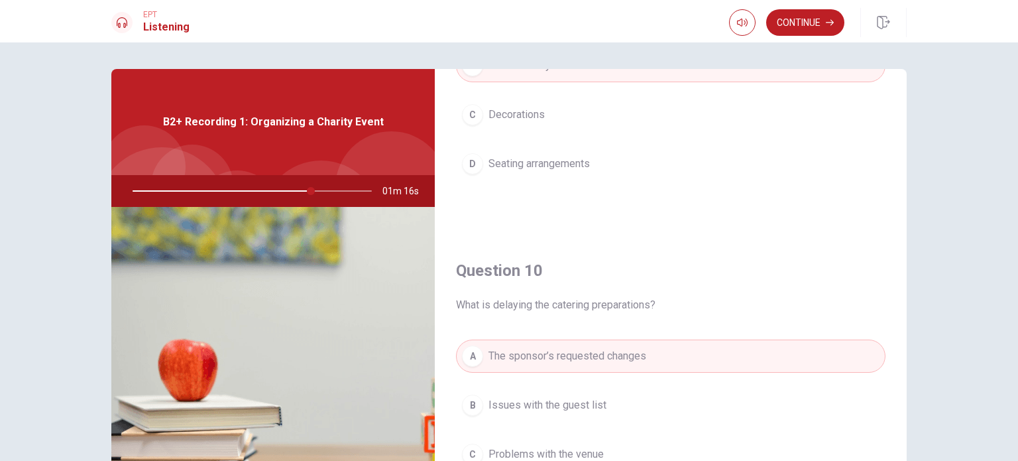
scroll to position [1230, 0]
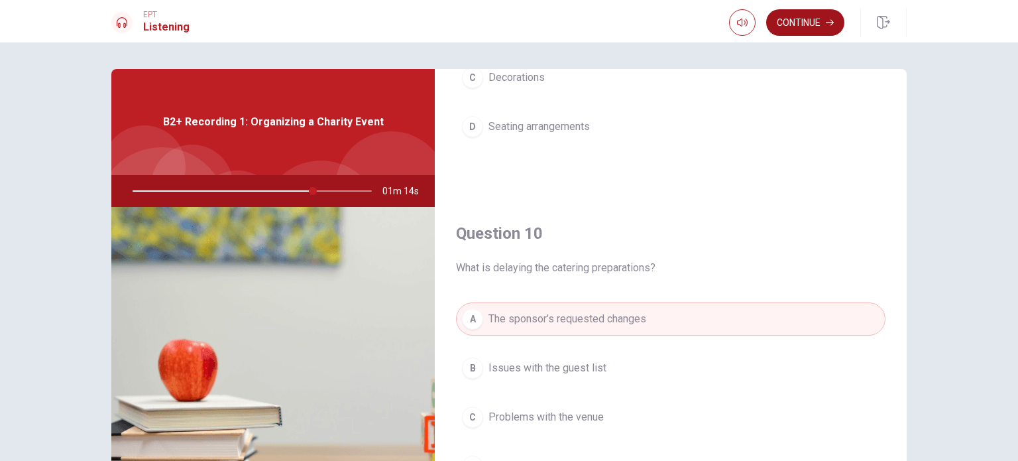
click at [791, 26] on button "Continue" at bounding box center [805, 22] width 78 height 27
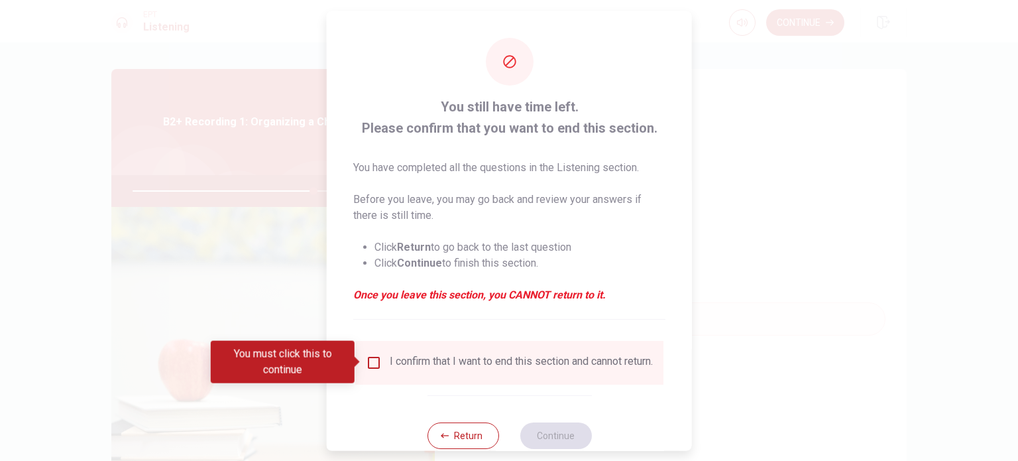
click at [371, 368] on input "You must click this to continue" at bounding box center [374, 362] width 16 height 16
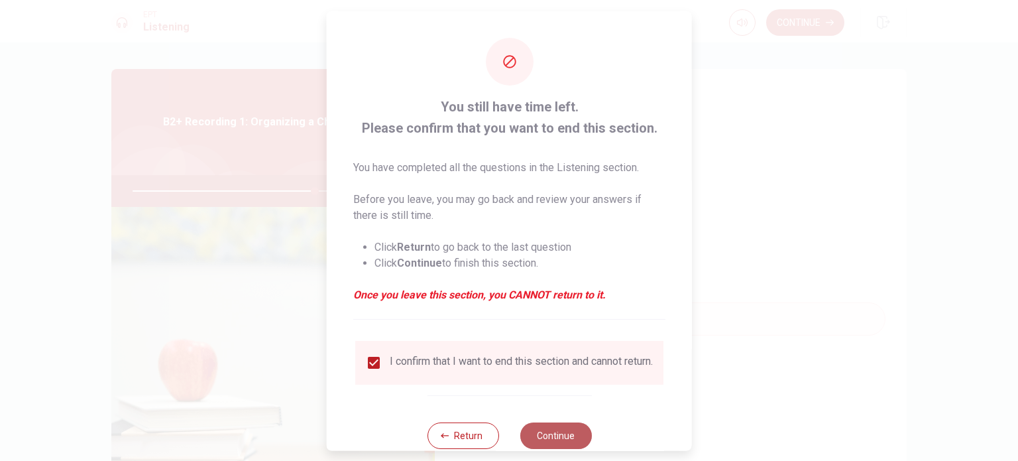
click at [568, 442] on button "Continue" at bounding box center [556, 434] width 72 height 27
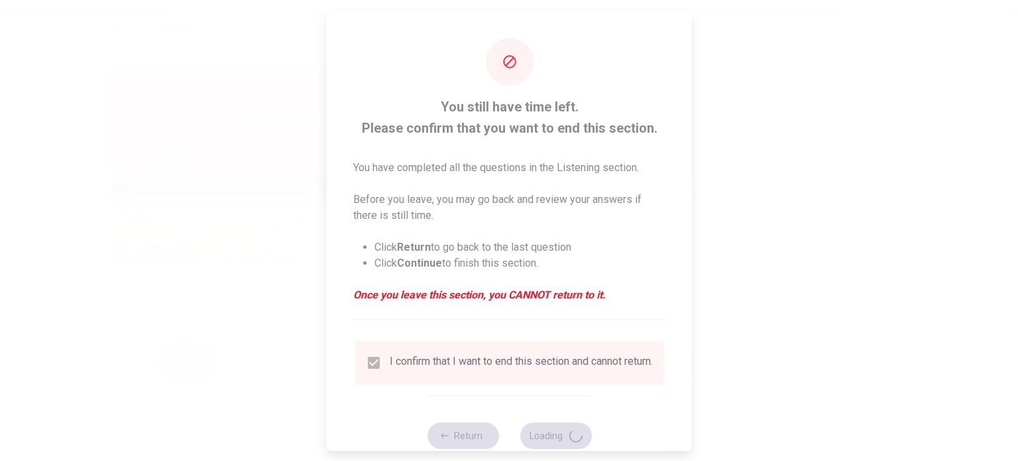
type input "77"
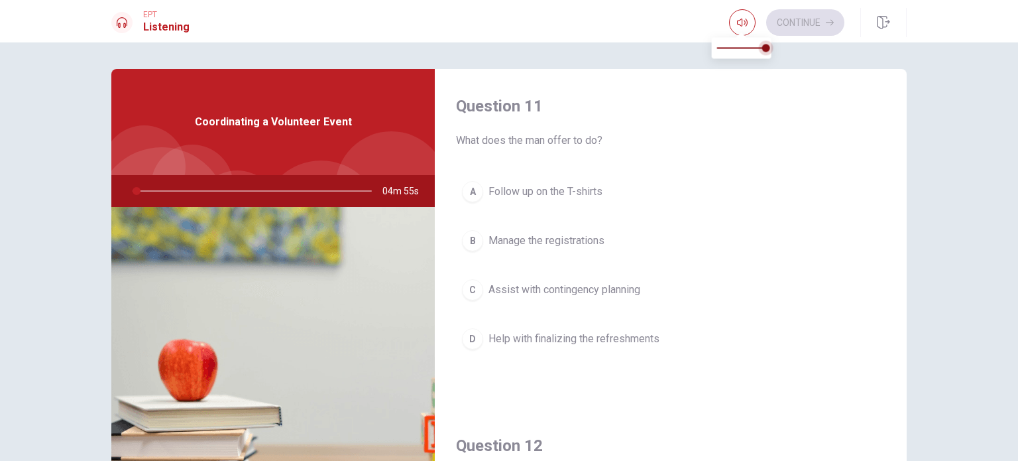
type input "2"
type input "0.8"
type input "2"
type input "0.7"
type input "2"
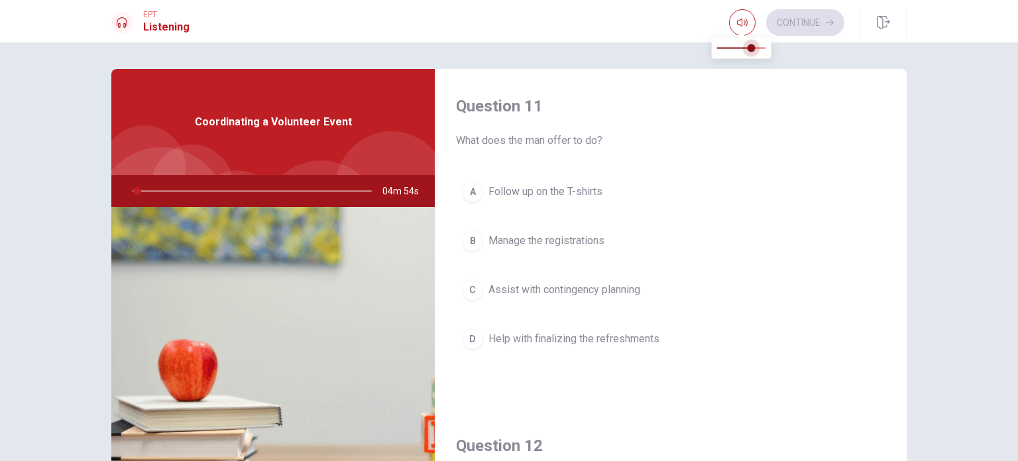
type input "0.6"
type input "2"
type input "0.5"
type input "2"
type input "0.4"
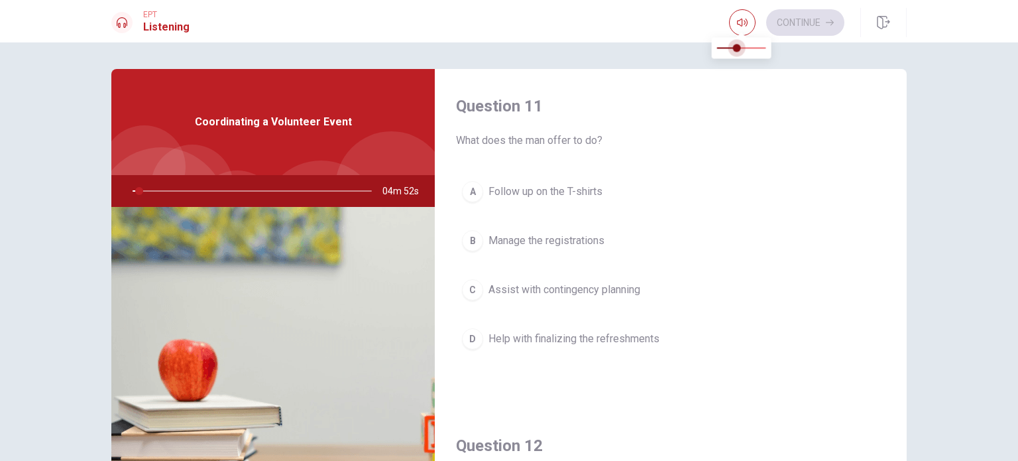
type input "3"
type input "0.5"
drag, startPoint x: 755, startPoint y: 47, endPoint x: 743, endPoint y: 52, distance: 12.4
click at [743, 52] on span at bounding box center [742, 48] width 8 height 8
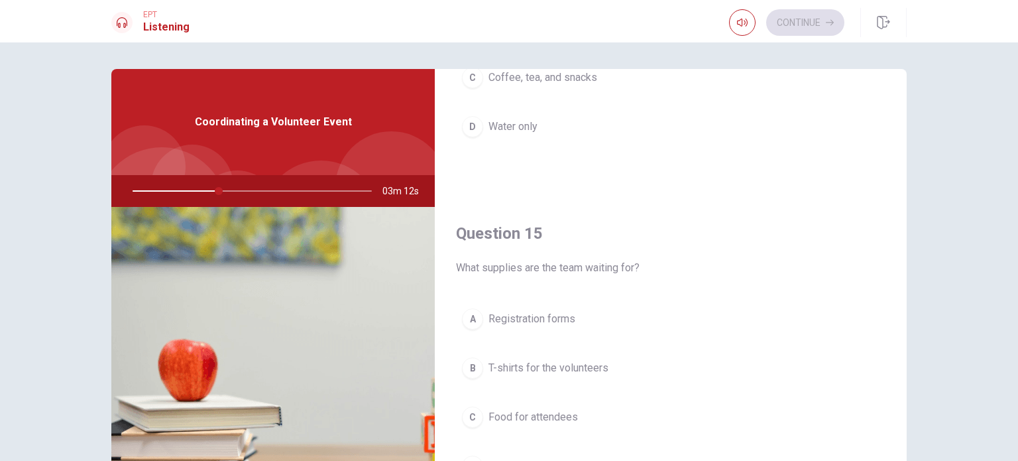
click at [514, 362] on span "T-shirts for the volunteers" at bounding box center [548, 368] width 120 height 16
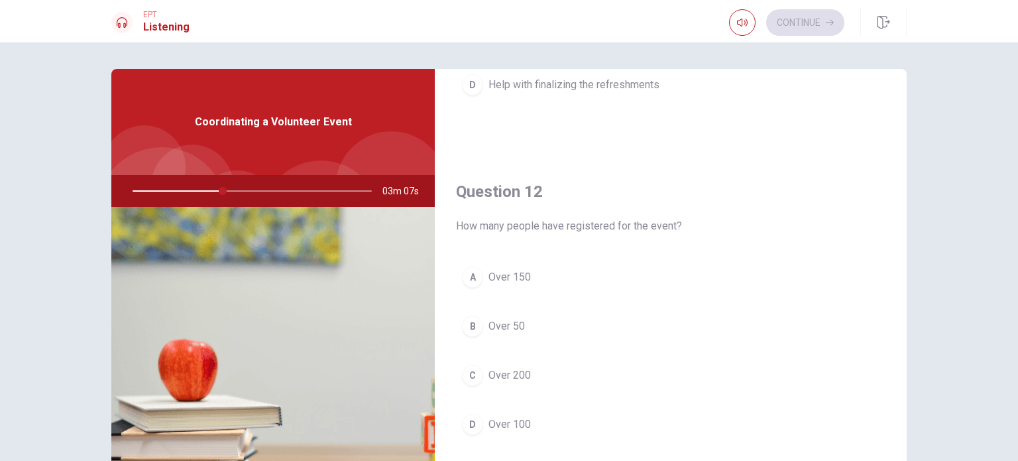
scroll to position [302, 0]
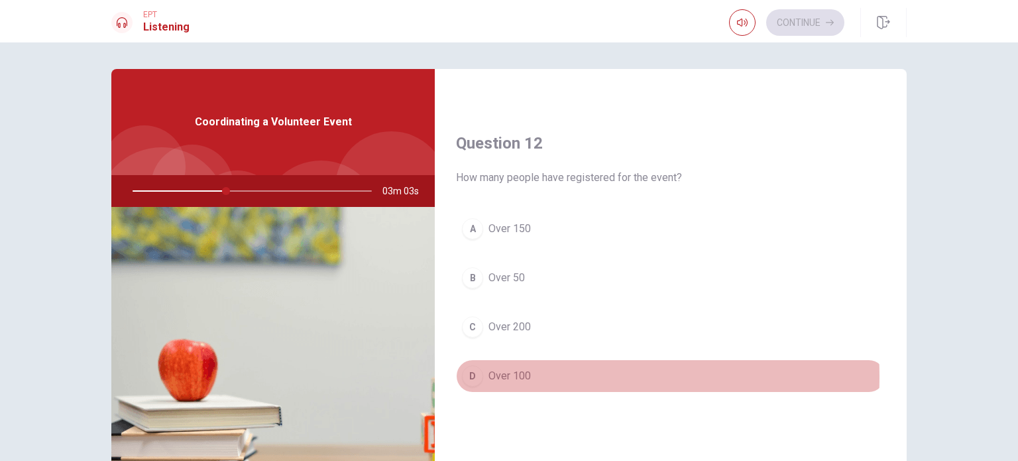
click at [501, 374] on span "Over 100" at bounding box center [509, 376] width 42 height 16
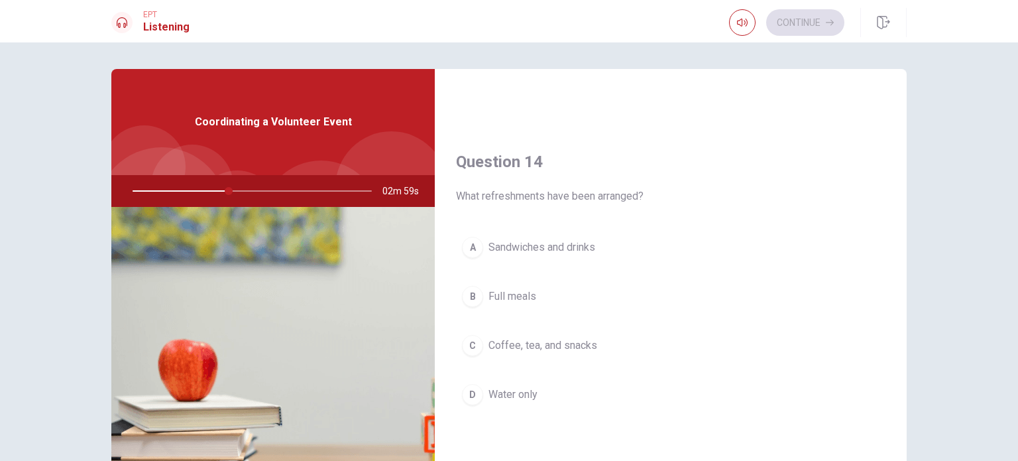
scroll to position [994, 0]
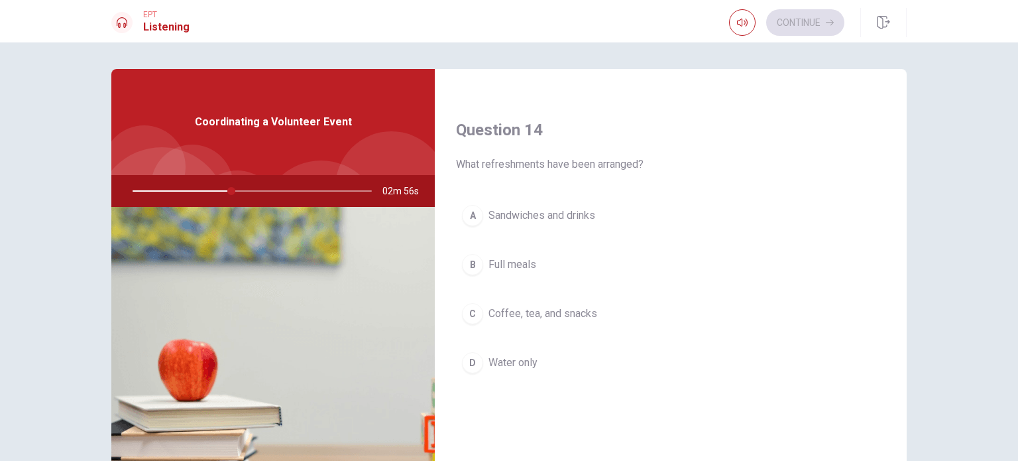
click at [545, 311] on span "Coffee, tea, and snacks" at bounding box center [542, 313] width 109 height 16
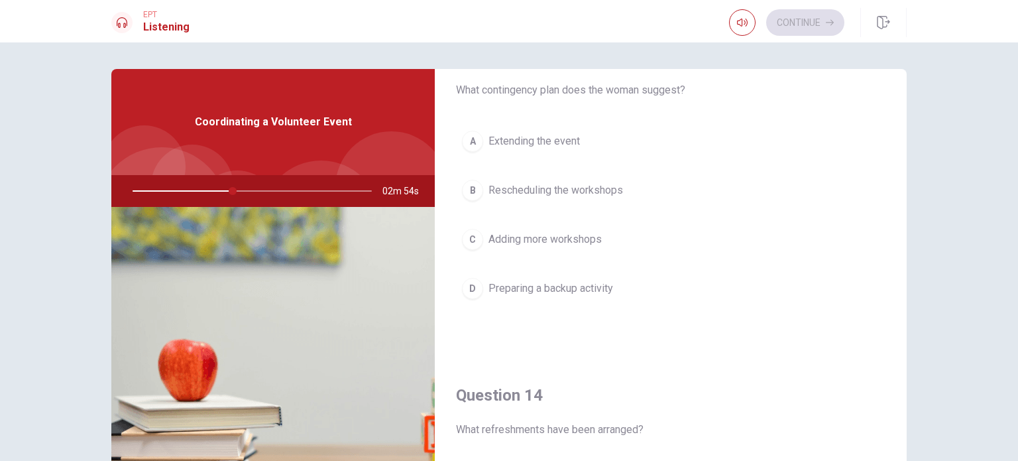
scroll to position [663, 0]
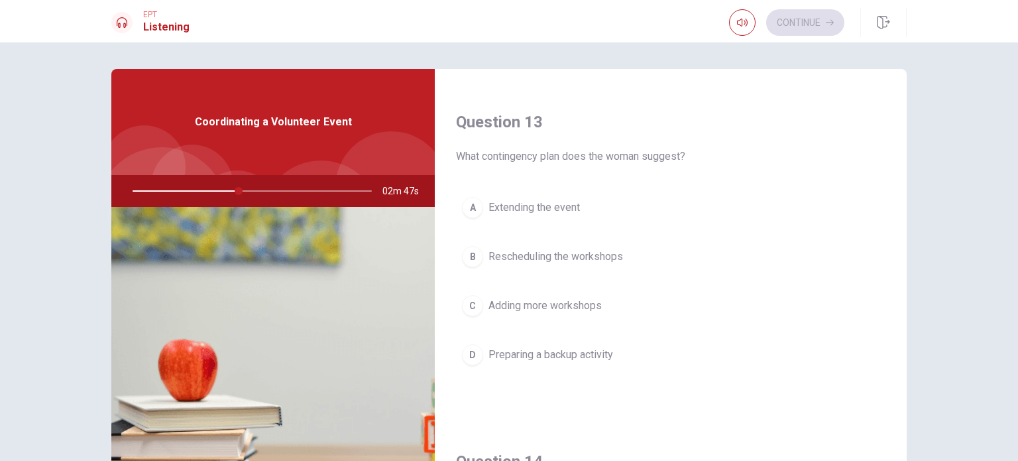
click at [586, 355] on span "Preparing a backup activity" at bounding box center [550, 355] width 125 height 16
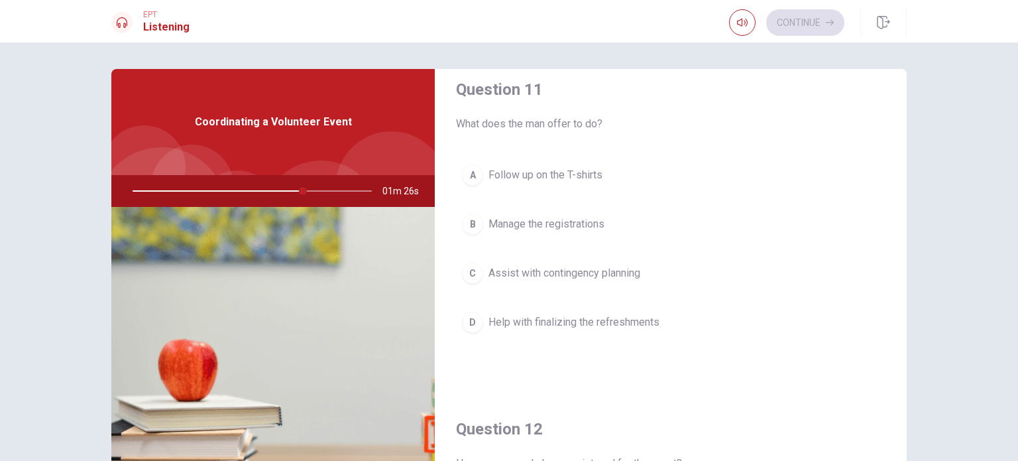
scroll to position [0, 0]
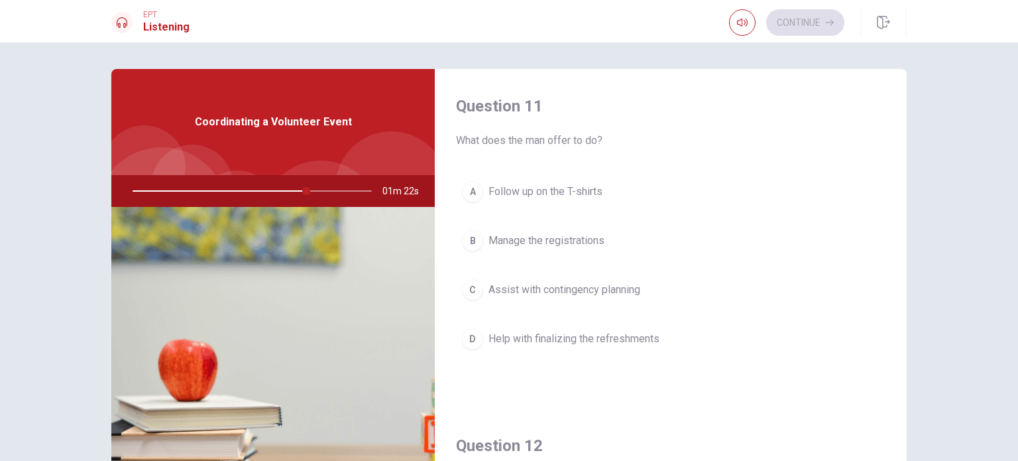
click at [567, 289] on span "Assist with contingency planning" at bounding box center [564, 290] width 152 height 16
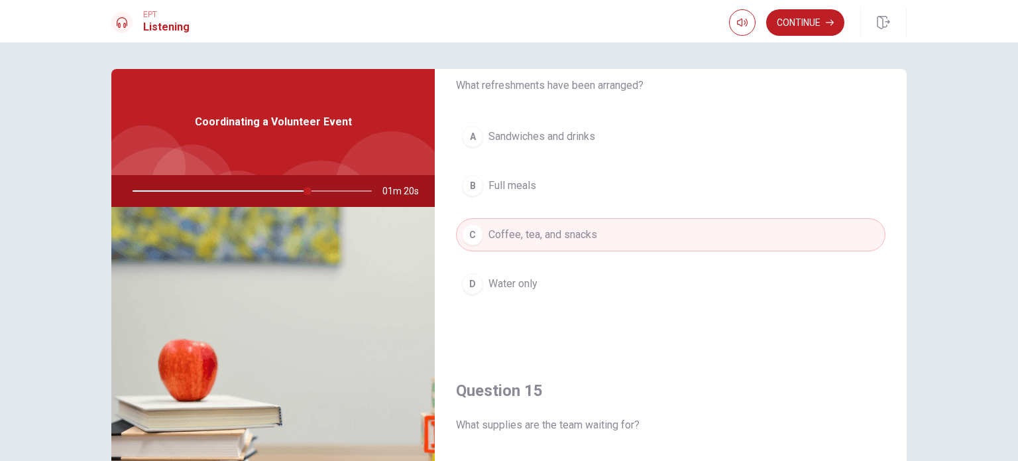
scroll to position [1126, 0]
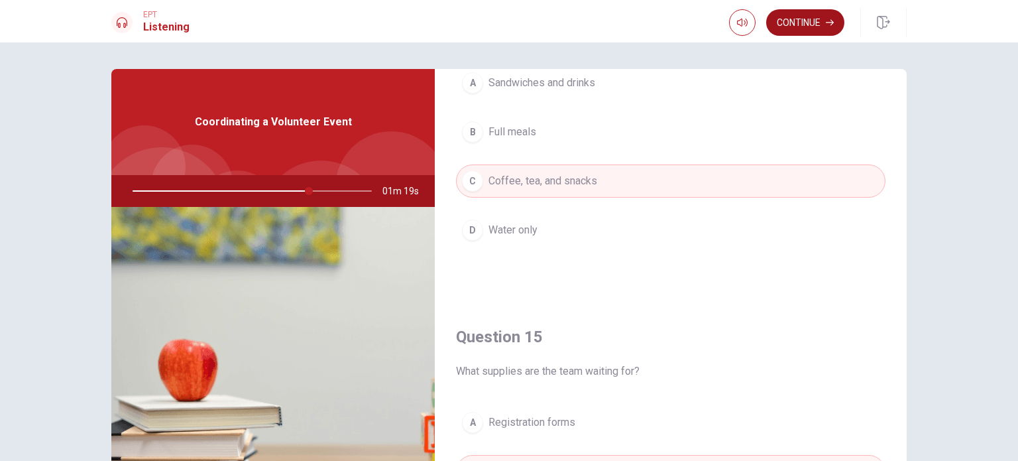
click at [836, 23] on button "Continue" at bounding box center [805, 22] width 78 height 27
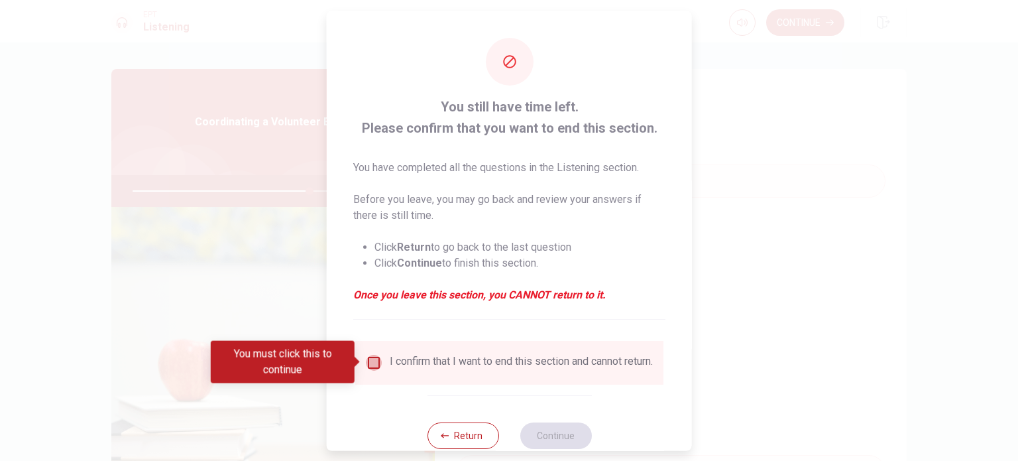
click at [368, 362] on input "You must click this to continue" at bounding box center [374, 362] width 16 height 16
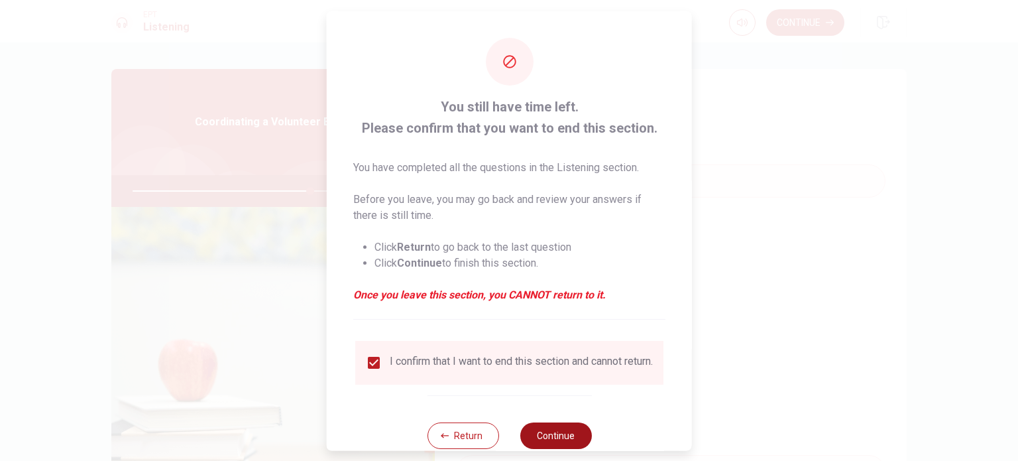
click at [544, 435] on button "Continue" at bounding box center [556, 434] width 72 height 27
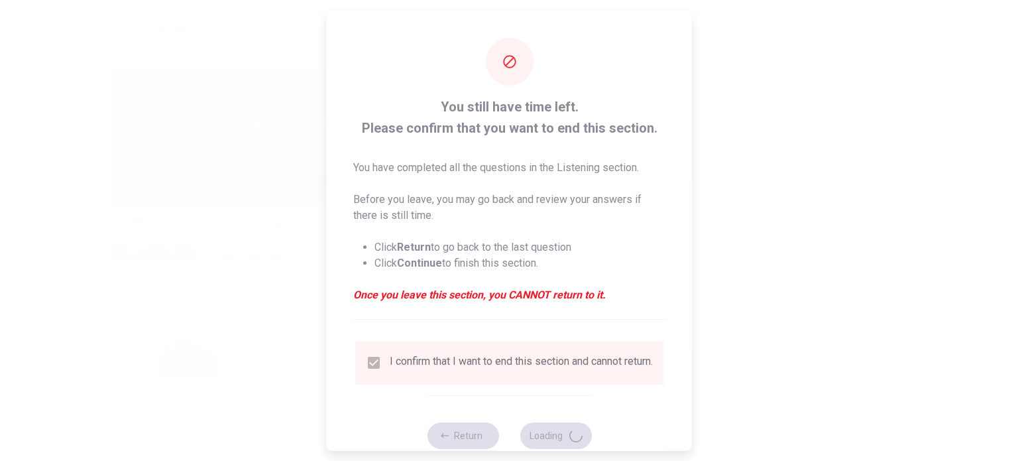
type input "75"
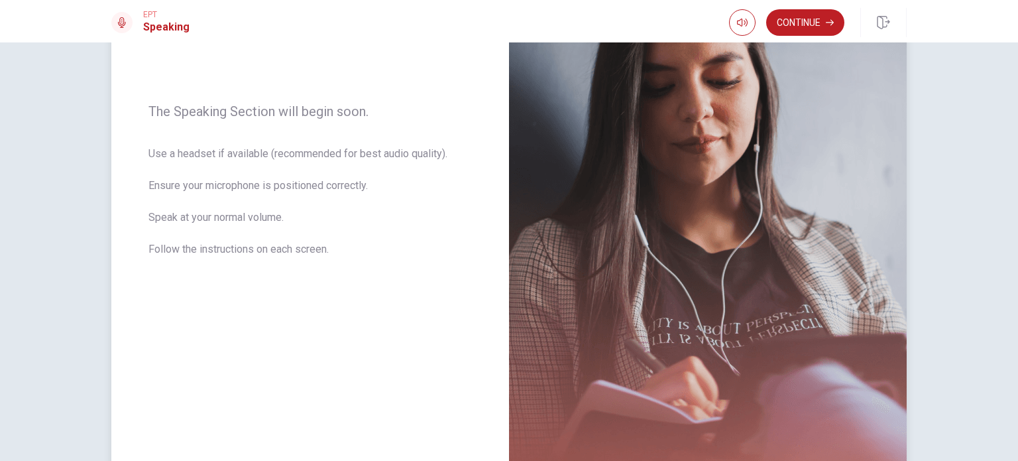
scroll to position [122, 0]
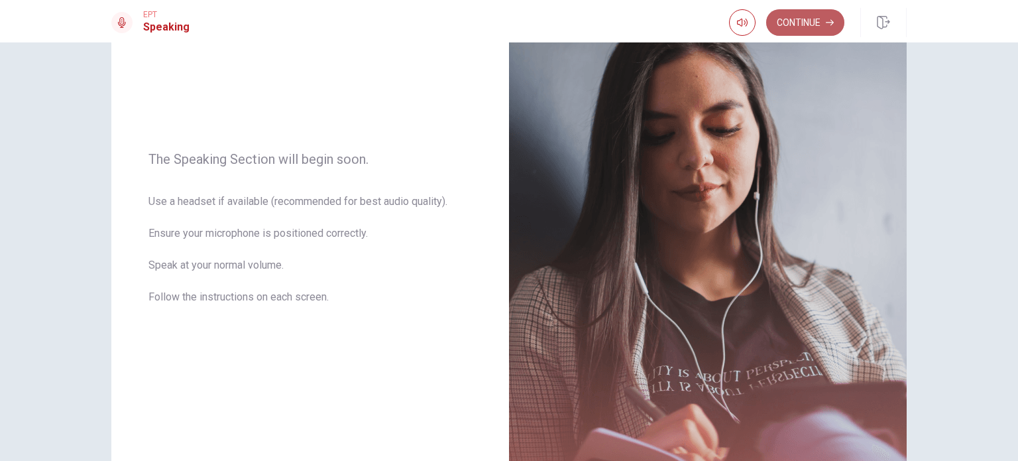
click at [804, 30] on button "Continue" at bounding box center [805, 22] width 78 height 27
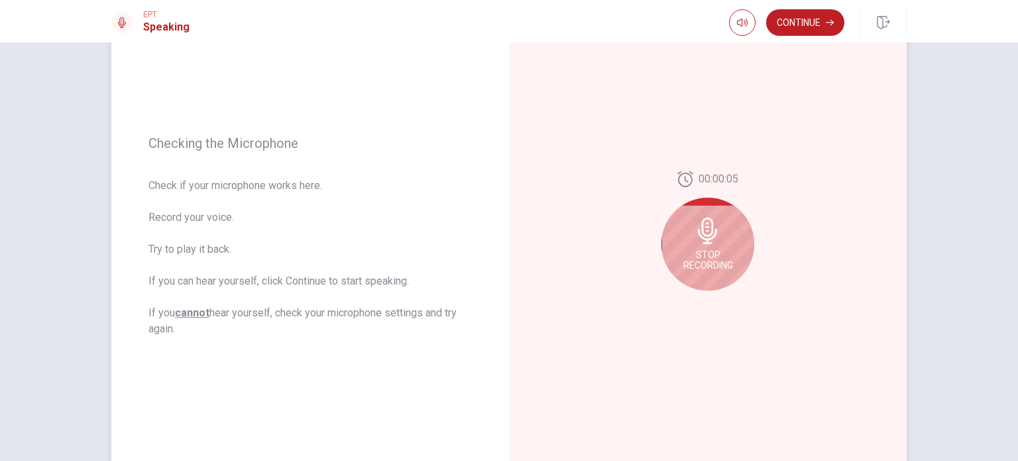
click at [724, 217] on div "Stop Recording" at bounding box center [707, 243] width 93 height 93
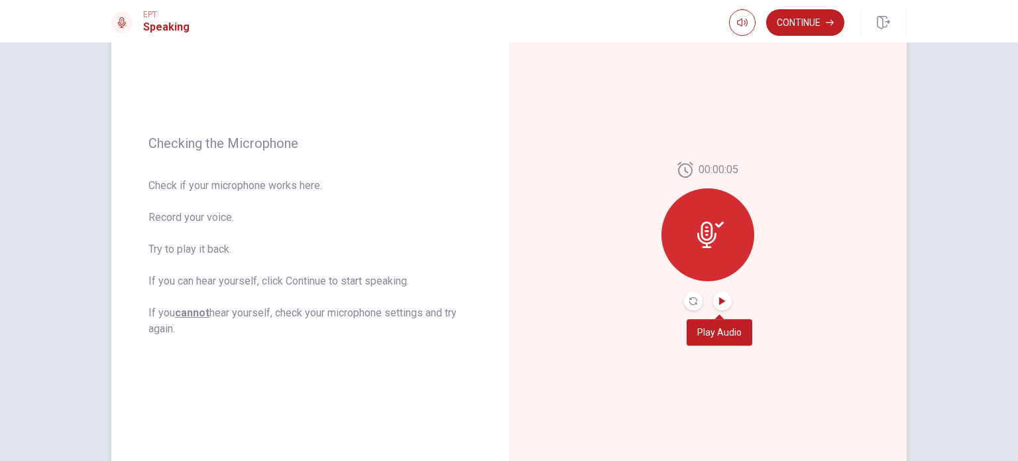
click at [720, 303] on icon "Play Audio" at bounding box center [722, 301] width 8 height 8
click at [716, 248] on div at bounding box center [707, 234] width 93 height 93
click at [694, 298] on button "Record Again" at bounding box center [693, 301] width 19 height 19
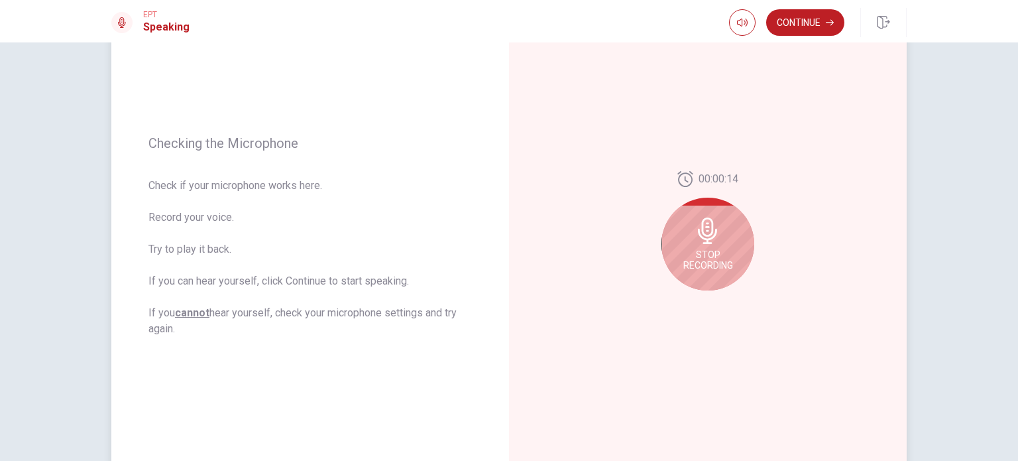
drag, startPoint x: 713, startPoint y: 250, endPoint x: 844, endPoint y: 249, distance: 130.5
click at [844, 249] on div "00:00:14 Stop Recording" at bounding box center [708, 236] width 398 height 578
click at [714, 237] on icon at bounding box center [707, 230] width 27 height 27
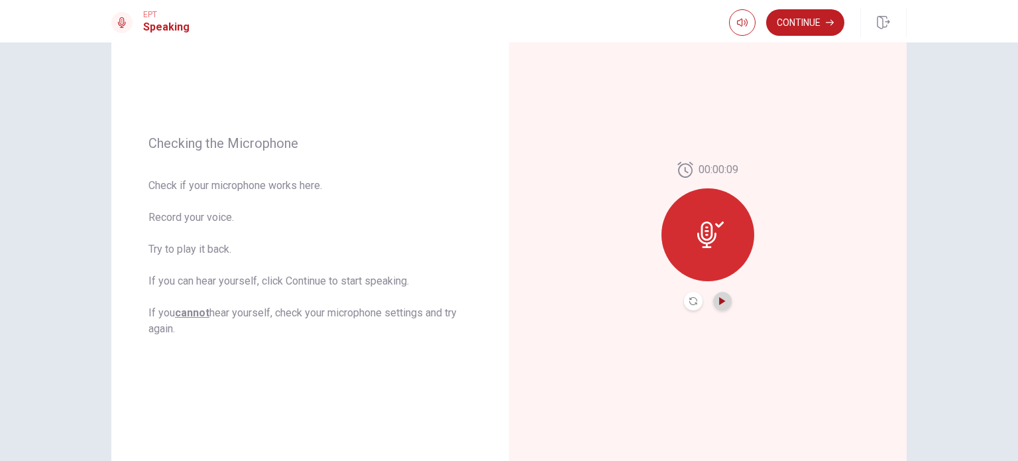
click at [719, 301] on icon "Play Audio" at bounding box center [722, 301] width 6 height 8
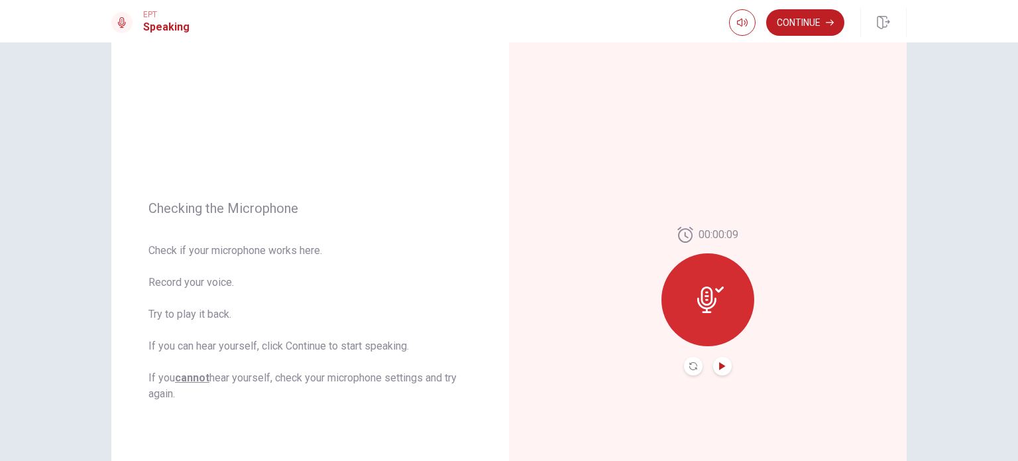
scroll to position [56, 0]
click at [802, 21] on button "Continue" at bounding box center [805, 22] width 78 height 27
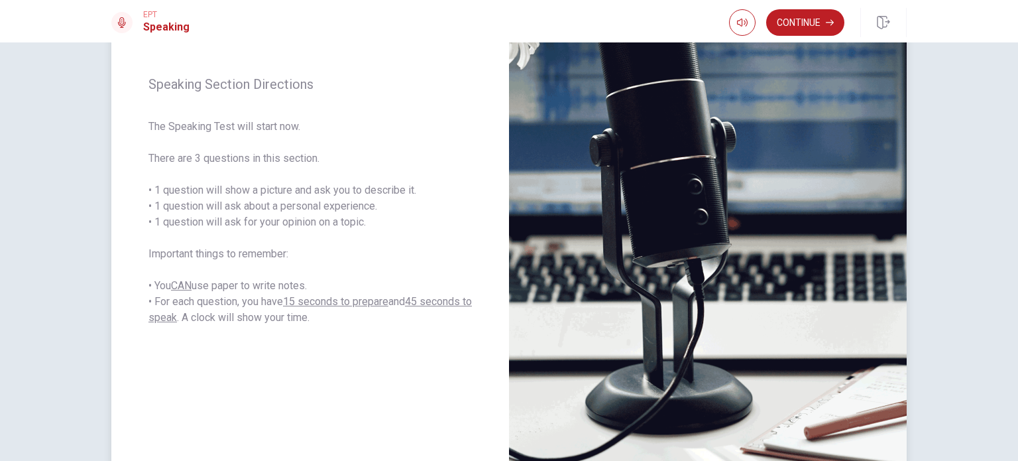
scroll to position [188, 0]
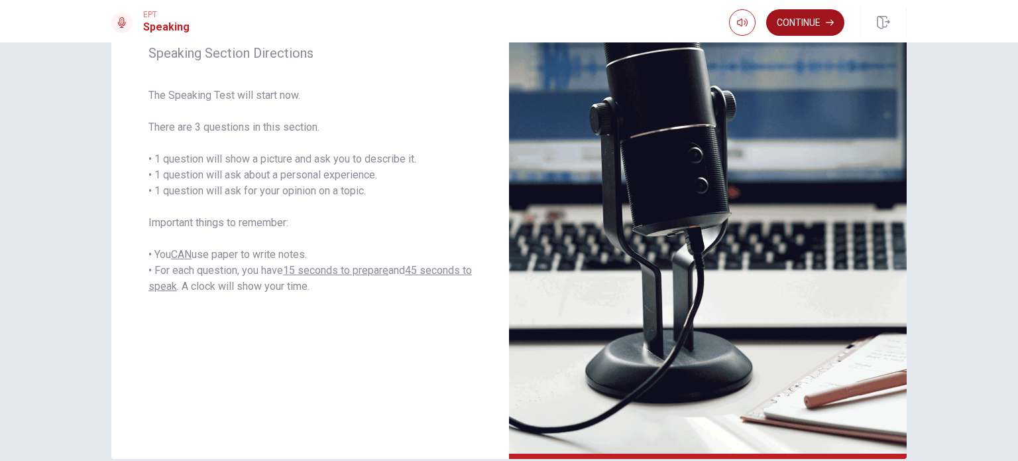
click at [822, 18] on button "Continue" at bounding box center [805, 22] width 78 height 27
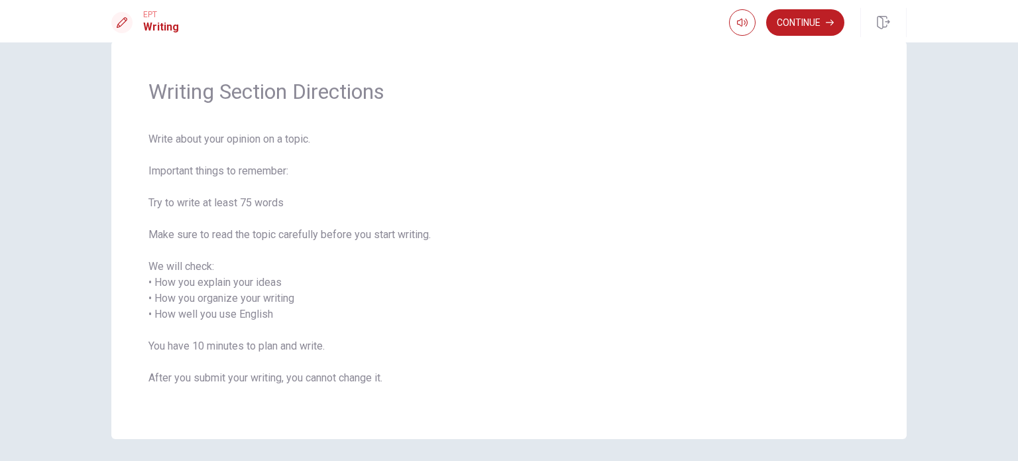
scroll to position [0, 0]
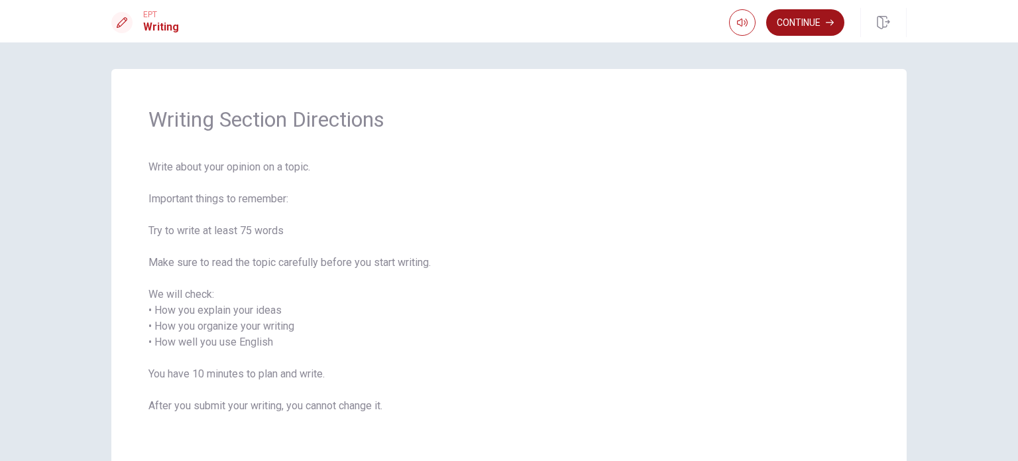
click at [809, 15] on button "Continue" at bounding box center [805, 22] width 78 height 27
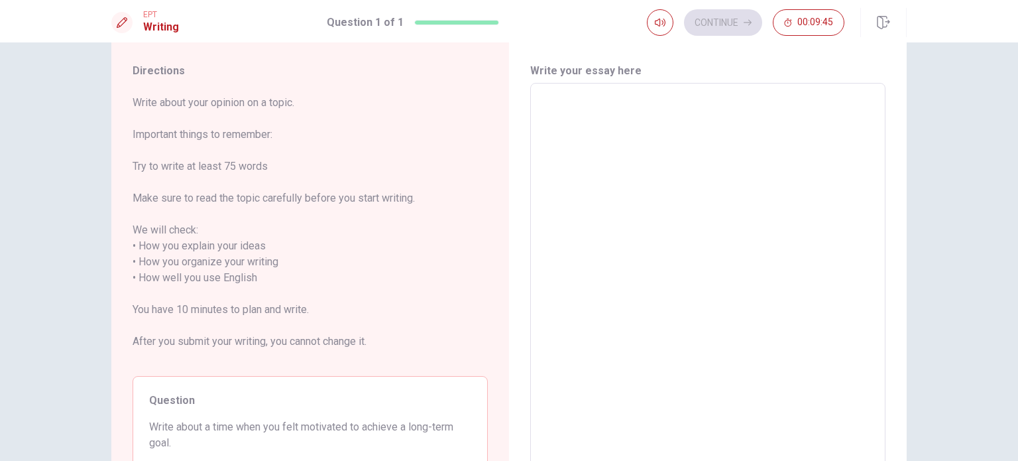
scroll to position [28, 0]
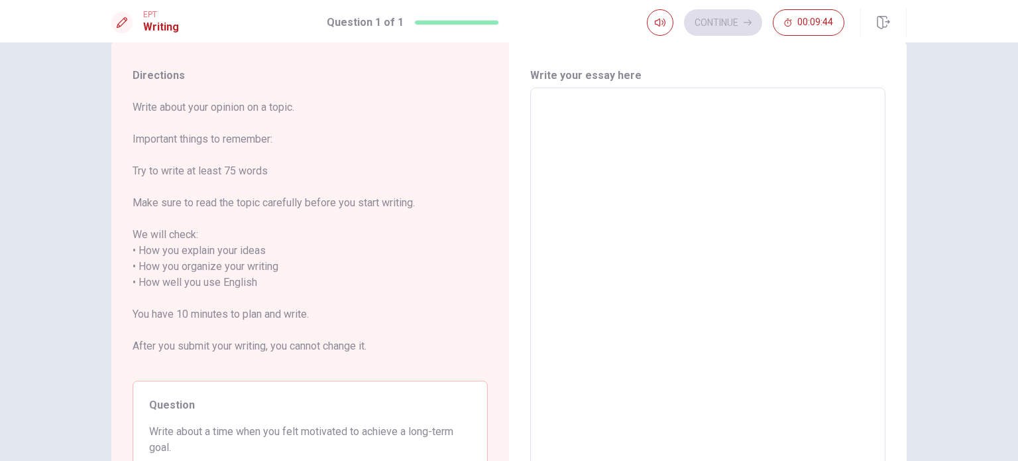
click at [636, 158] on textarea at bounding box center [707, 283] width 337 height 368
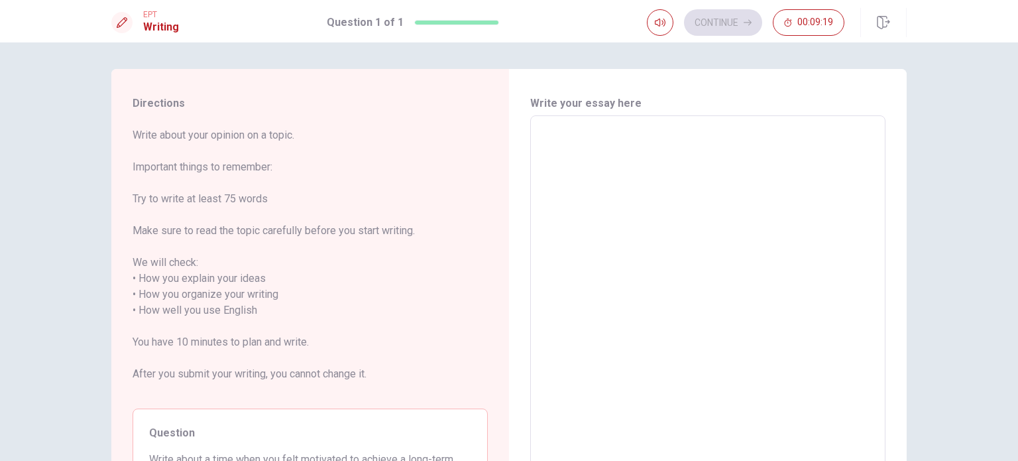
type textarea "I"
type textarea "x"
type textarea "I"
type textarea "x"
type textarea "I c"
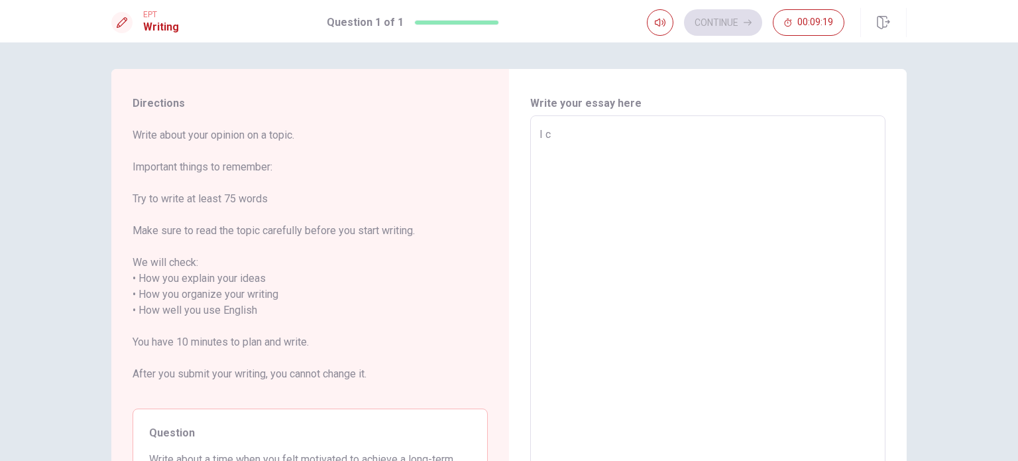
type textarea "x"
type textarea "I ca"
type textarea "x"
type textarea "I can"
type textarea "x"
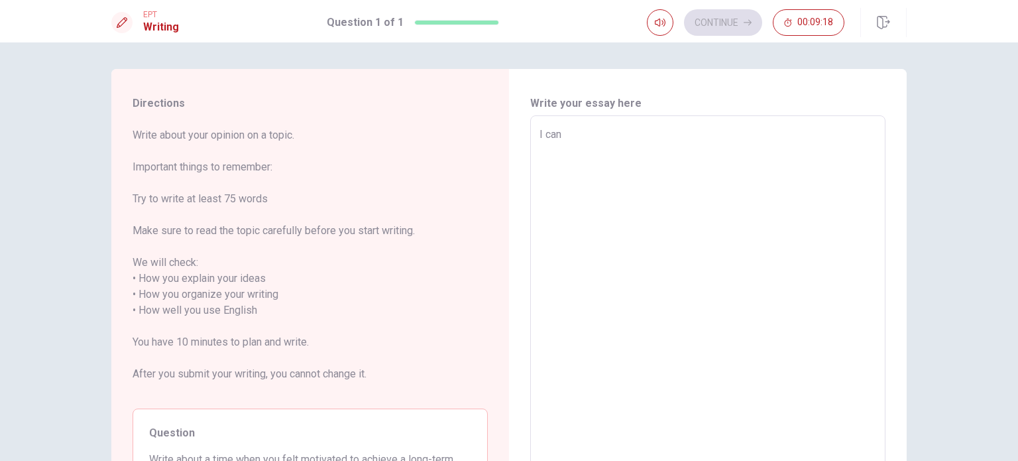
type textarea "I can"
type textarea "x"
type textarea "I can s"
type textarea "x"
type textarea "I can sa"
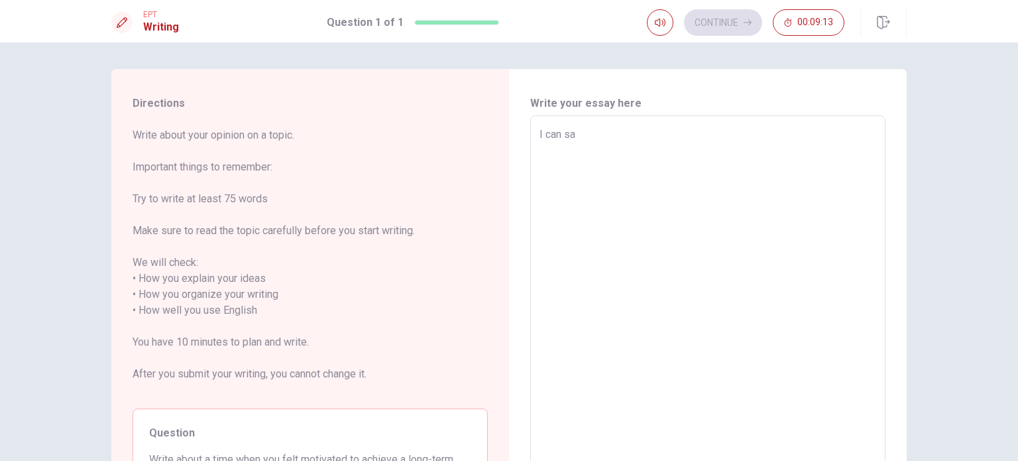
type textarea "x"
type textarea "I can say"
type textarea "x"
type textarea "I can say"
type textarea "x"
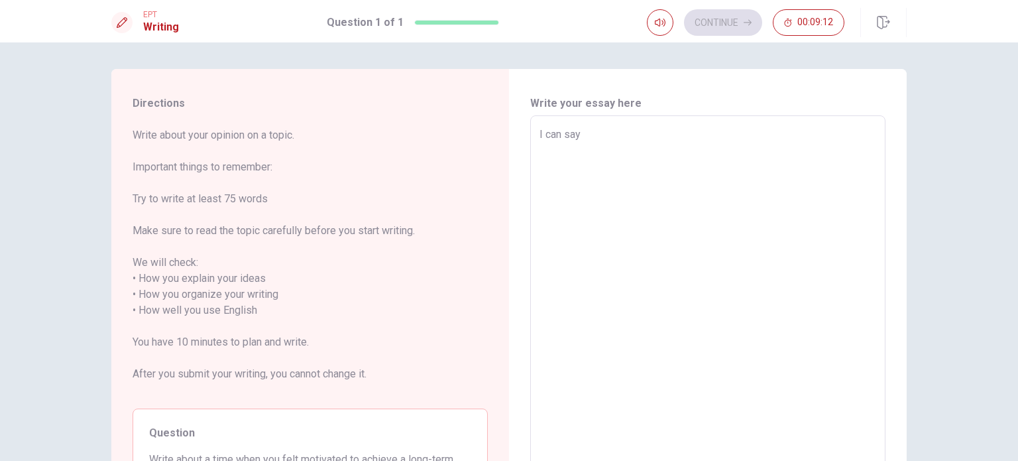
type textarea "I can say t"
type textarea "x"
type textarea "I can say th"
type textarea "x"
type textarea "I can say tha"
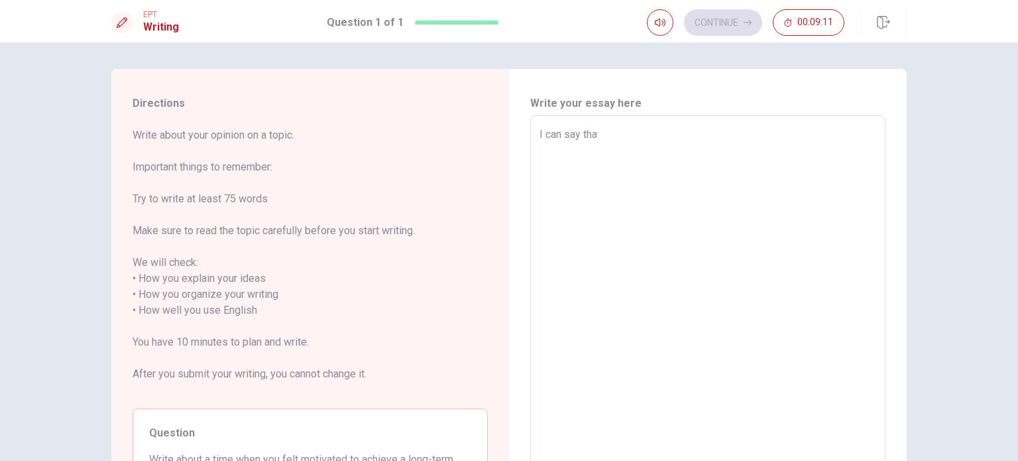
type textarea "x"
type textarea "I can say that"
type textarea "x"
type textarea "I can say that"
type textarea "x"
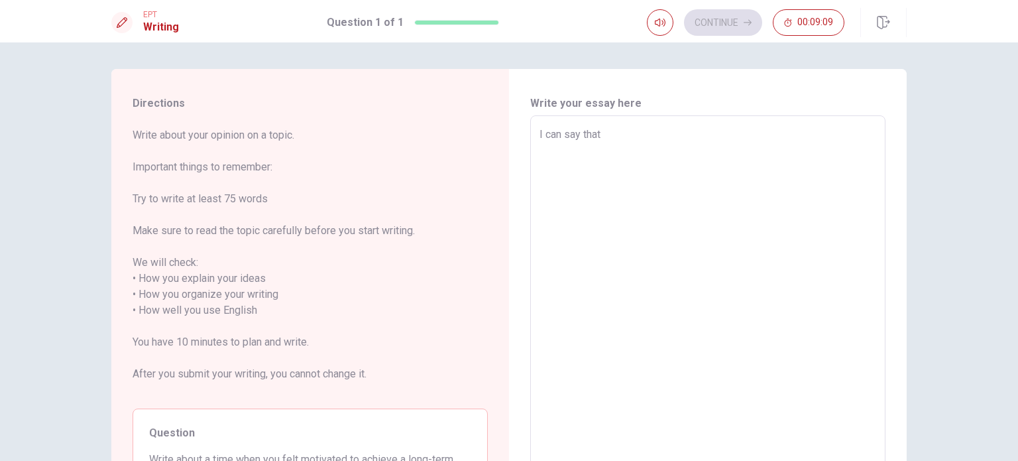
type textarea "I can say that I"
type textarea "x"
type textarea "I can say that I"
type textarea "x"
type textarea "I can say that I f"
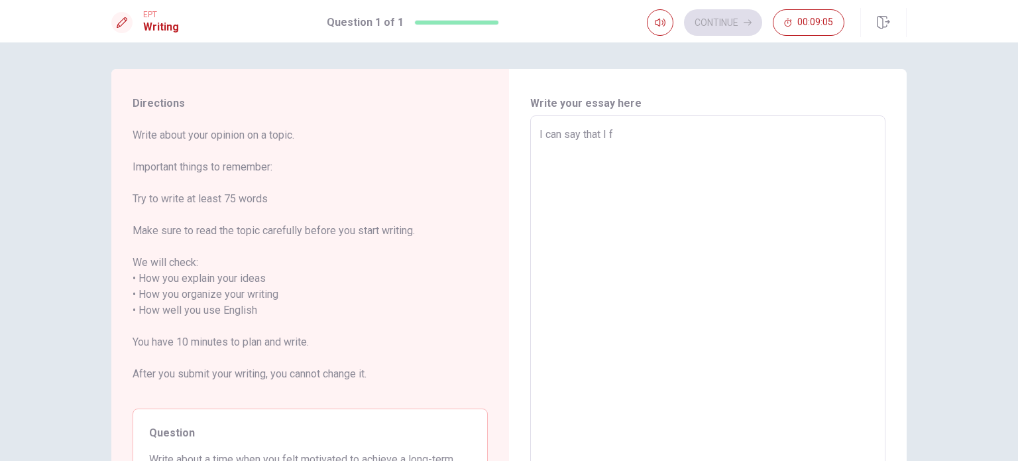
type textarea "x"
type textarea "I can say that I fe"
type textarea "x"
type textarea "I can say that I fel"
type textarea "x"
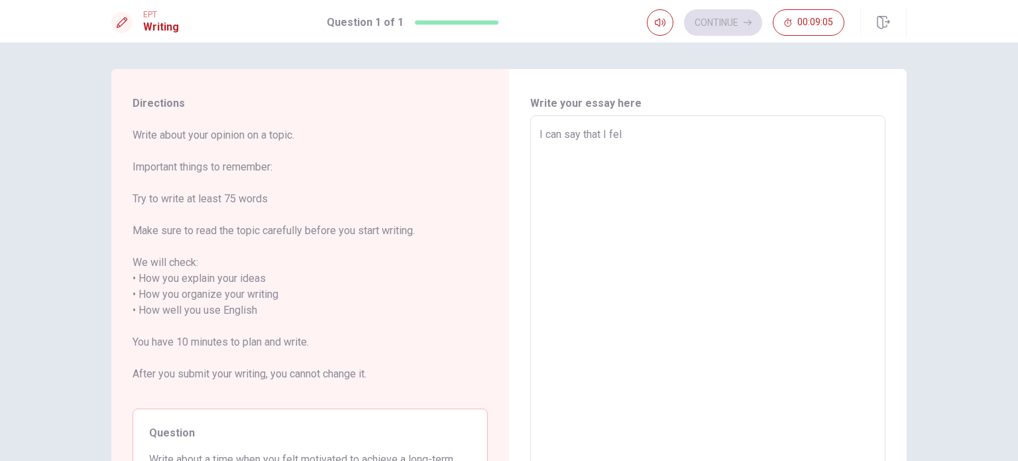
type textarea "I can say that I felt"
type textarea "x"
type textarea "I can say that I felt"
type textarea "x"
type textarea "I can say that I felt m"
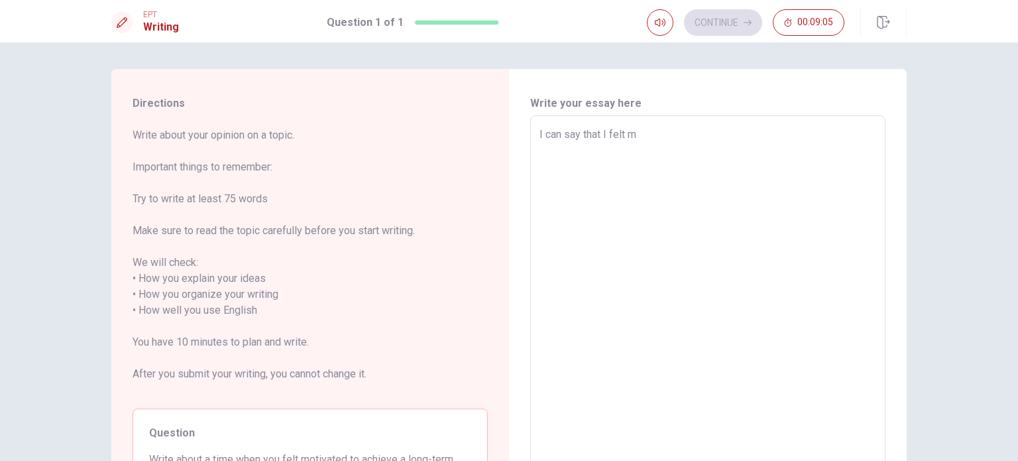
type textarea "x"
type textarea "I can say that I felt mo"
type textarea "x"
type textarea "I can say that I felt mot"
type textarea "x"
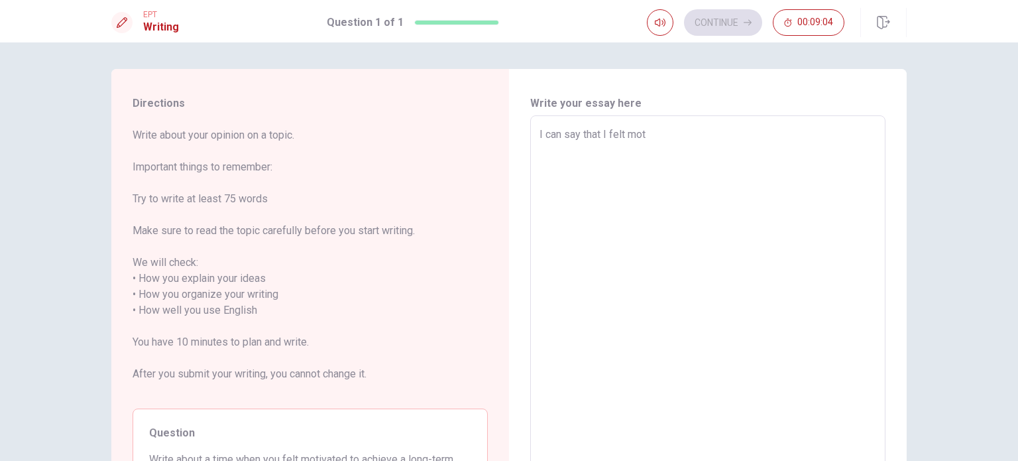
type textarea "I can say that I felt moti"
type textarea "x"
type textarea "I can say that I felt motiv"
type textarea "x"
type textarea "I can say that I felt motiva"
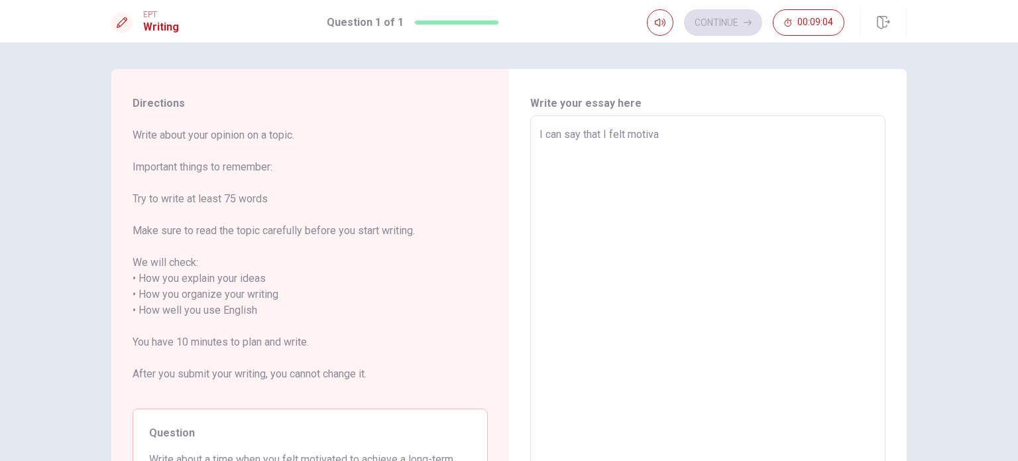
type textarea "x"
type textarea "I can say that I felt motivat"
type textarea "x"
type textarea "I can say that I felt motivate"
type textarea "x"
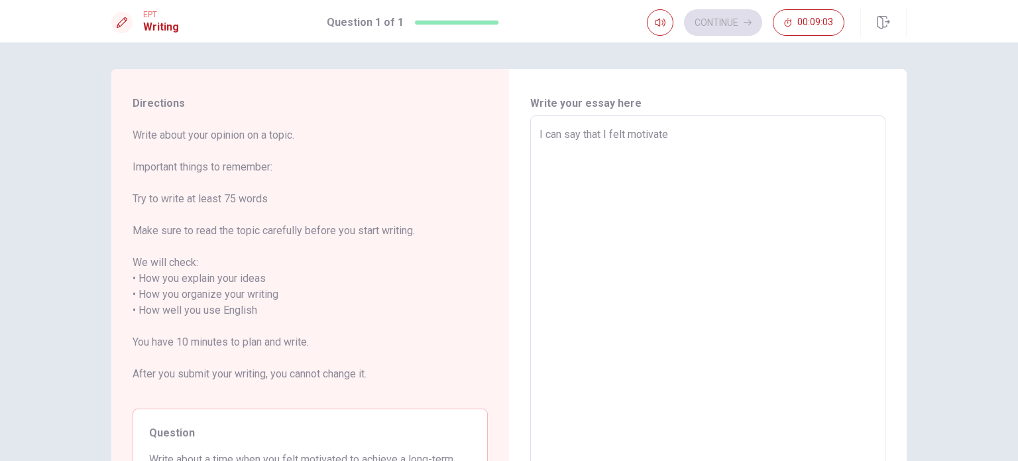
type textarea "I can say that I felt motivated"
type textarea "x"
type textarea "I can say that I felt motivated"
type textarea "x"
type textarea "I can say that I felt motivated w"
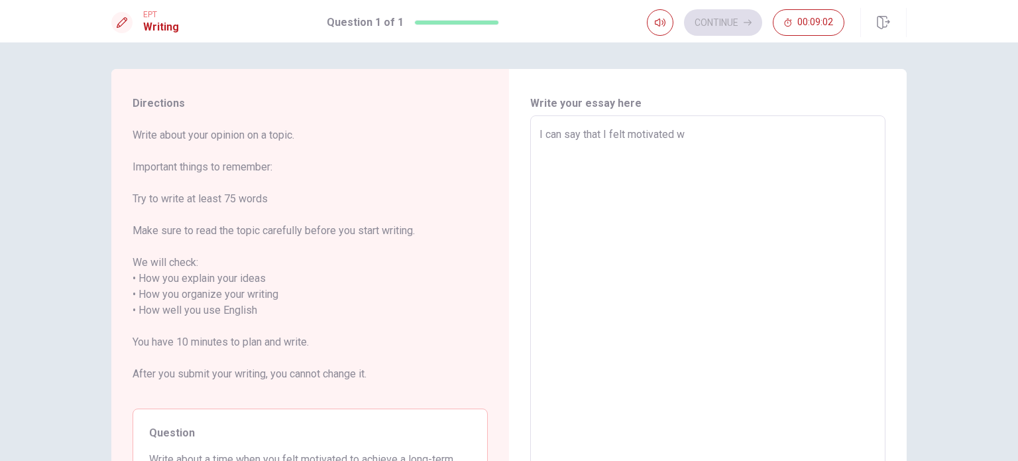
type textarea "x"
type textarea "I can say that I felt motivated wh"
type textarea "x"
type textarea "I can say that I felt motivated whe"
type textarea "x"
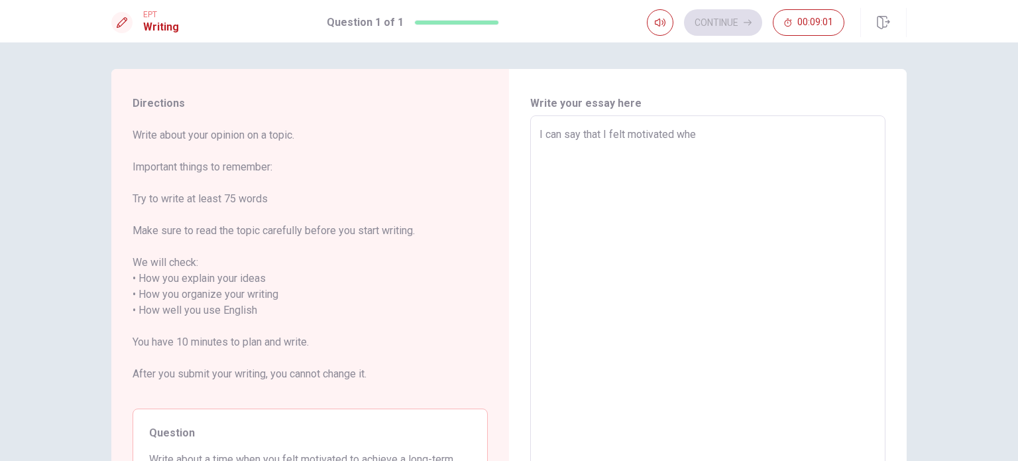
type textarea "I can say that I felt motivated when"
type textarea "x"
type textarea "I can say that I felt motivated when"
type textarea "x"
type textarea "I can say that I felt motivated when I"
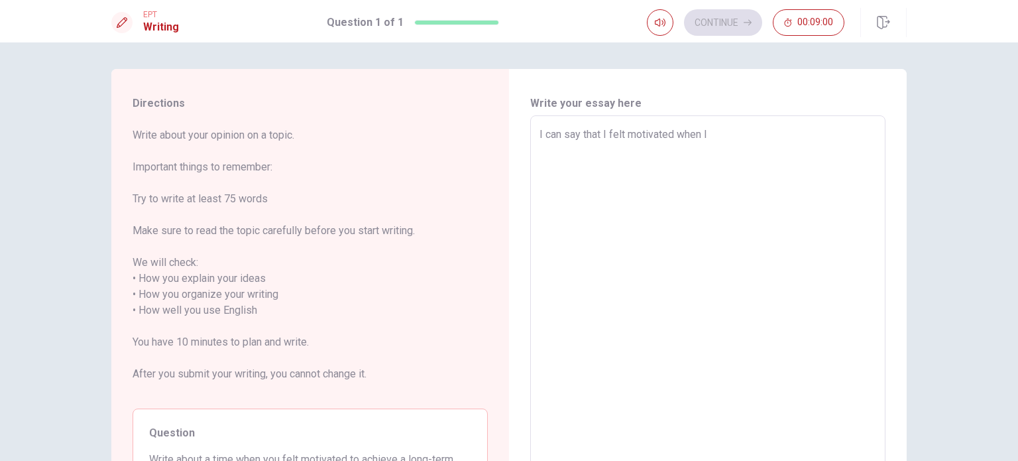
type textarea "x"
type textarea "I can say that I felt motivated when I"
type textarea "x"
type textarea "I can say that I felt motivated when I a"
type textarea "x"
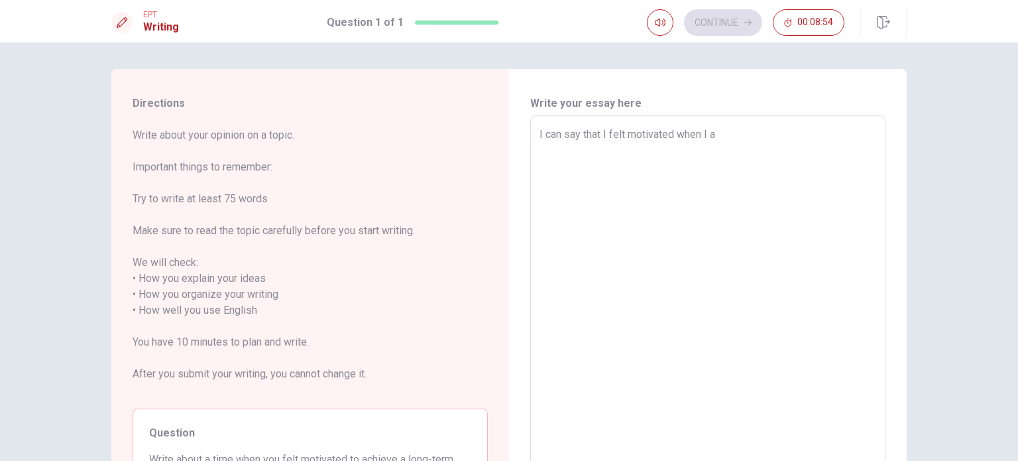
type textarea "I can say that I felt motivated when I ac"
type textarea "x"
type textarea "I can say that I felt motivated when I ach"
type textarea "x"
type textarea "I can say that I felt motivated when I achi"
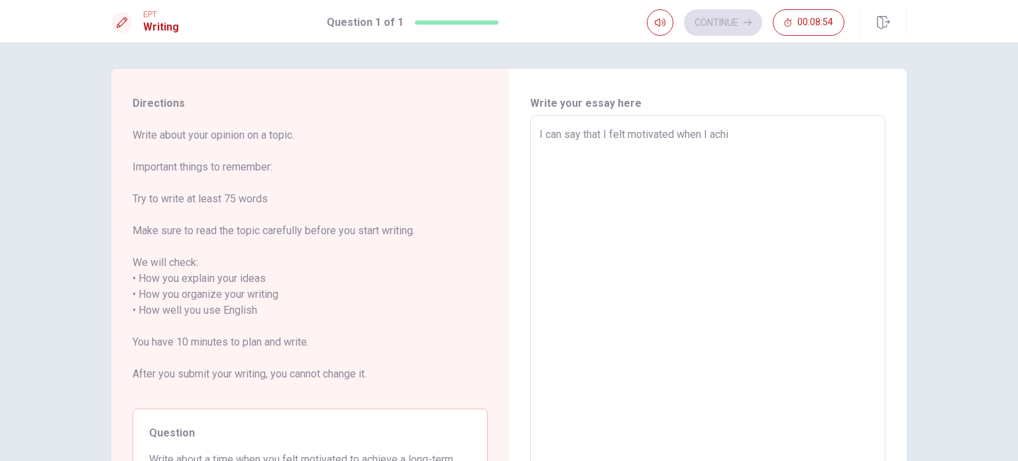
type textarea "x"
type textarea "I can say that I felt motivated when I achie"
type textarea "x"
type textarea "I can say that I felt motivated when I achiev"
type textarea "x"
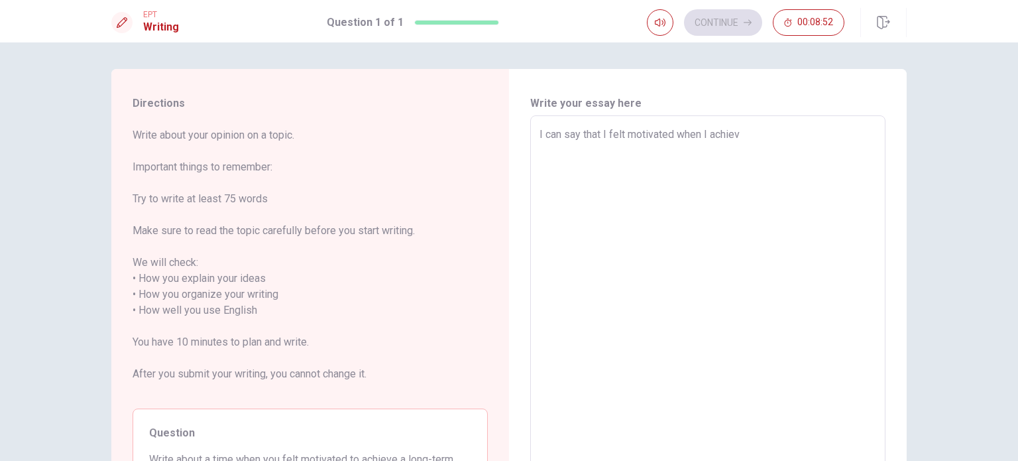
type textarea "I can say that I felt motivated when I achieve"
type textarea "x"
type textarea "I can say that I felt motivated when I achieved"
type textarea "x"
type textarea "I can say that I felt motivated when I achieved"
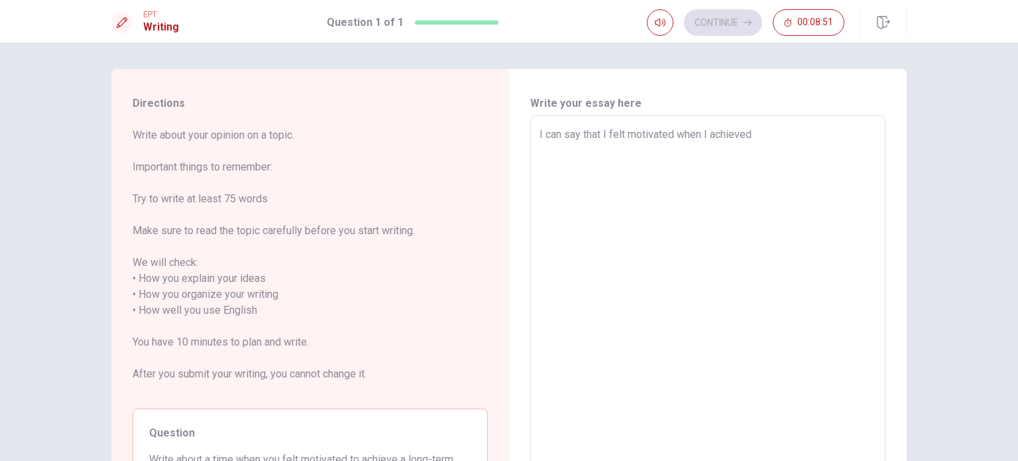
type textarea "x"
type textarea "I can say that I felt motivated when I achieved t"
type textarea "x"
type textarea "I can say that I felt motivated when I achieved to"
type textarea "x"
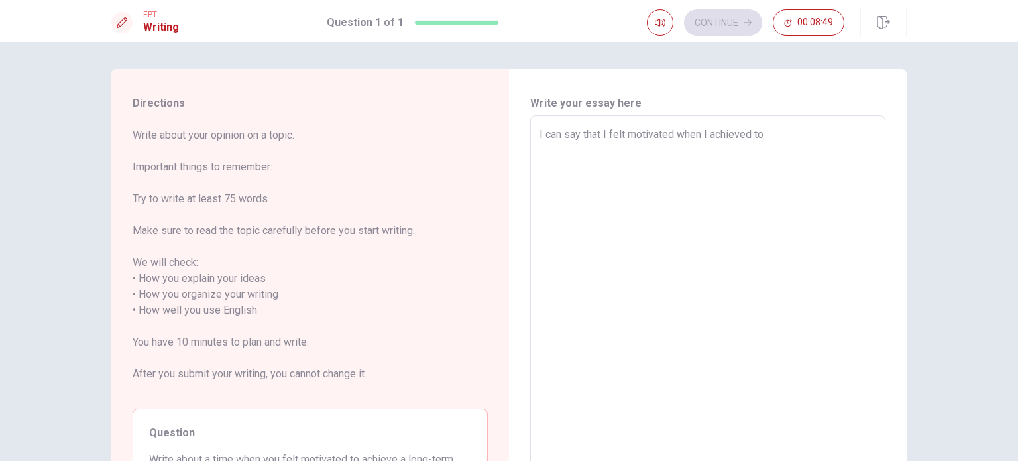
type textarea "I can say that I felt motivated when I achieved to"
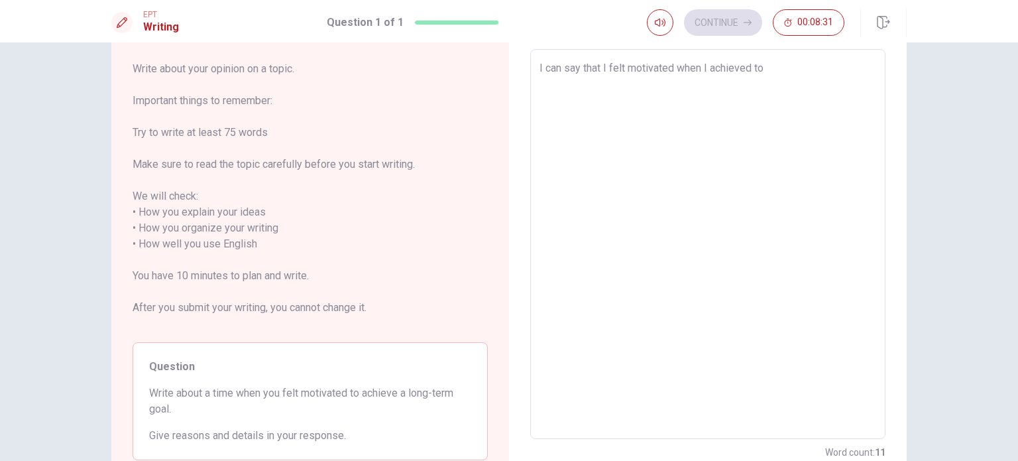
type textarea "x"
type textarea "I can say that I felt motivated when I achieved to l"
type textarea "x"
type textarea "I can say that I felt motivated when I achieved to li"
type textarea "x"
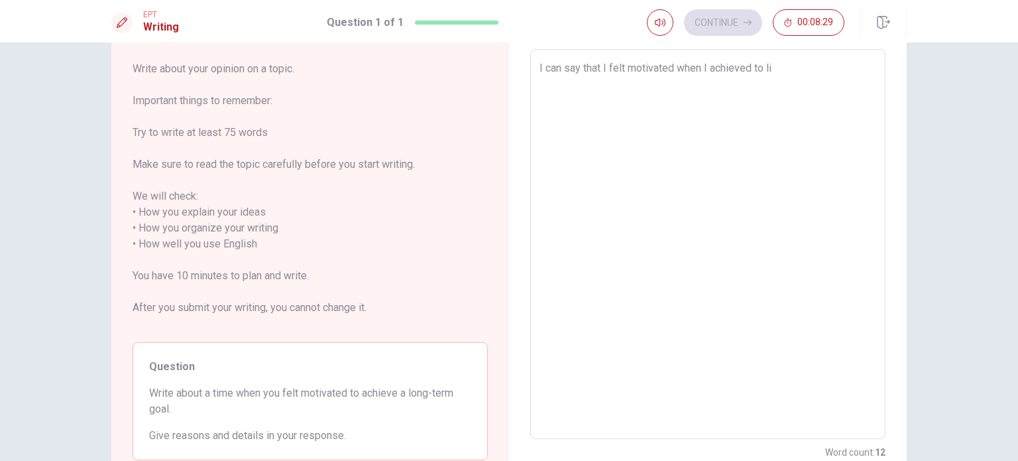
type textarea "I can say that I felt motivated when I achieved to liv"
type textarea "x"
type textarea "I can say that I felt motivated when I achieved to live"
type textarea "x"
type textarea "I can say that I felt motivated when I achieved to live"
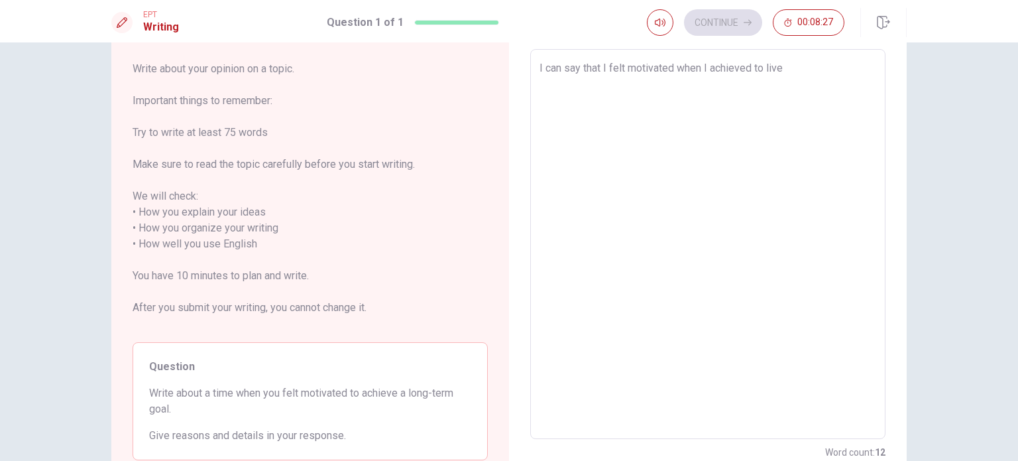
type textarea "x"
type textarea "I can say that I felt motivated when I achieved to live b"
type textarea "x"
type textarea "I can say that I felt motivated when I achieved to live by"
type textarea "x"
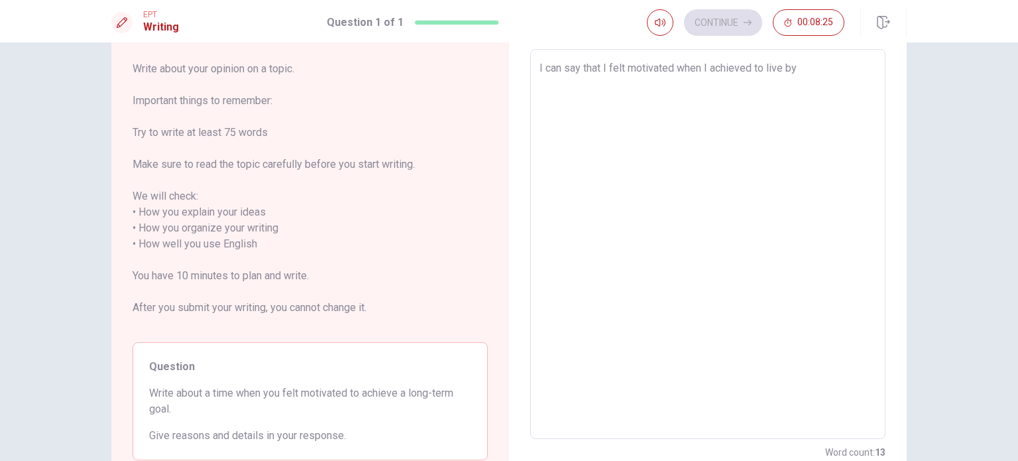
type textarea "I can say that I felt motivated when I achieved to live bym"
type textarea "x"
type textarea "I can say that I felt motivated when I achieved to live bymy"
type textarea "x"
type textarea "I can say that I felt motivated when I achieved to live bymys"
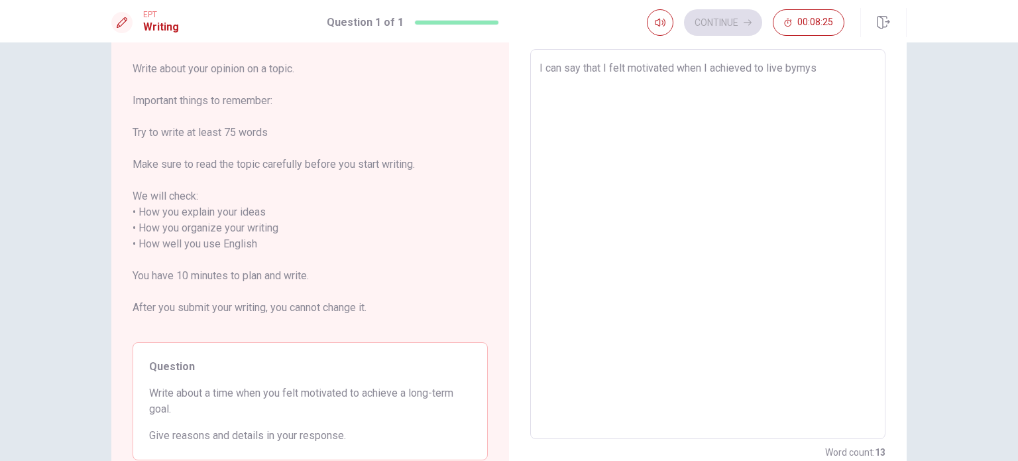
type textarea "x"
type textarea "I can say that I felt motivated when I achieved to live bymyse"
type textarea "x"
type textarea "I can say that I felt motivated when I achieved to live bymysek"
type textarea "x"
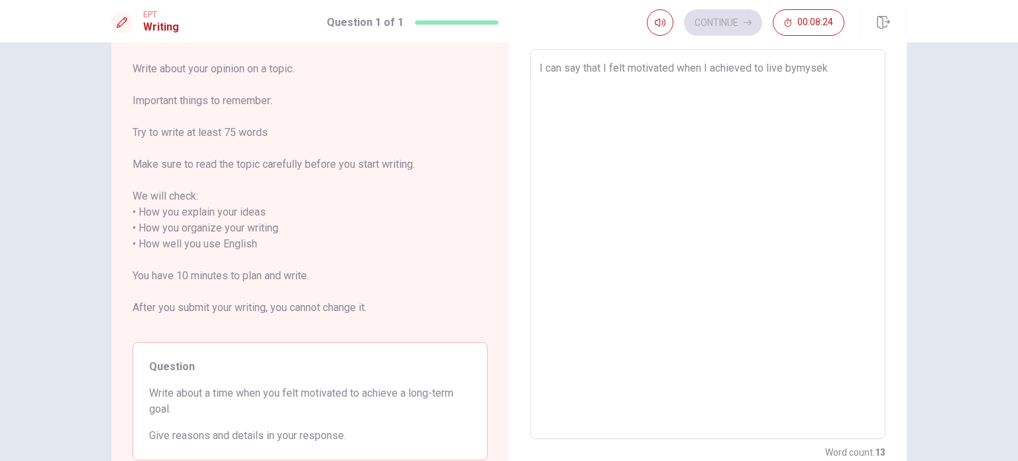
type textarea "I can say that I felt motivated when I achieved to live bymysekf"
type textarea "x"
type textarea "I can say that I felt motivated when I achieved to live bymysek"
type textarea "x"
type textarea "I can say that I felt motivated when I achieved to live bymyse"
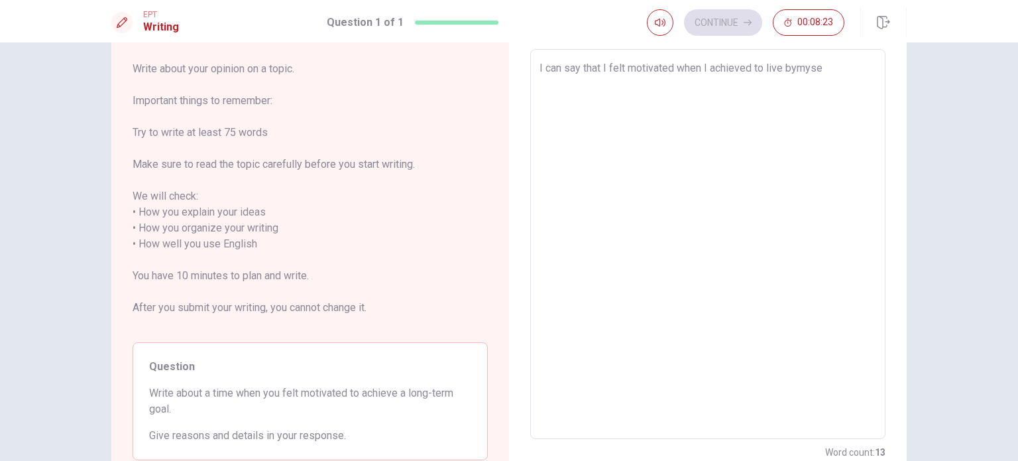
type textarea "x"
type textarea "I can say that I felt motivated when I achieved to live bymysel"
type textarea "x"
type textarea "I can say that I felt motivated when I achieved to live bymyself"
type textarea "x"
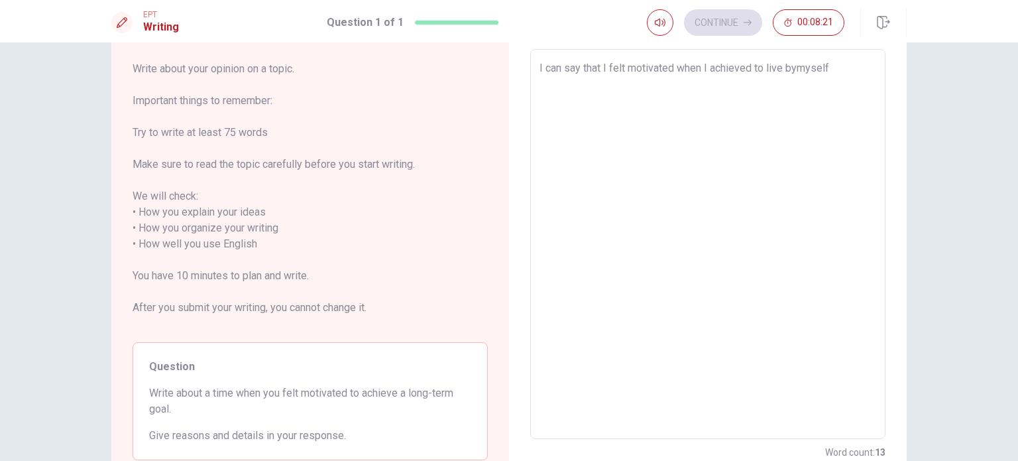
type textarea "I can say that I felt motivated when I achieved to live bymyself"
type textarea "x"
type textarea "I can say that I felt motivated when I achieved to live bymyself"
type textarea "x"
type textarea "I can say that I felt motivated when I achieved to live bymysel"
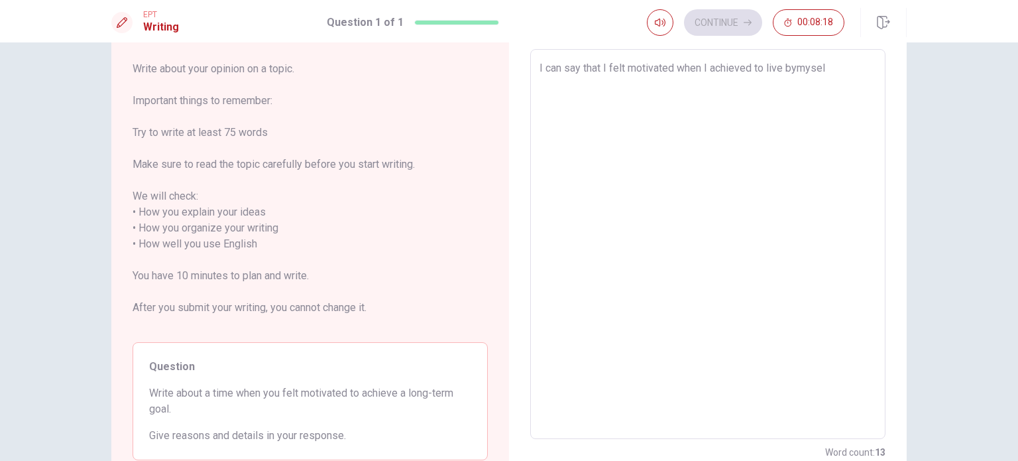
type textarea "x"
type textarea "I can say that I felt motivated when I achieved to live bymyse"
type textarea "x"
type textarea "I can say that I felt motivated when I achieved to live bymys"
type textarea "x"
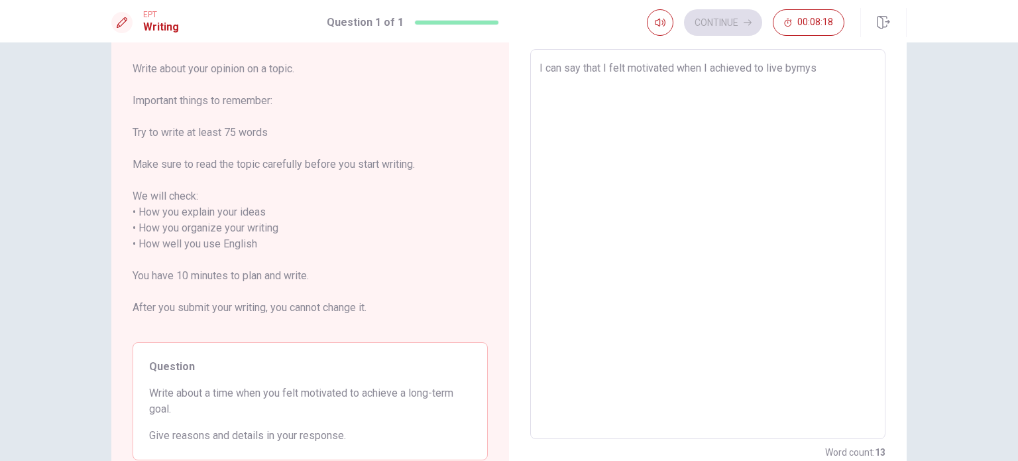
type textarea "I can say that I felt motivated when I achieved to live bymy"
type textarea "x"
type textarea "I can say that I felt motivated when I achieved to live bym"
type textarea "x"
type textarea "I can say that I felt motivated when I achieved to live by"
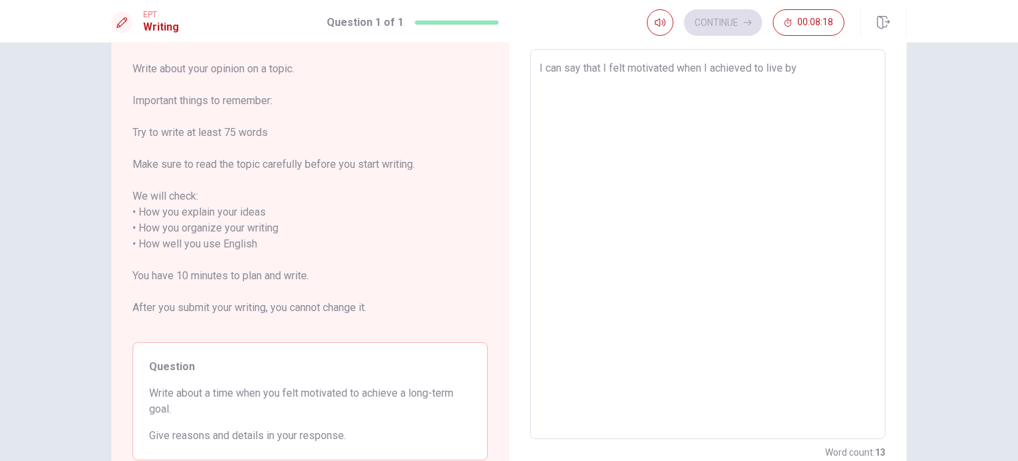
type textarea "x"
type textarea "I can say that I felt motivated when I achieved to live b"
type textarea "x"
type textarea "I can say that I felt motivated when I achieved to live by"
type textarea "x"
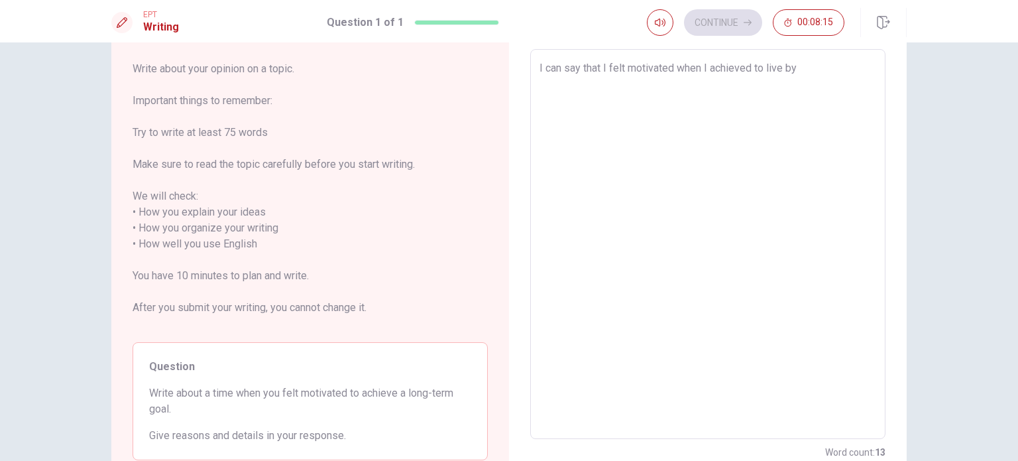
type textarea "I can say that I felt motivated when I achieved to live b"
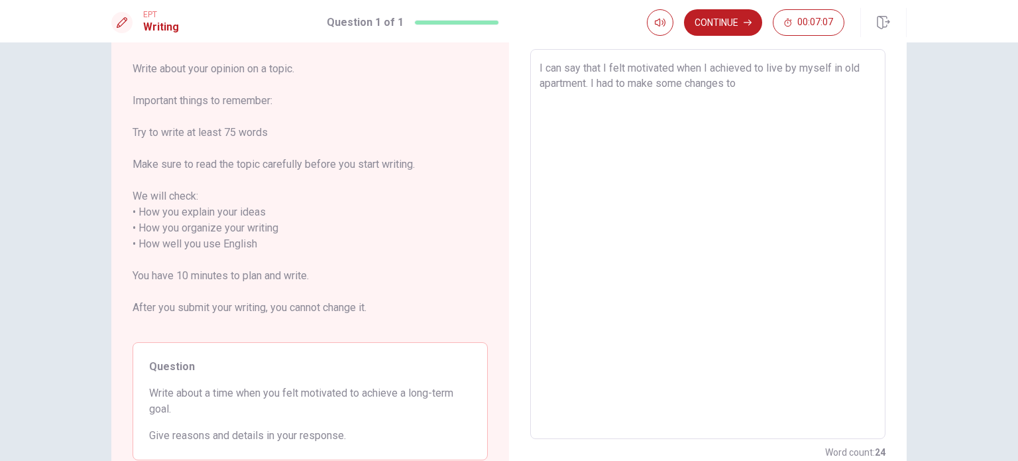
click at [842, 68] on textarea "I can say that I felt motivated when I achieved to live by myself in old apartm…" at bounding box center [707, 244] width 337 height 368
click at [783, 84] on textarea "I can say that I felt motivated when I achieved to live by myself in an old apa…" at bounding box center [707, 244] width 337 height 368
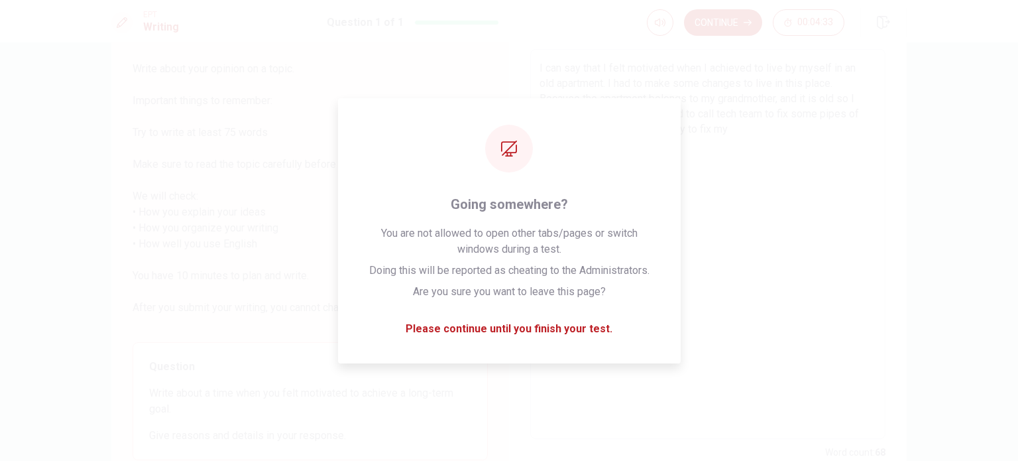
drag, startPoint x: 783, startPoint y: 84, endPoint x: 317, endPoint y: 128, distance: 467.9
click at [315, 129] on span "Write about your opinion on a topic. Important things to remember: Try to write…" at bounding box center [310, 196] width 355 height 270
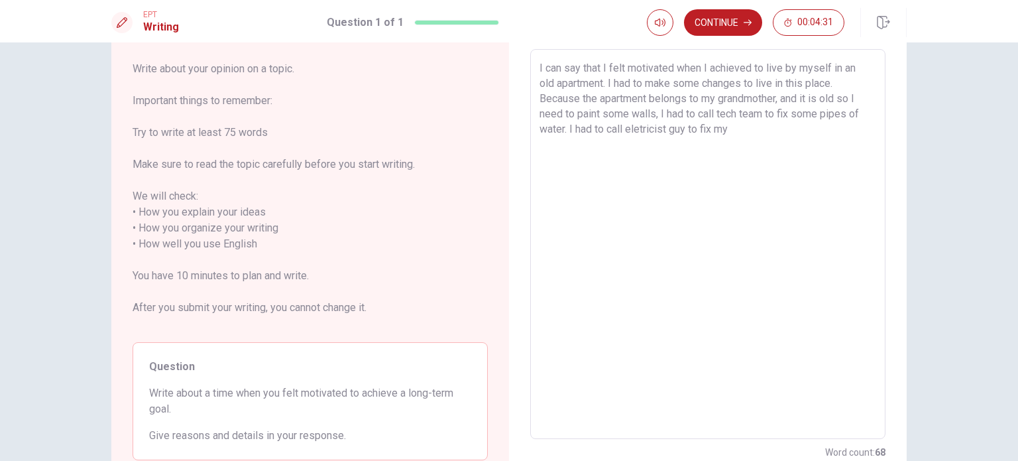
click at [729, 127] on textarea "I can say that I felt motivated when I achieved to live by myself in an old apa…" at bounding box center [707, 244] width 337 height 368
click at [832, 84] on textarea "I can say that I felt motivated when I achieved to live by myself in an old apa…" at bounding box center [707, 244] width 337 height 368
click at [745, 78] on textarea "I can say that I felt motivated when I achieved to live by myself in an old apa…" at bounding box center [707, 244] width 337 height 368
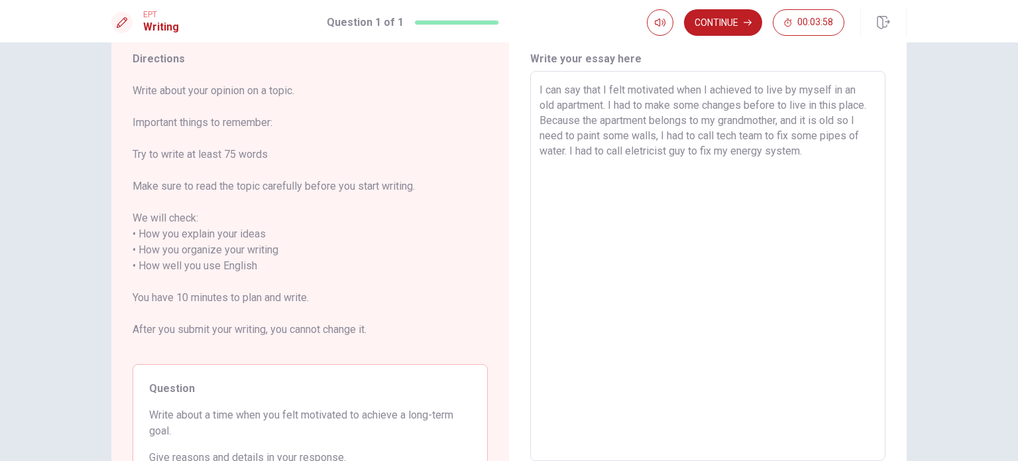
scroll to position [0, 0]
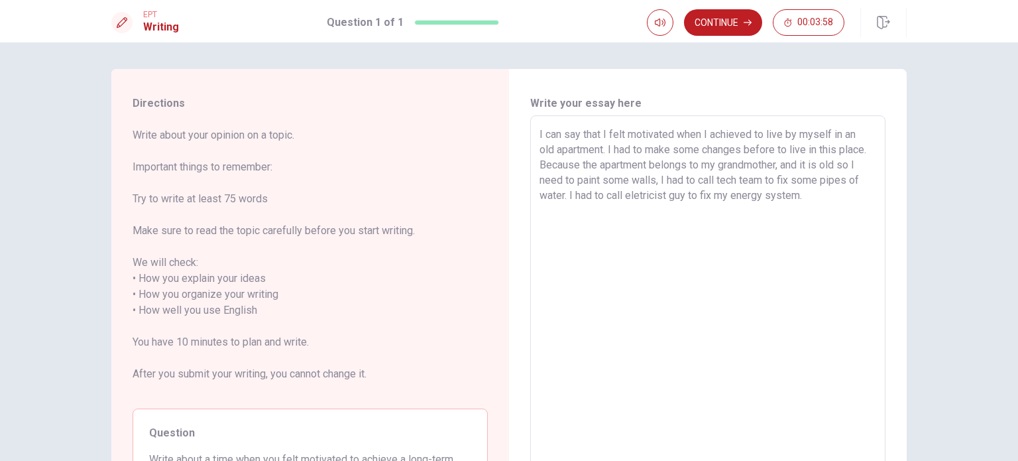
click at [787, 150] on textarea "I can say that I felt motivated when I achieved to live by myself in an old apa…" at bounding box center [707, 311] width 337 height 368
click at [739, 192] on textarea "I can say that I felt motivated when I achieved to live by myself in an old apa…" at bounding box center [707, 311] width 337 height 368
click at [767, 172] on textarea "I can say that I felt motivated when I achieved to live by myself in an old apa…" at bounding box center [707, 311] width 337 height 368
click at [802, 199] on textarea "I can say that I felt motivated when I achieved to live by myself in an old apa…" at bounding box center [707, 311] width 337 height 368
click at [847, 198] on textarea "I can say that I felt motivated when I achieved to live by myself in an old apa…" at bounding box center [707, 311] width 337 height 368
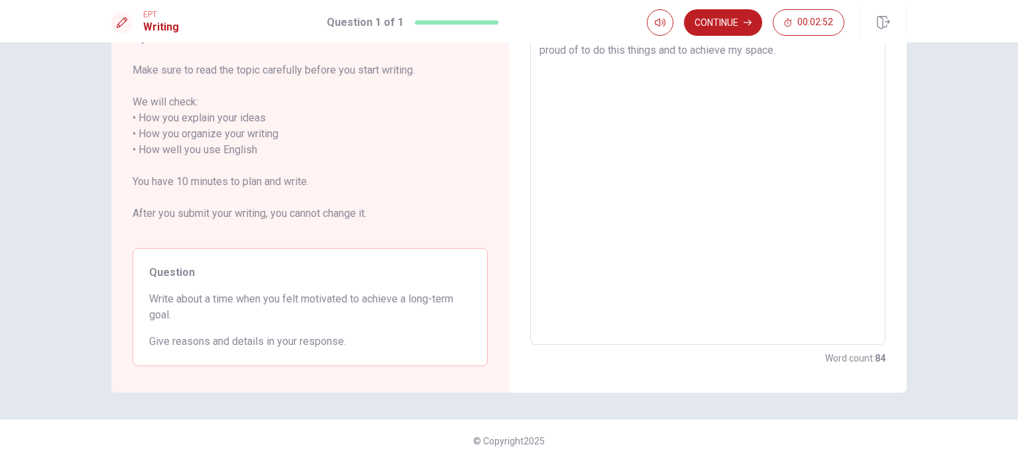
scroll to position [28, 0]
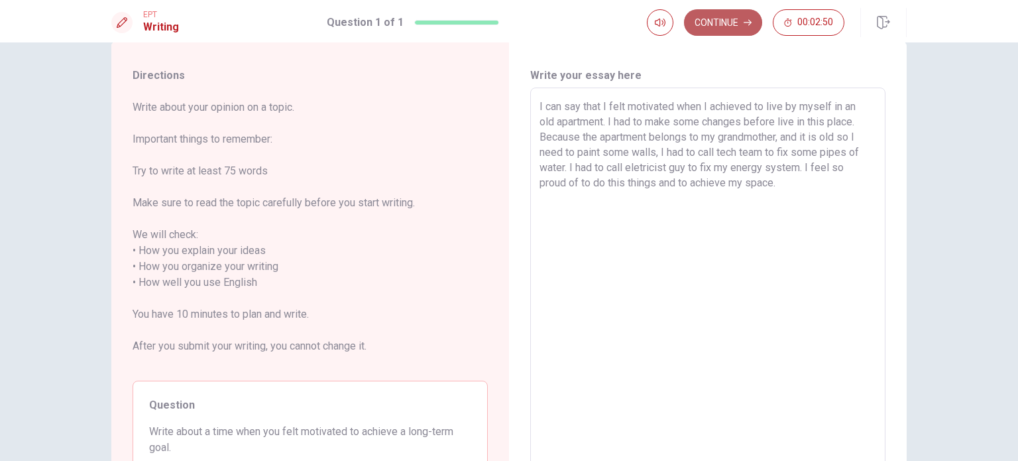
click at [728, 24] on button "Continue" at bounding box center [723, 22] width 78 height 27
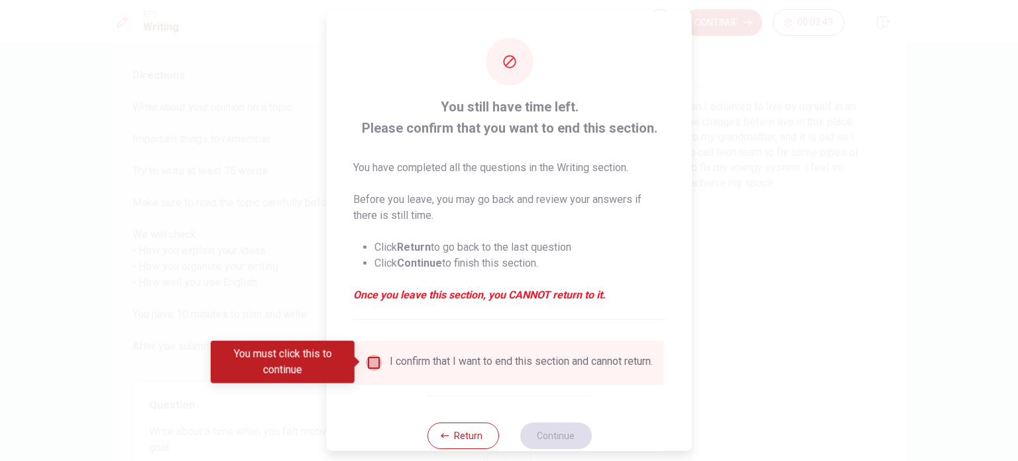
click at [376, 360] on input "You must click this to continue" at bounding box center [374, 362] width 16 height 16
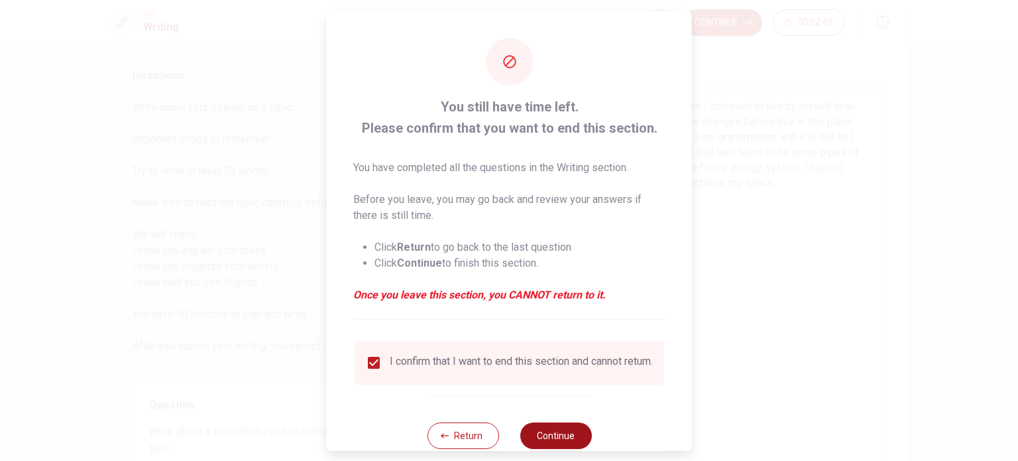
click at [540, 432] on button "Continue" at bounding box center [556, 434] width 72 height 27
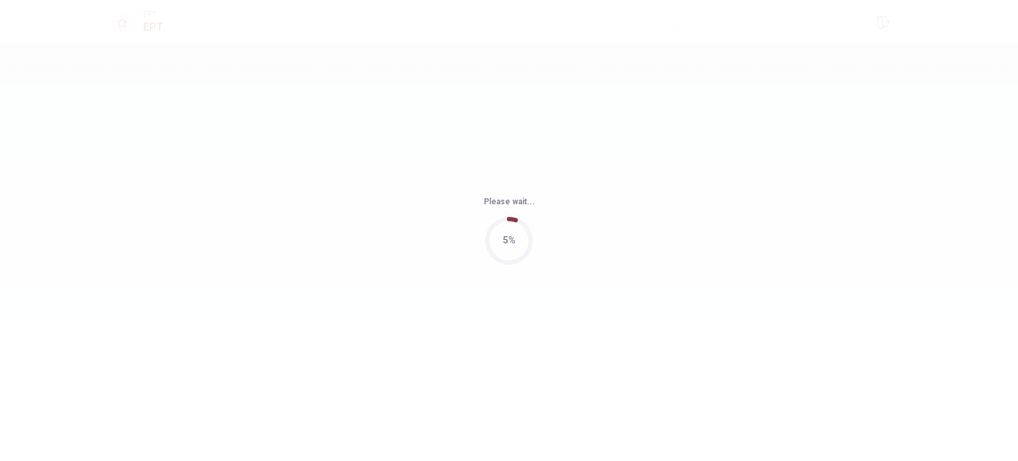
scroll to position [0, 0]
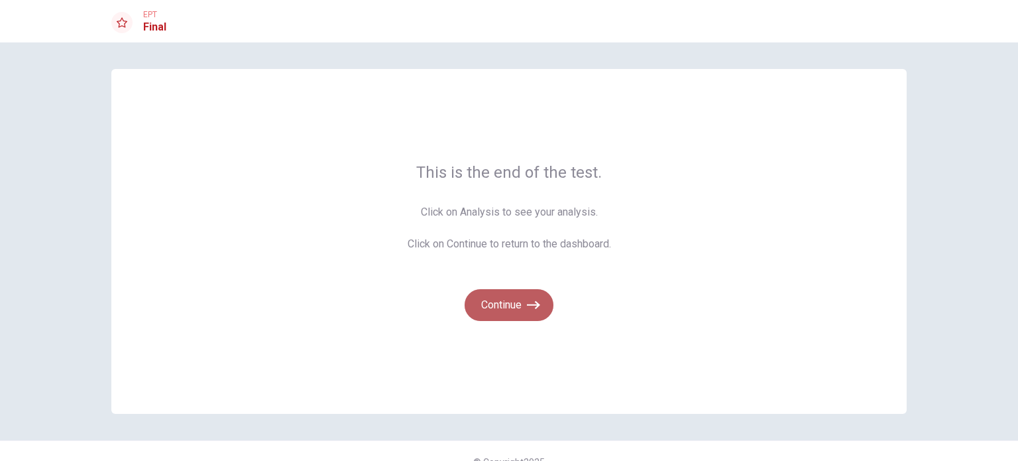
click at [517, 306] on button "Continue" at bounding box center [509, 305] width 89 height 32
